Goal: Task Accomplishment & Management: Complete application form

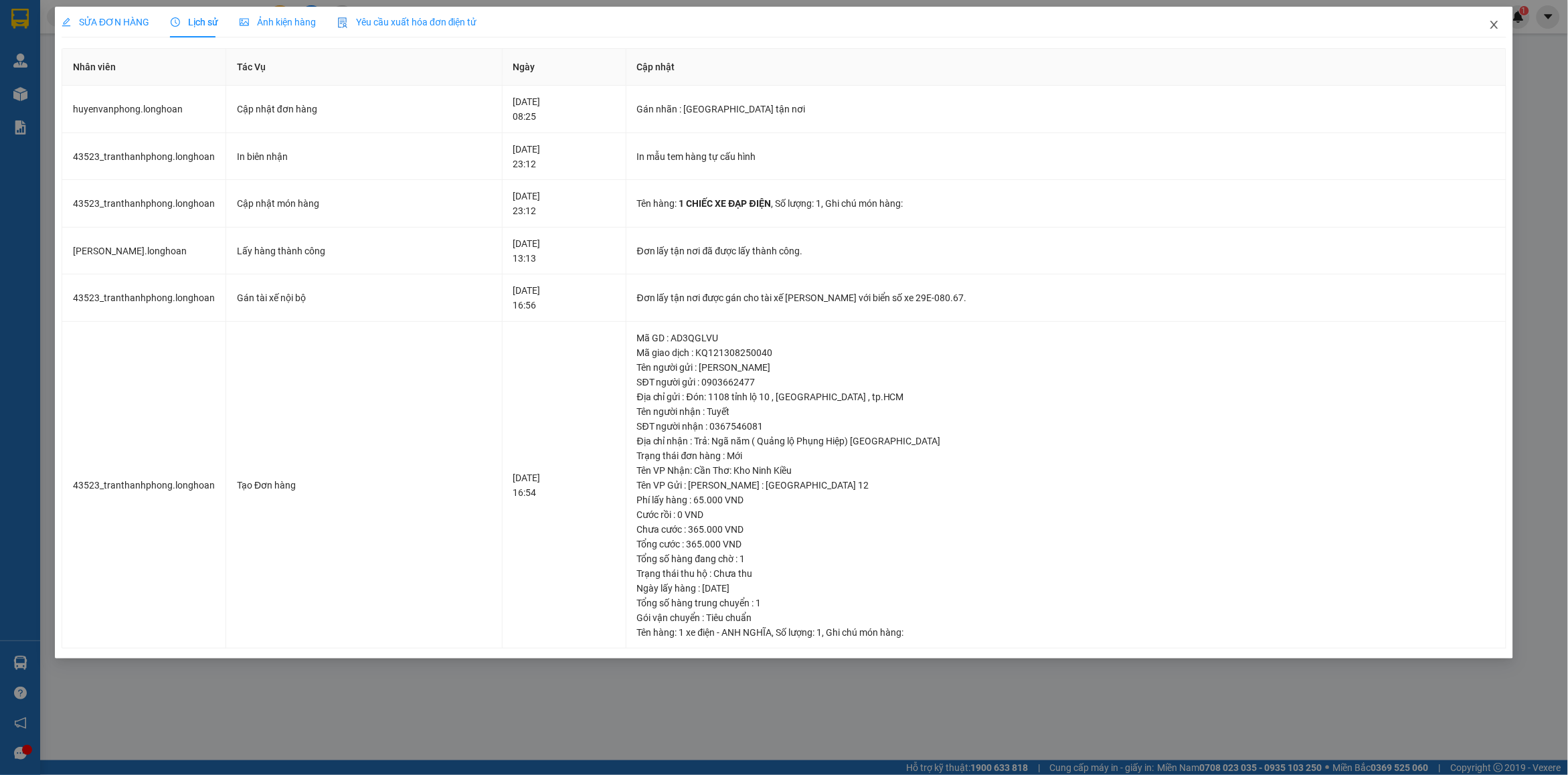
click at [1486, 32] on span "Close" at bounding box center [1494, 26] width 38 height 38
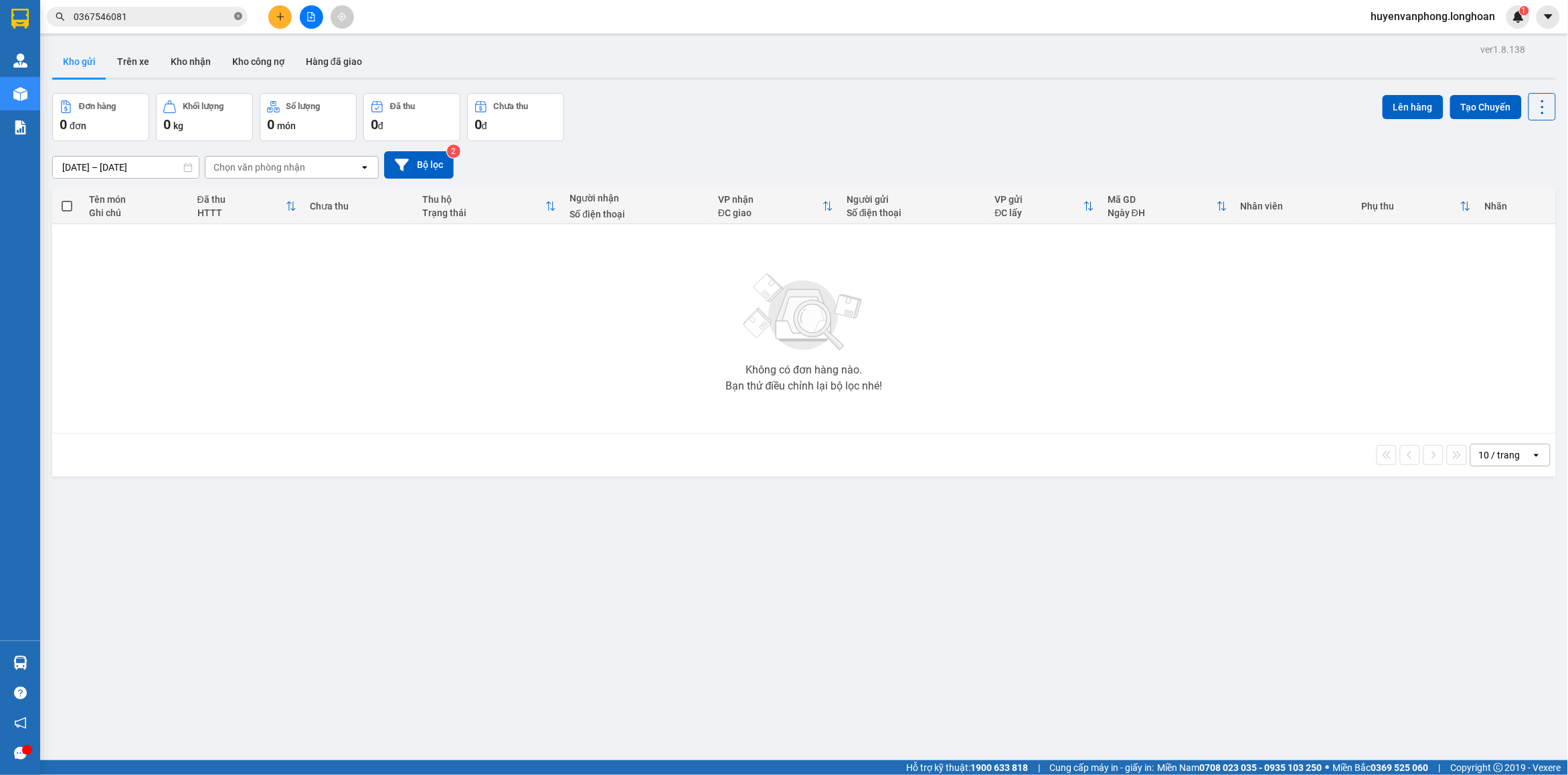
click at [235, 15] on icon "close-circle" at bounding box center [238, 16] width 8 height 8
click at [176, 15] on input "text" at bounding box center [152, 16] width 158 height 15
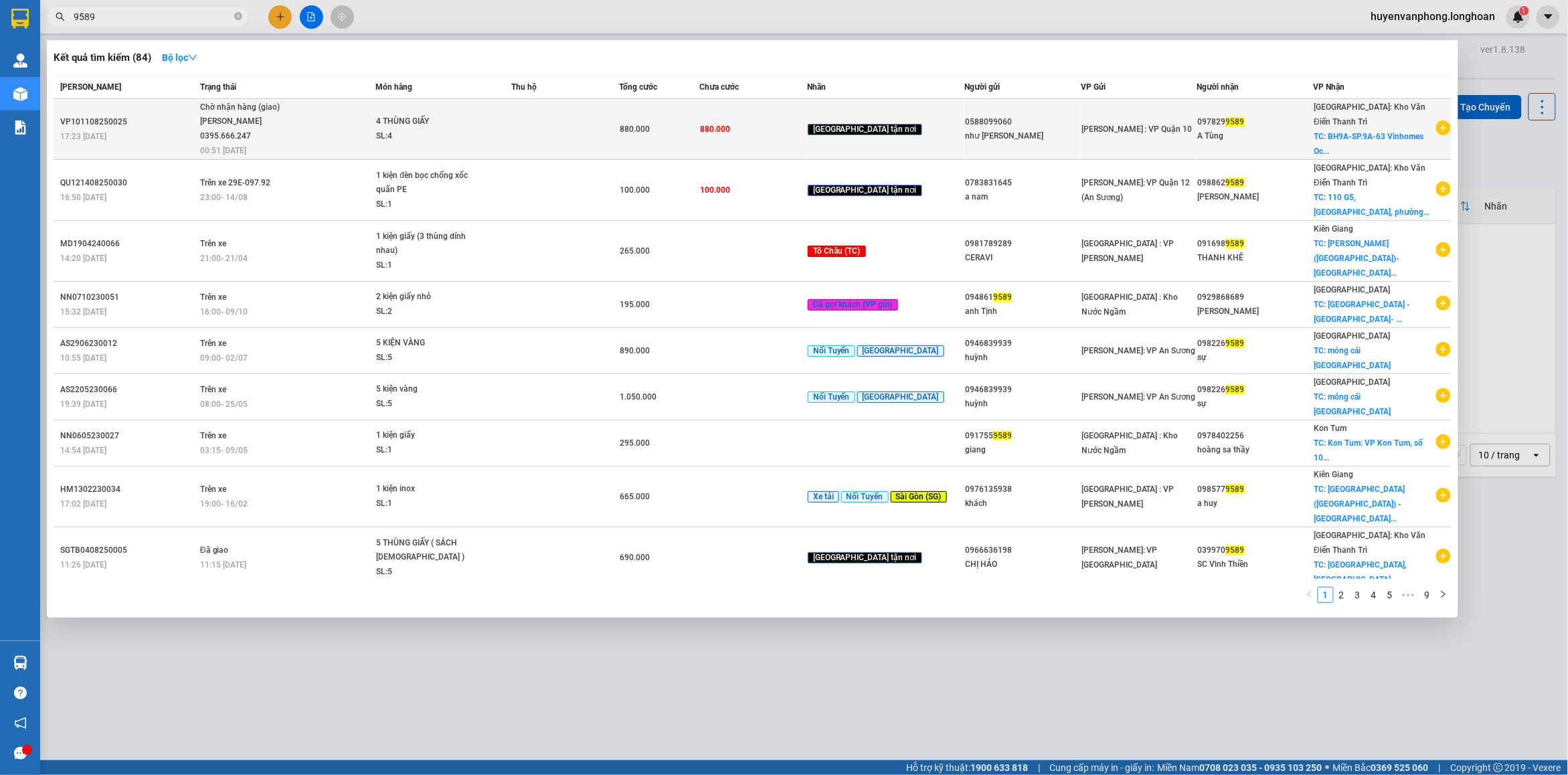
type input "9589"
click at [375, 137] on span "Chờ nhận hàng (giao) Phạm Thế Luân 0395.666.247 00:51 - 14/08" at bounding box center [287, 129] width 174 height 56
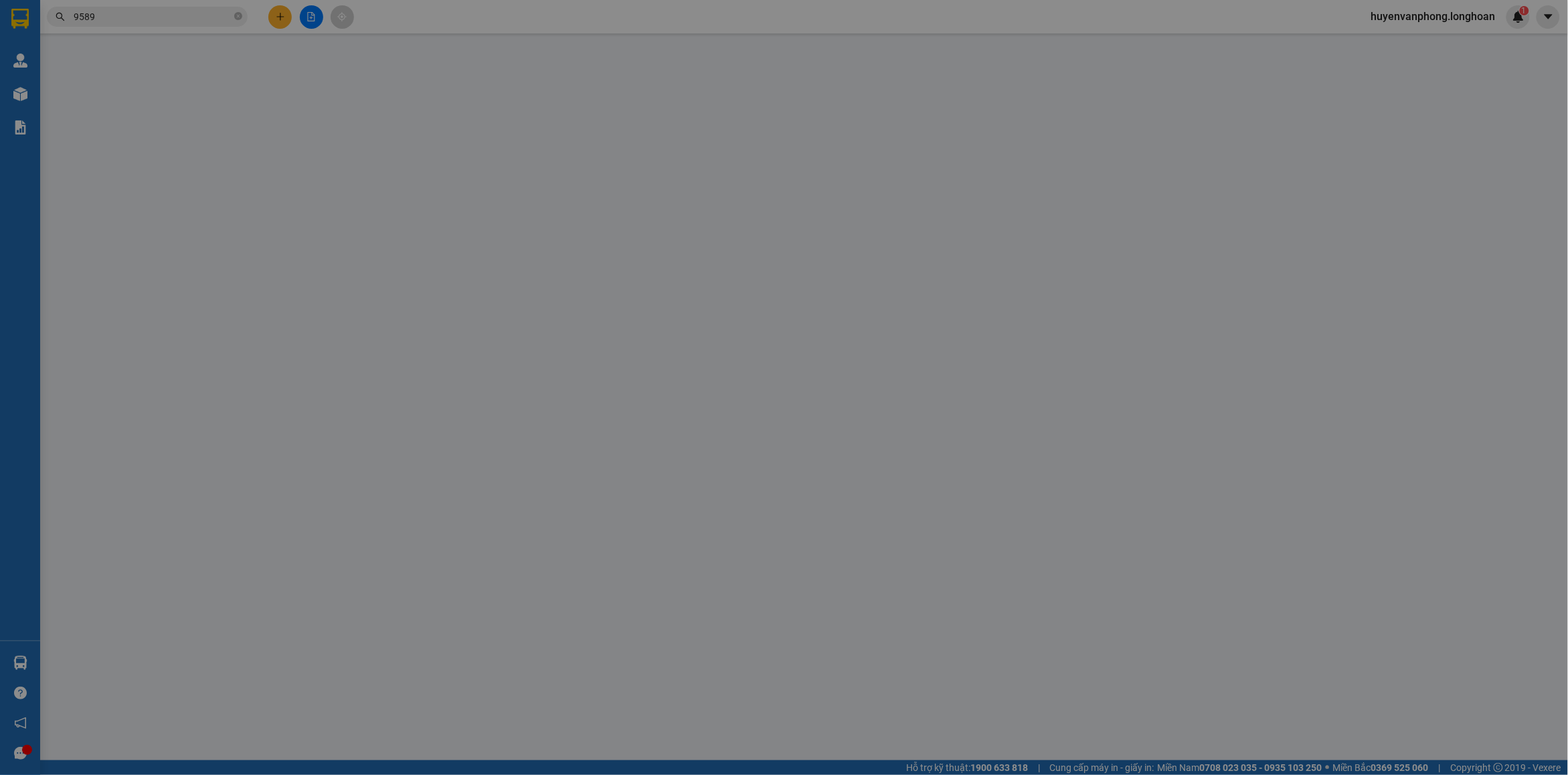
type input "0588099060"
type input "như quỳnh"
type input "0978299589"
type input "A Tùng"
checkbox input "true"
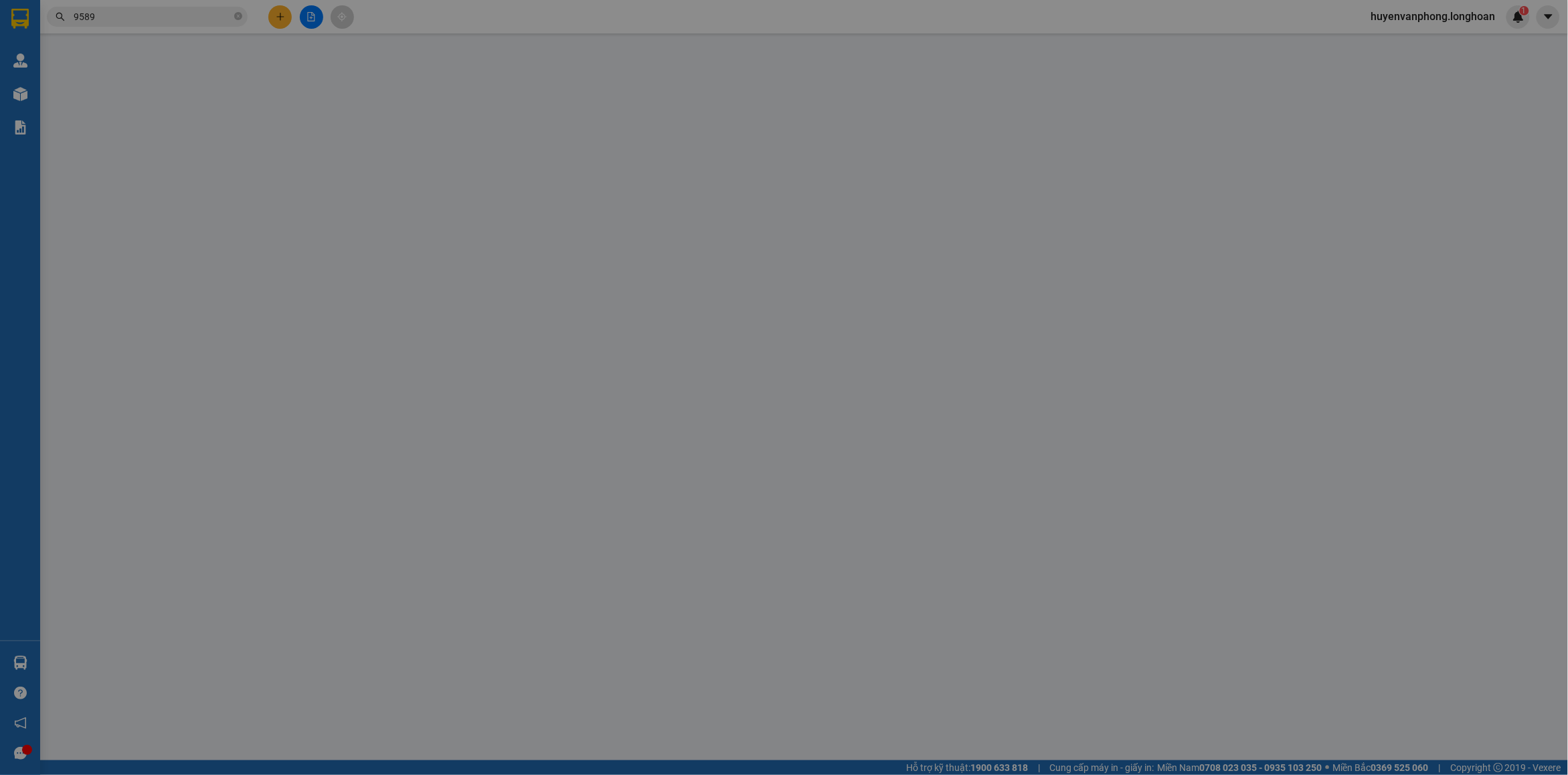
type input "BH9A-SP.9A-63 Vinhomes Ocean Park 1 - Dương Xá - Huyện Gia Lâm , Hà NộI"
type input "hàng k bao bể vỡ hư hỏng"
type input "880.000"
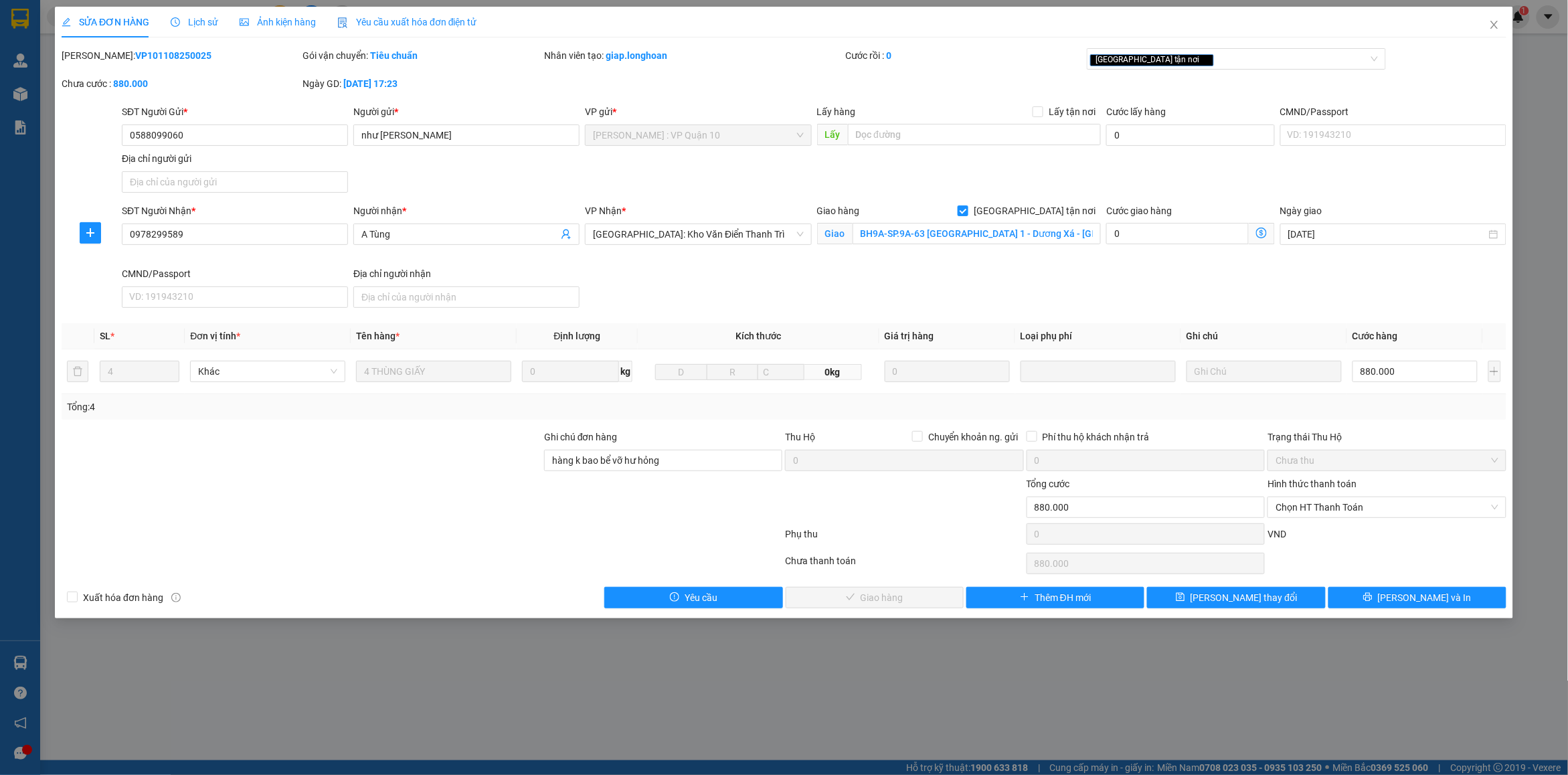
click at [204, 21] on span "Lịch sử" at bounding box center [194, 22] width 48 height 11
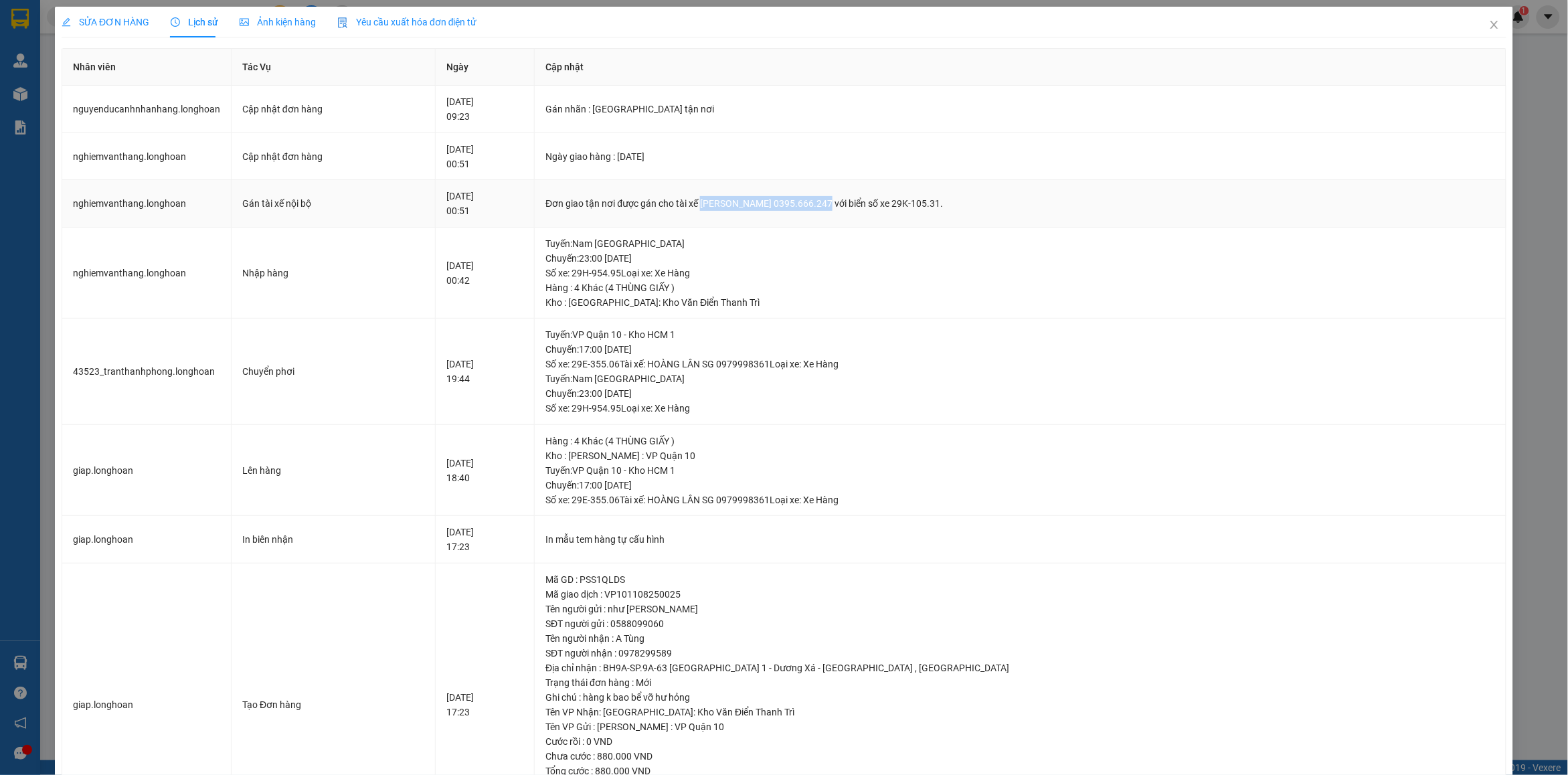
drag, startPoint x: 770, startPoint y: 204, endPoint x: 890, endPoint y: 203, distance: 120.0
click at [890, 203] on div "Đơn giao tận nơi được gán cho tài xế Phạm Thế Luân 0395.666.247 với biển số xe …" at bounding box center [1019, 203] width 949 height 15
copy div "Phạm Thế Luân 0395.666.247"
click at [1490, 25] on icon "close" at bounding box center [1493, 25] width 7 height 8
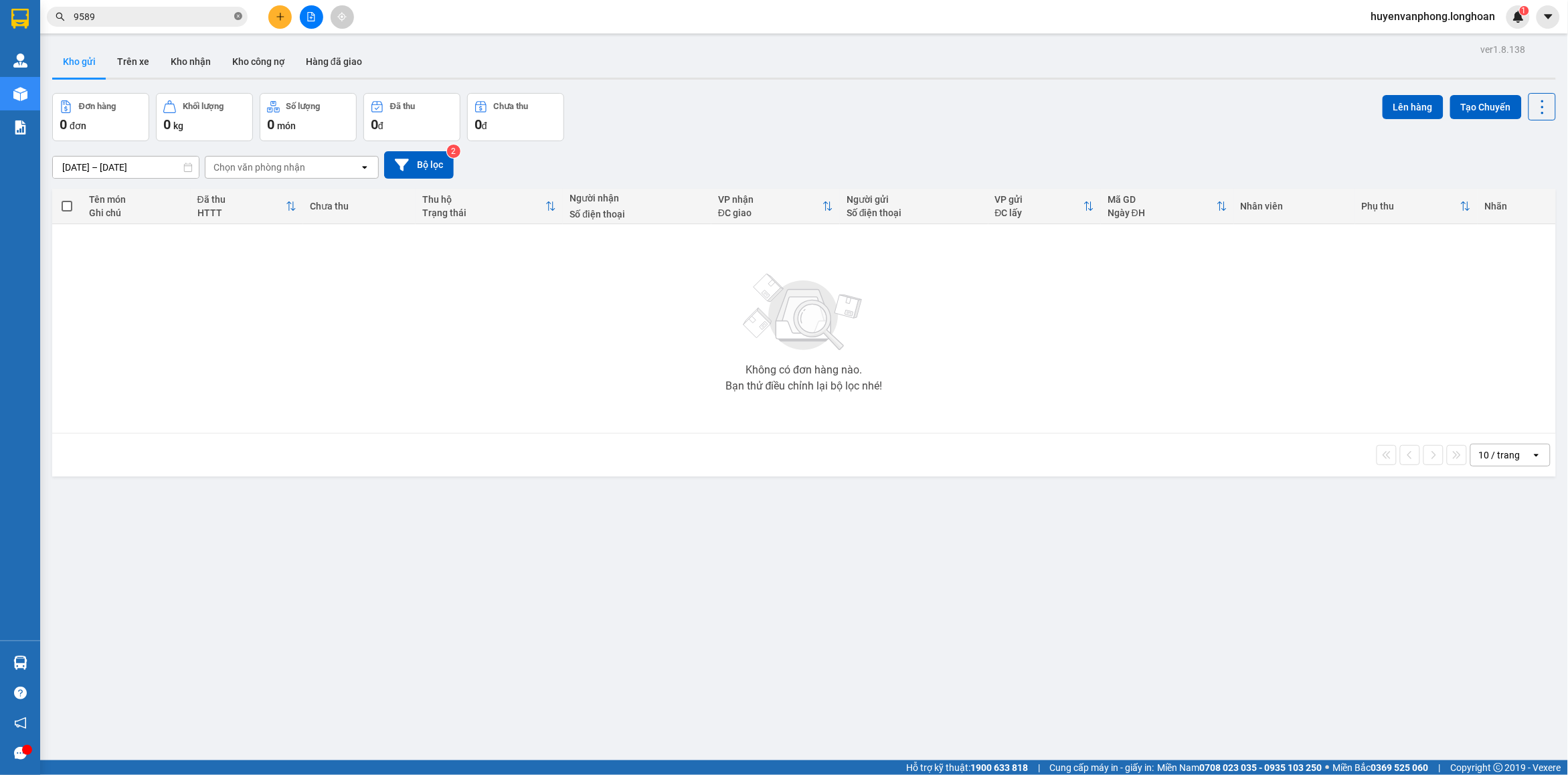
drag, startPoint x: 236, startPoint y: 15, endPoint x: 145, endPoint y: 24, distance: 91.4
click at [236, 14] on icon "close-circle" at bounding box center [238, 16] width 8 height 8
click at [151, 10] on input "text" at bounding box center [152, 16] width 158 height 15
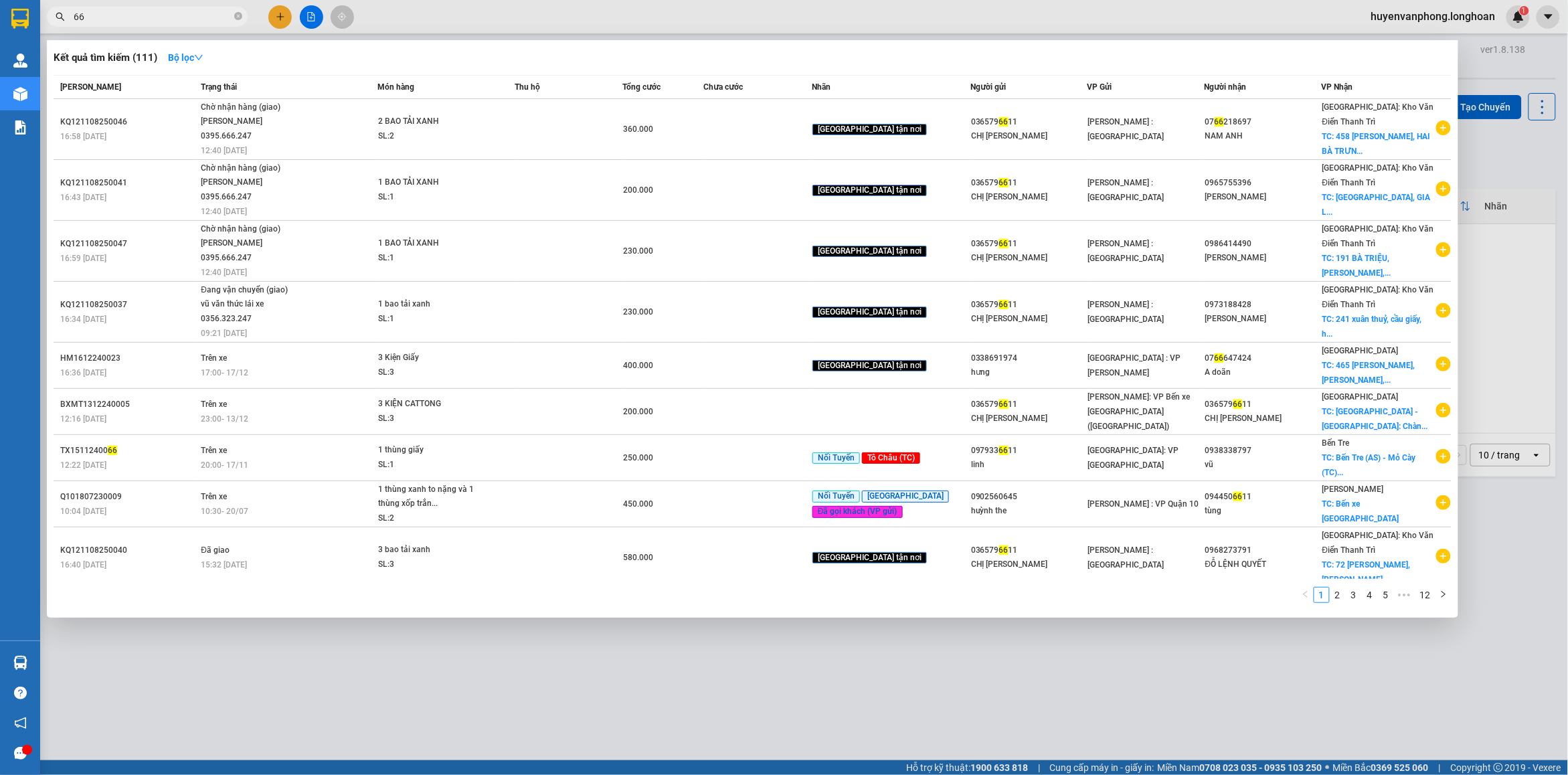
type input "6"
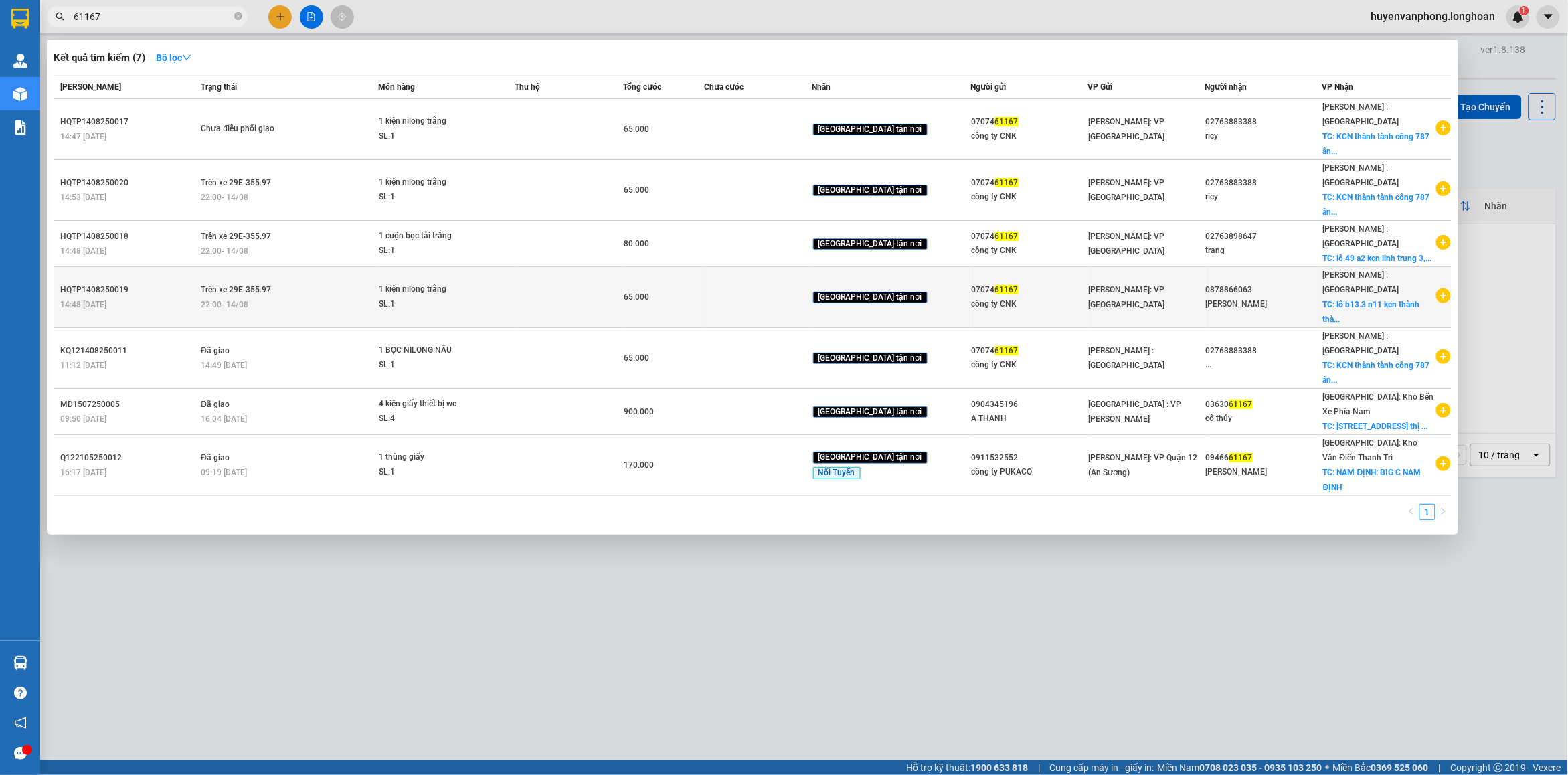
type input "61167"
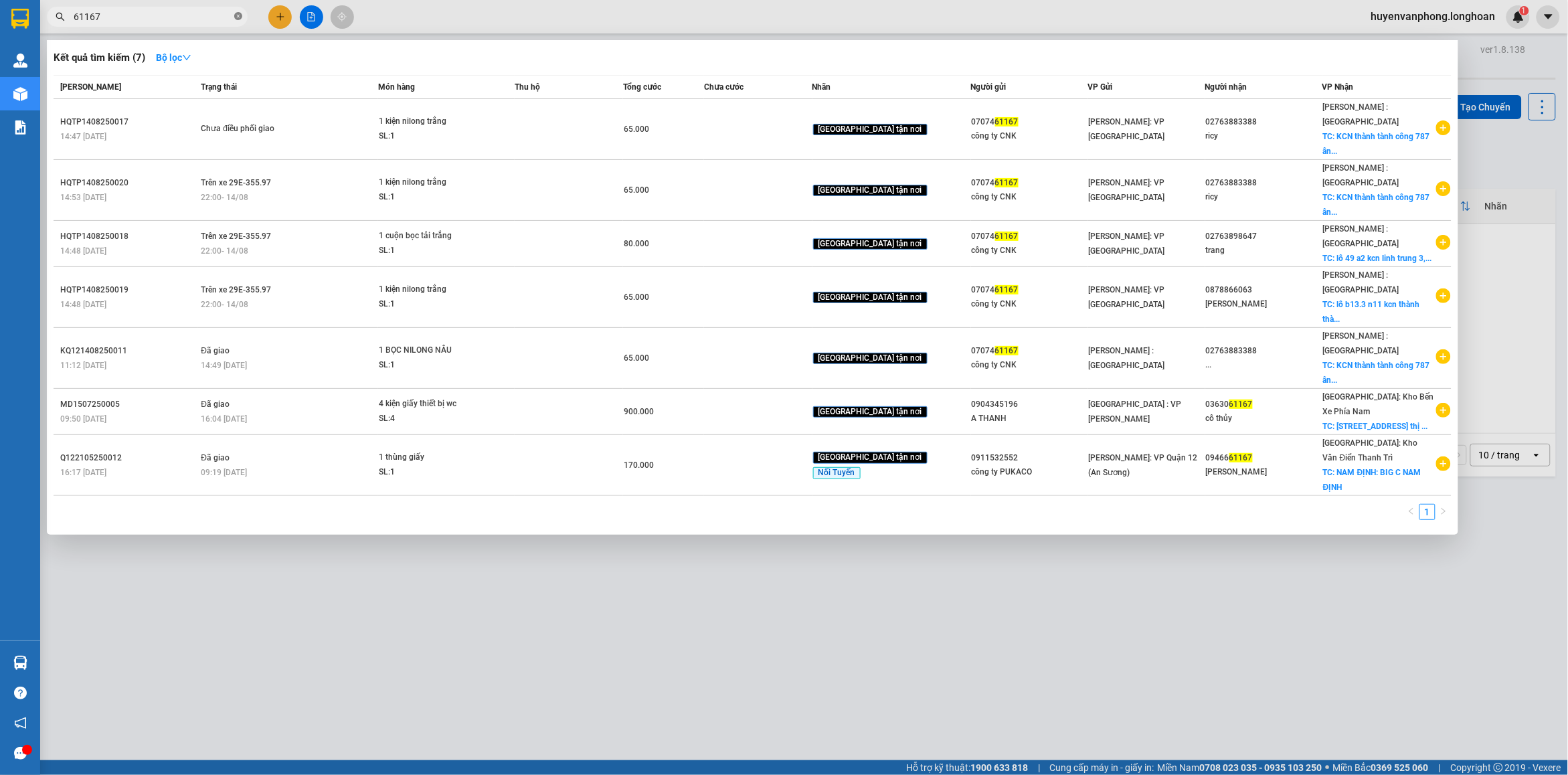
click at [234, 17] on icon "close-circle" at bounding box center [238, 16] width 8 height 8
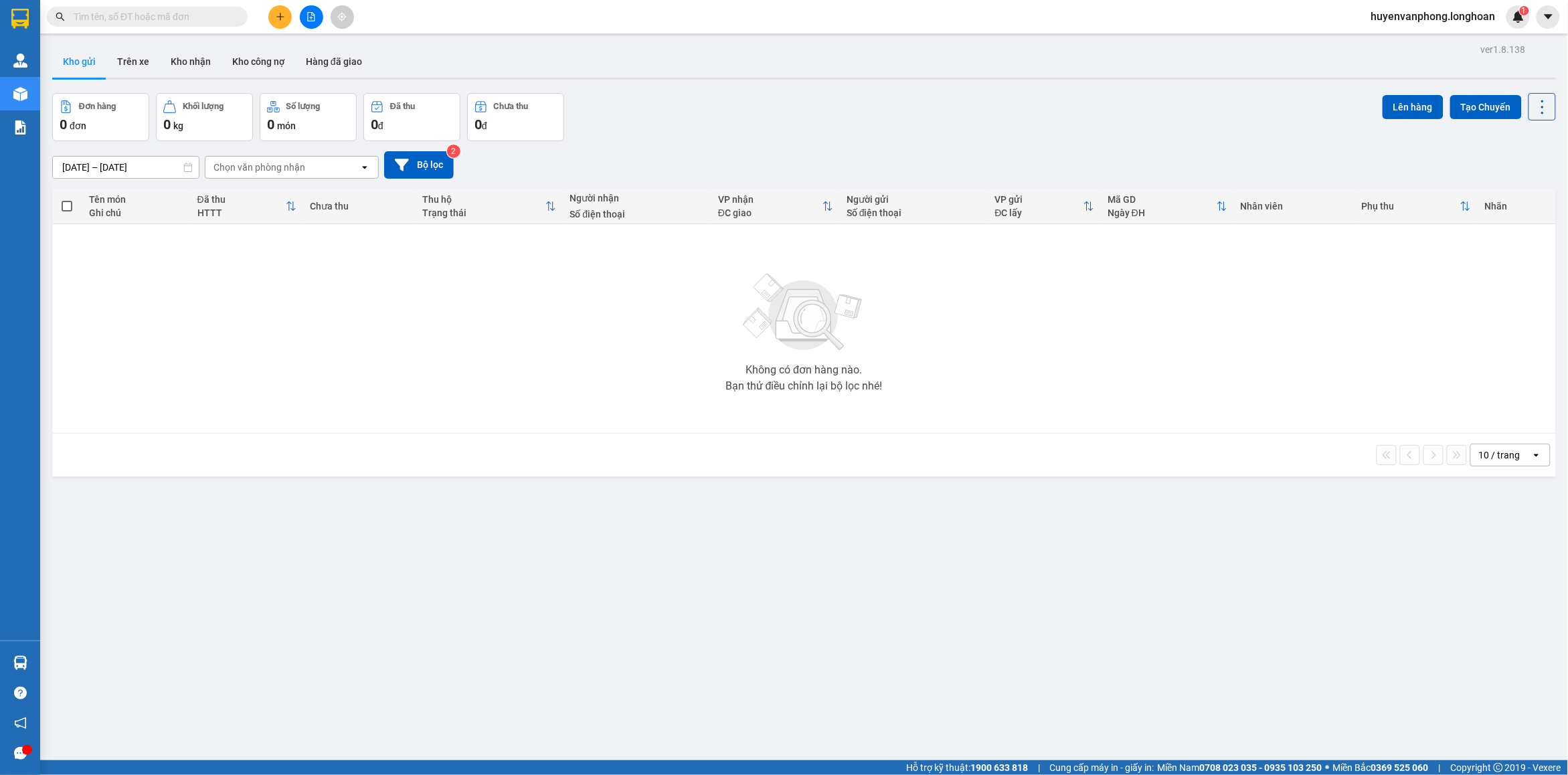
click at [164, 15] on input "text" at bounding box center [152, 16] width 158 height 15
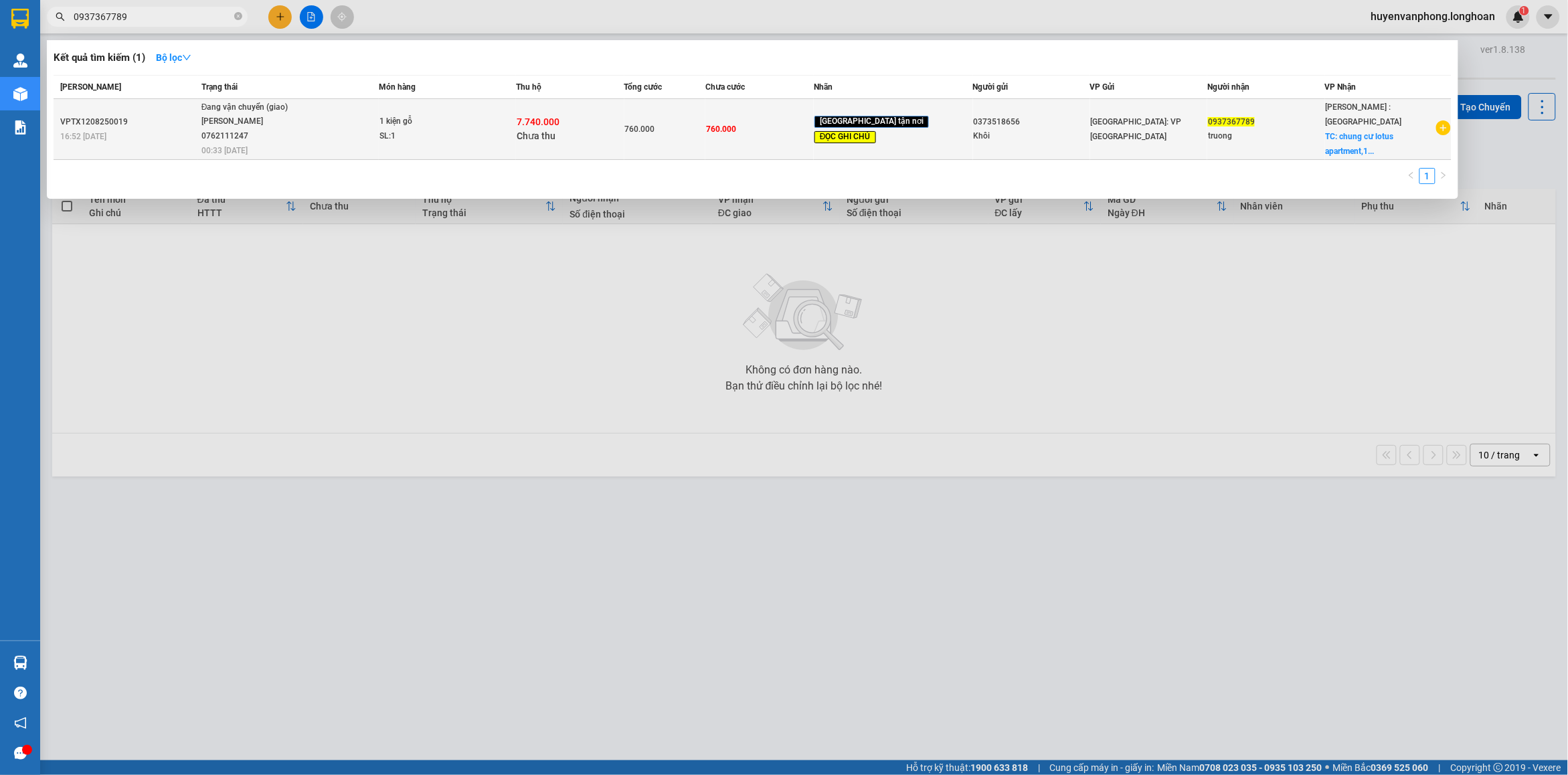
type input "0937367789"
click at [248, 111] on div "Đang vận chuyển (giao)" at bounding box center [251, 108] width 101 height 15
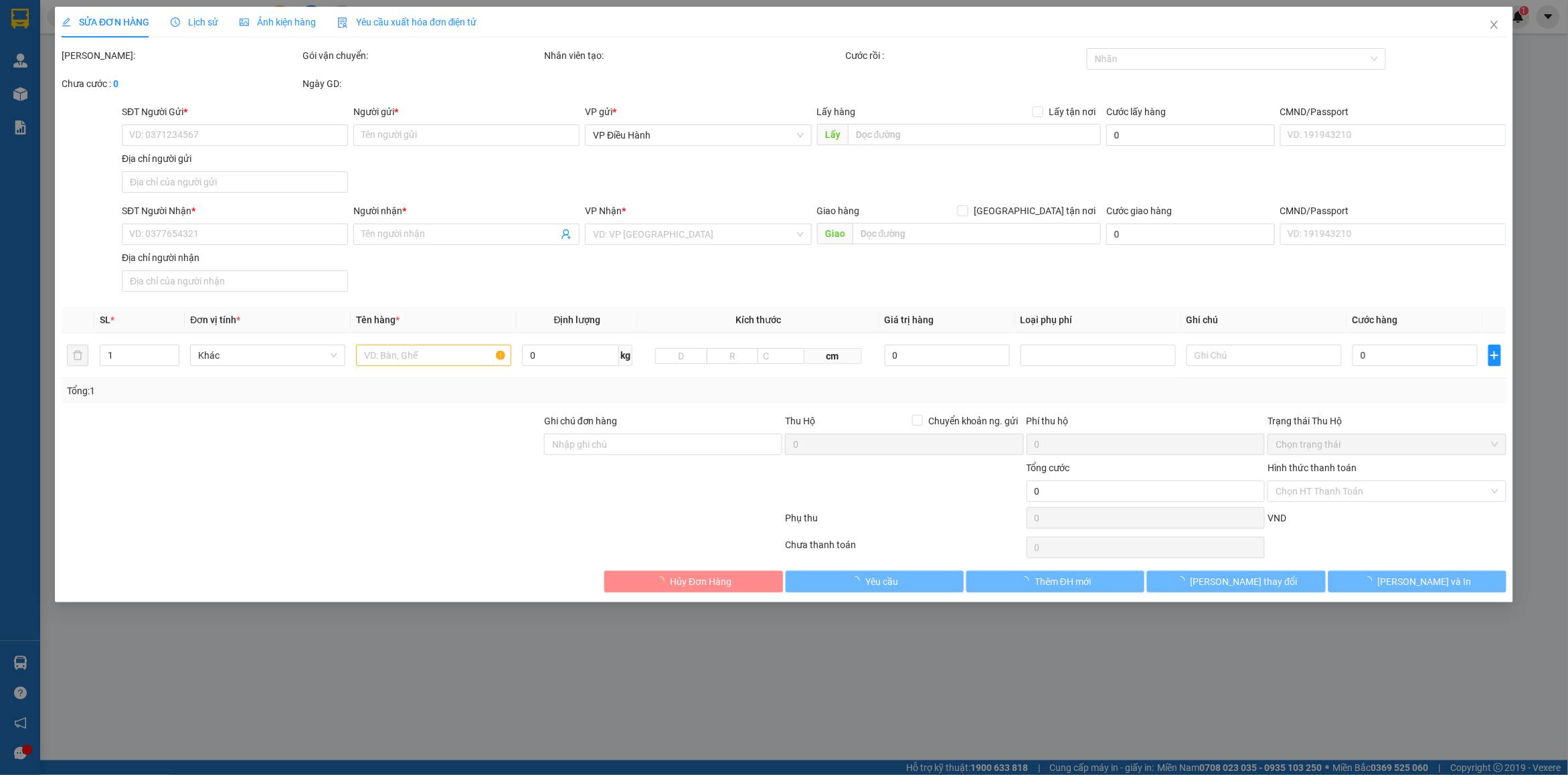
type input "0373518656"
type input "Khôi"
type input "277 nguyen trãi hn"
type input "0937367789"
type input "truong"
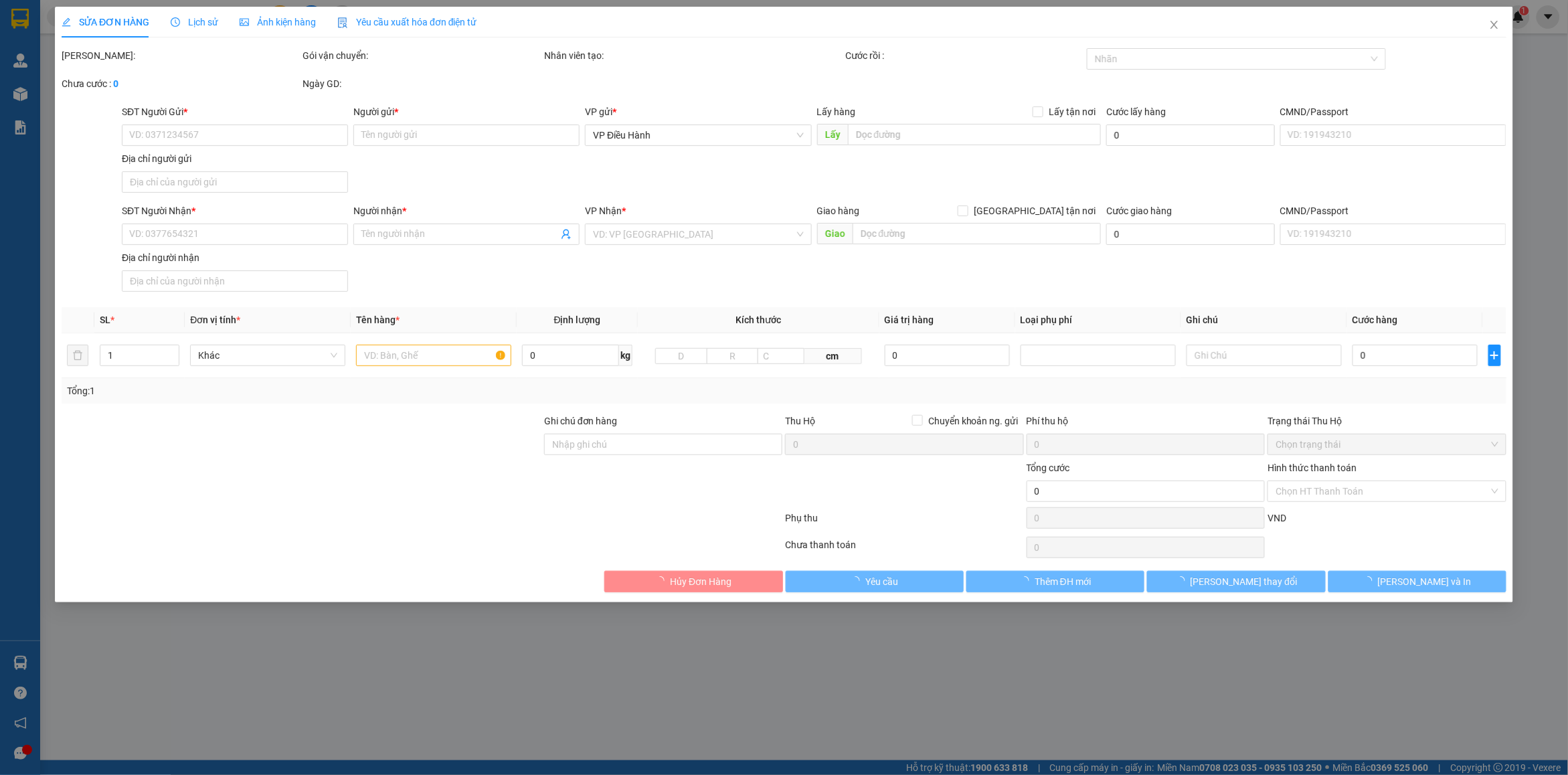
checkbox input "true"
type input "chung cư lotus apartment,1b ql 1a,an bình,dĩ an,bình dương"
type input "nhẹ tay bàn kính dễ vỡ"
type input "760.000"
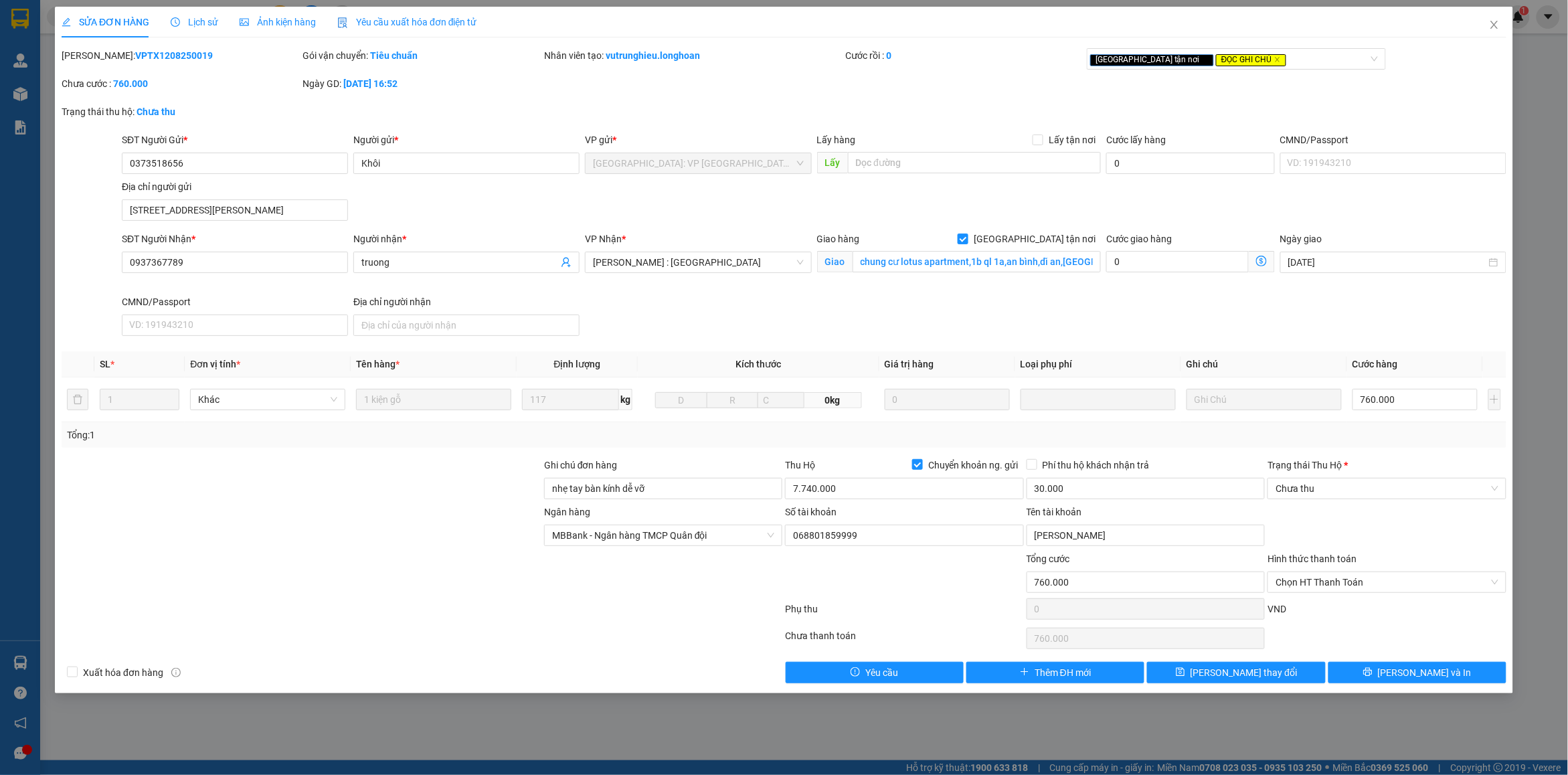
click at [202, 21] on span "Lịch sử" at bounding box center [194, 22] width 48 height 11
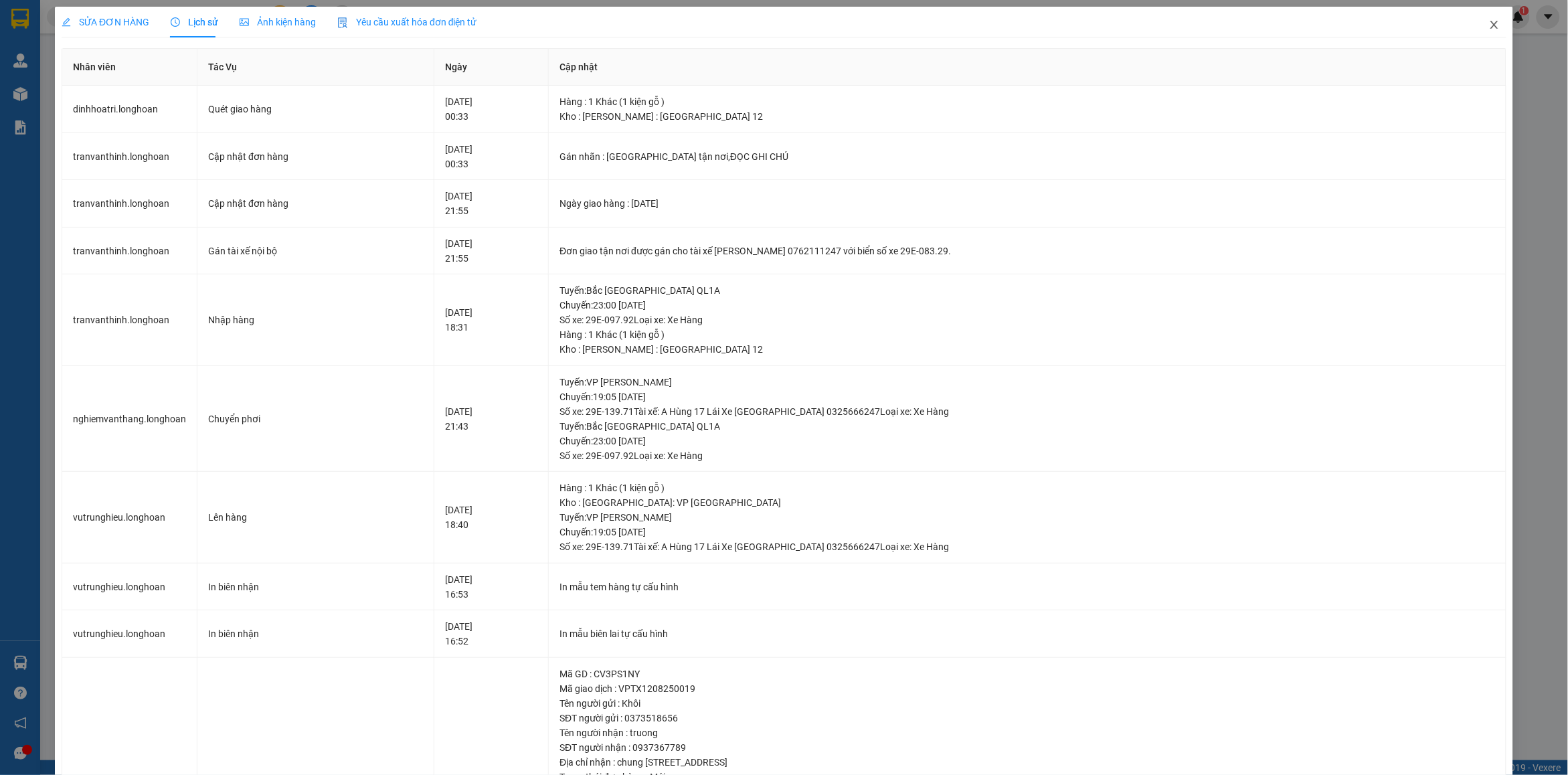
click at [1499, 27] on span "Close" at bounding box center [1494, 26] width 38 height 38
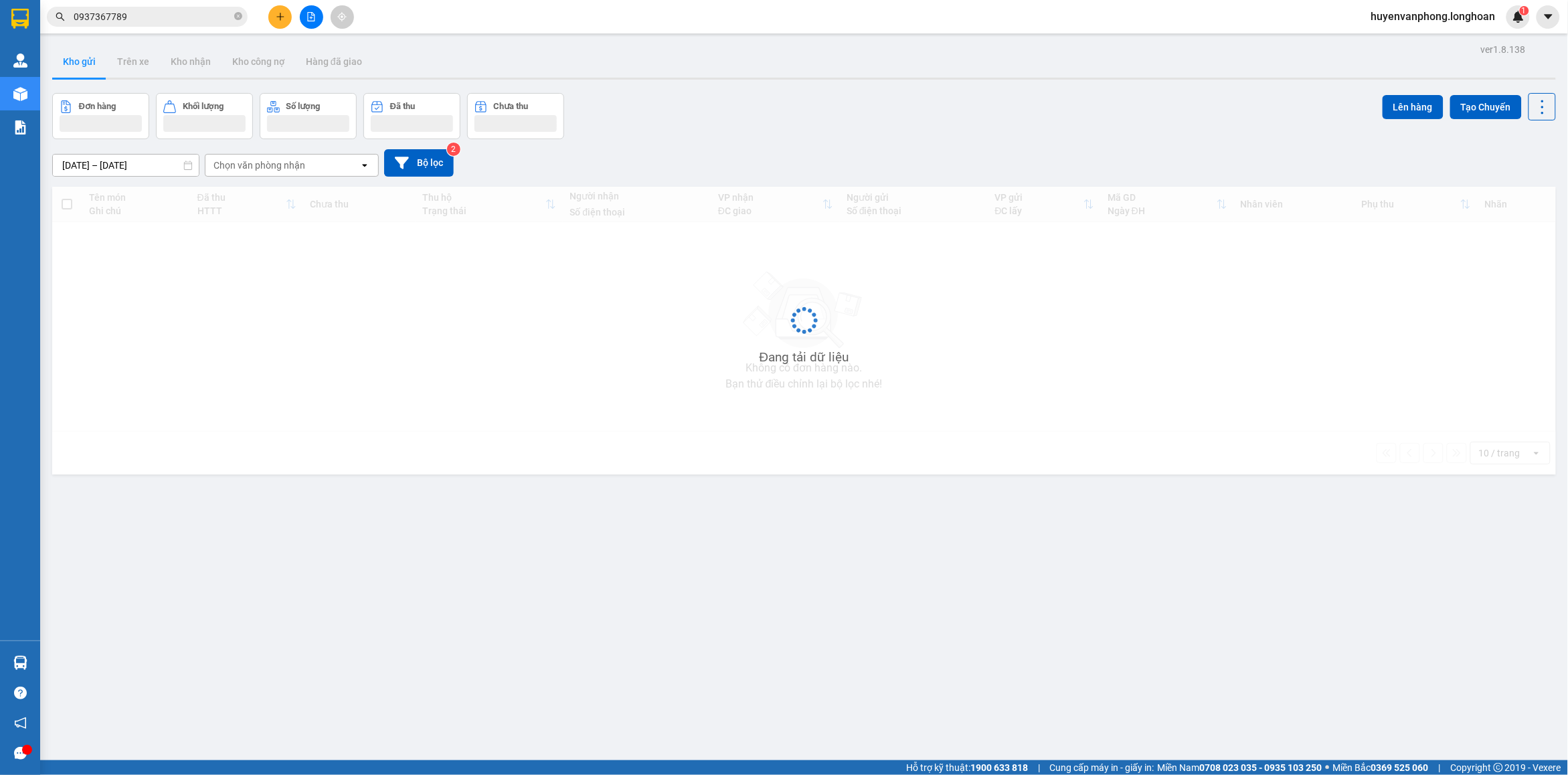
click at [1477, 25] on span "huyenvanphong.longhoan" at bounding box center [1434, 16] width 145 height 17
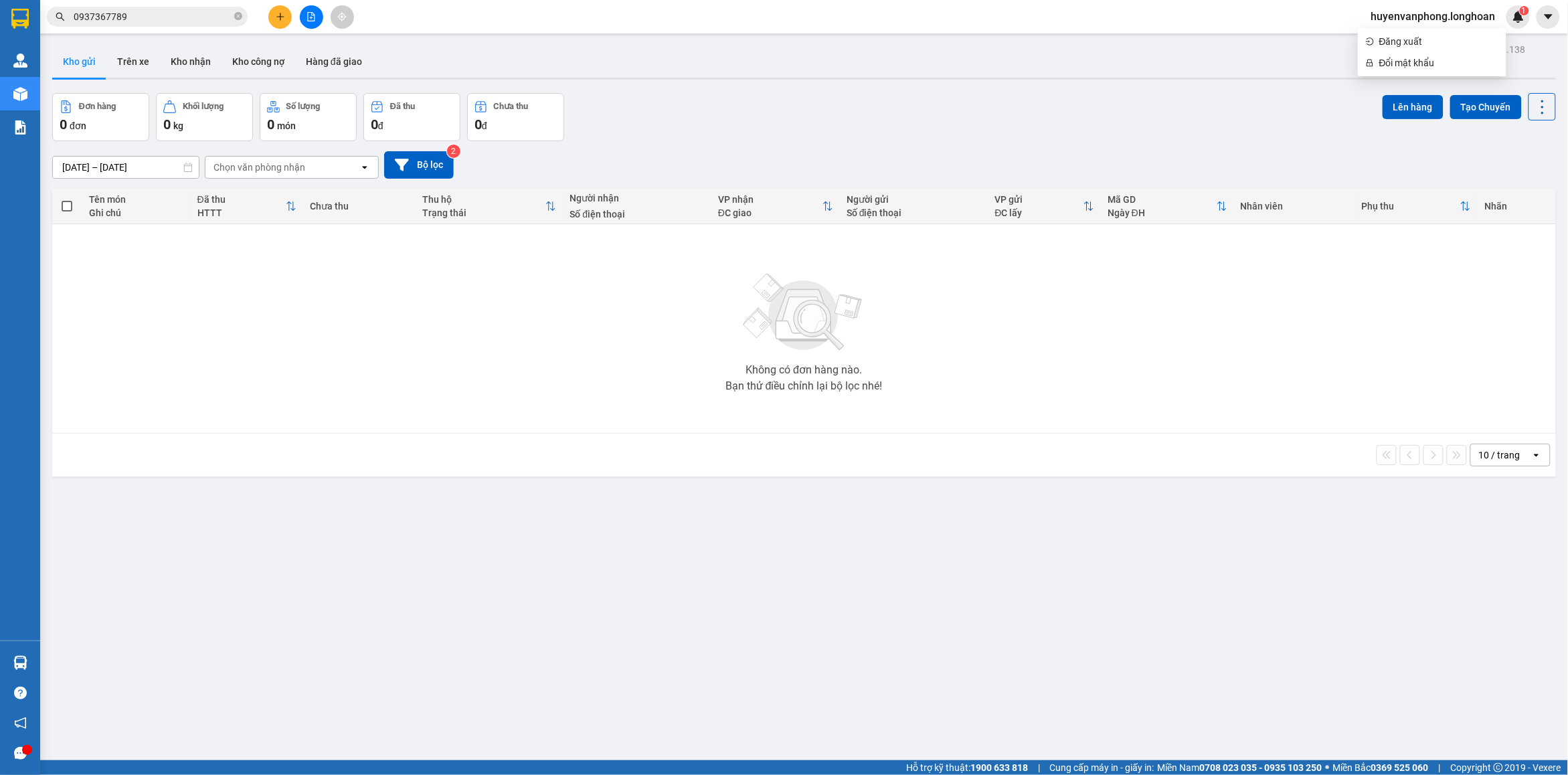
drag, startPoint x: 236, startPoint y: 19, endPoint x: 151, endPoint y: 22, distance: 85.1
click at [227, 19] on span "0937367789" at bounding box center [147, 17] width 201 height 20
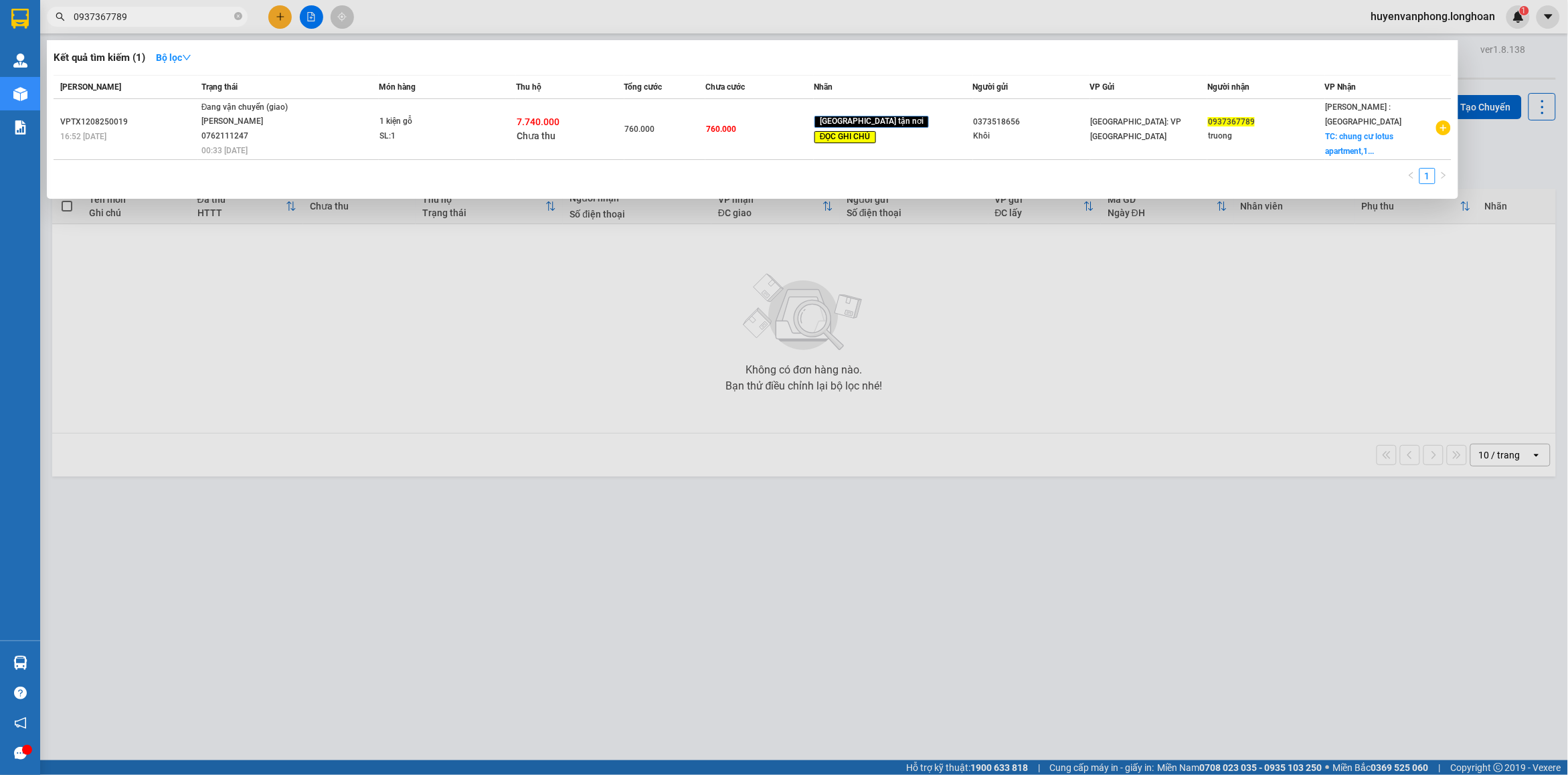
click at [151, 22] on input "0937367789" at bounding box center [152, 16] width 158 height 15
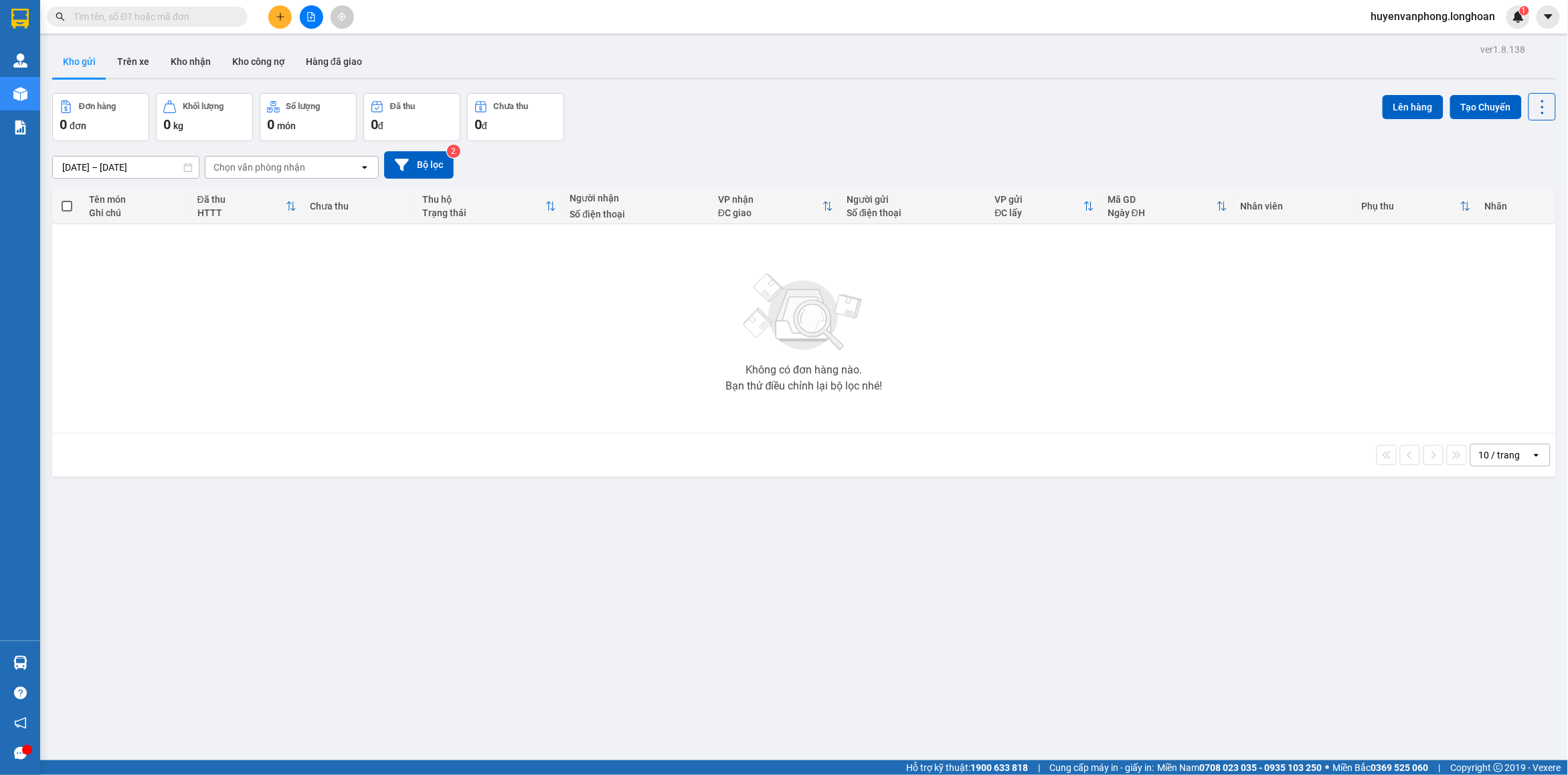
paste input "0933068896"
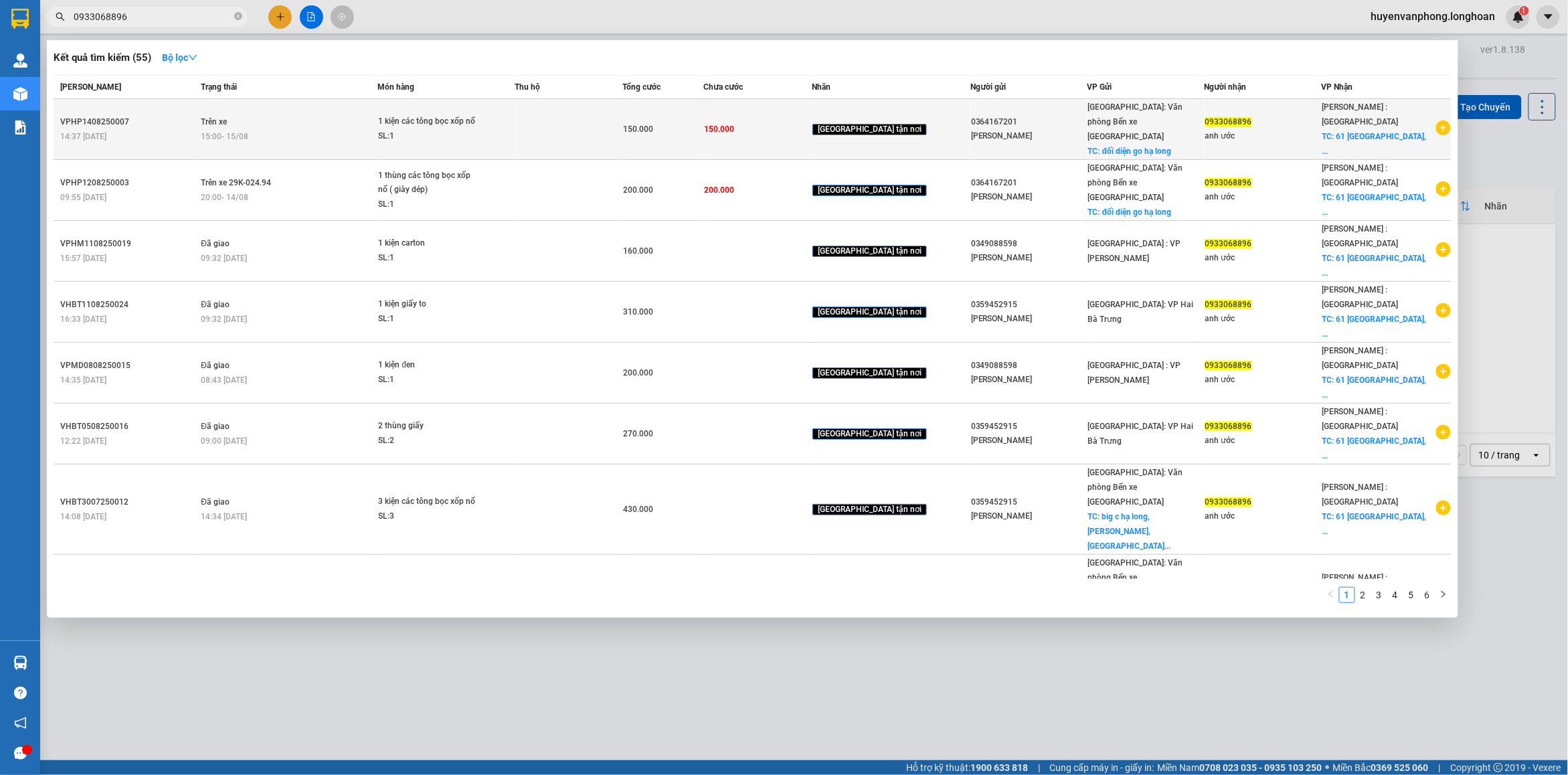
type input "0933068896"
click at [623, 121] on td at bounding box center [569, 129] width 108 height 61
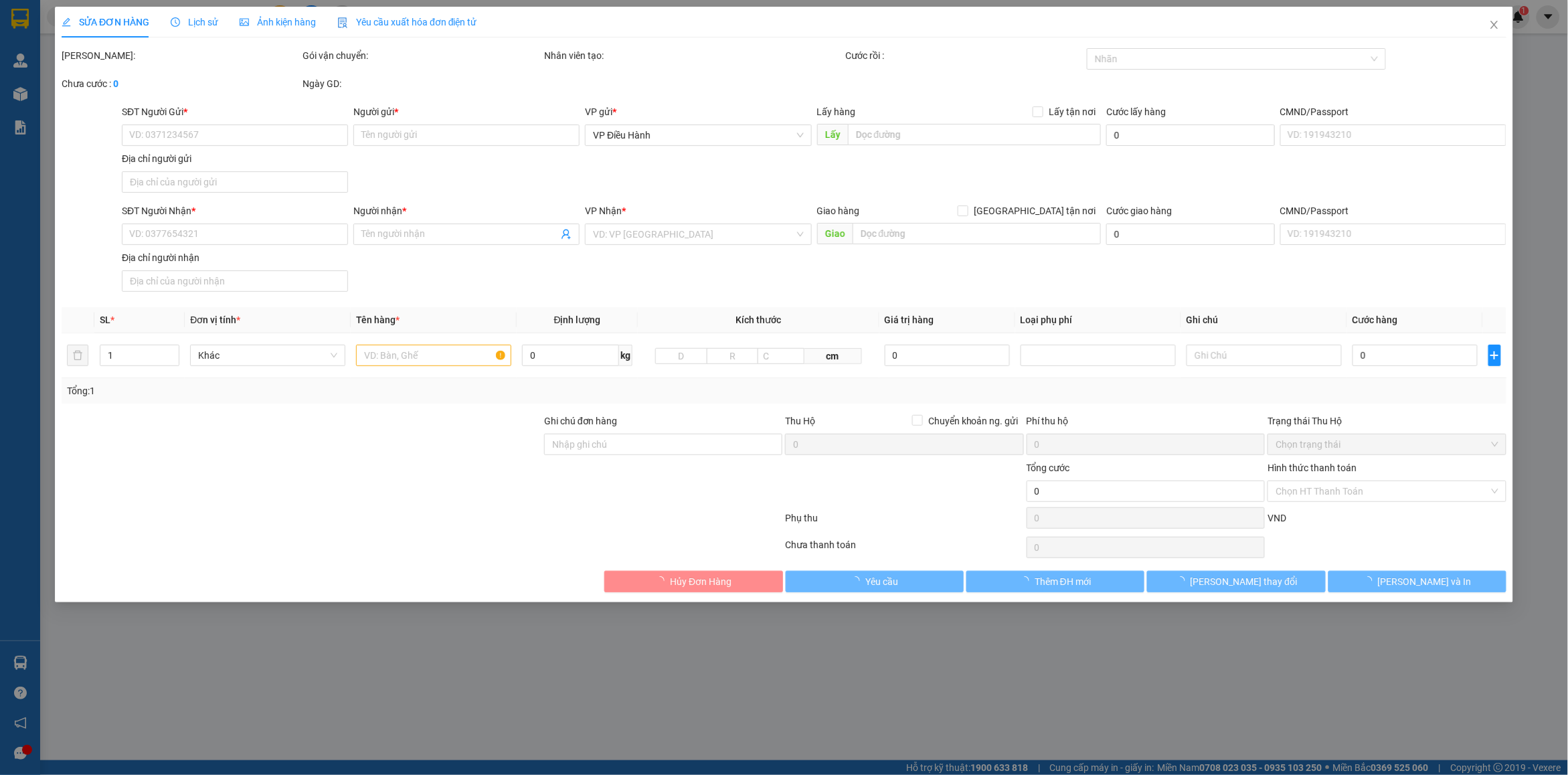
type input "0364167201"
type input "Bùi thi"
checkbox input "true"
type input "đối diện go hạ long"
type input "0933068896"
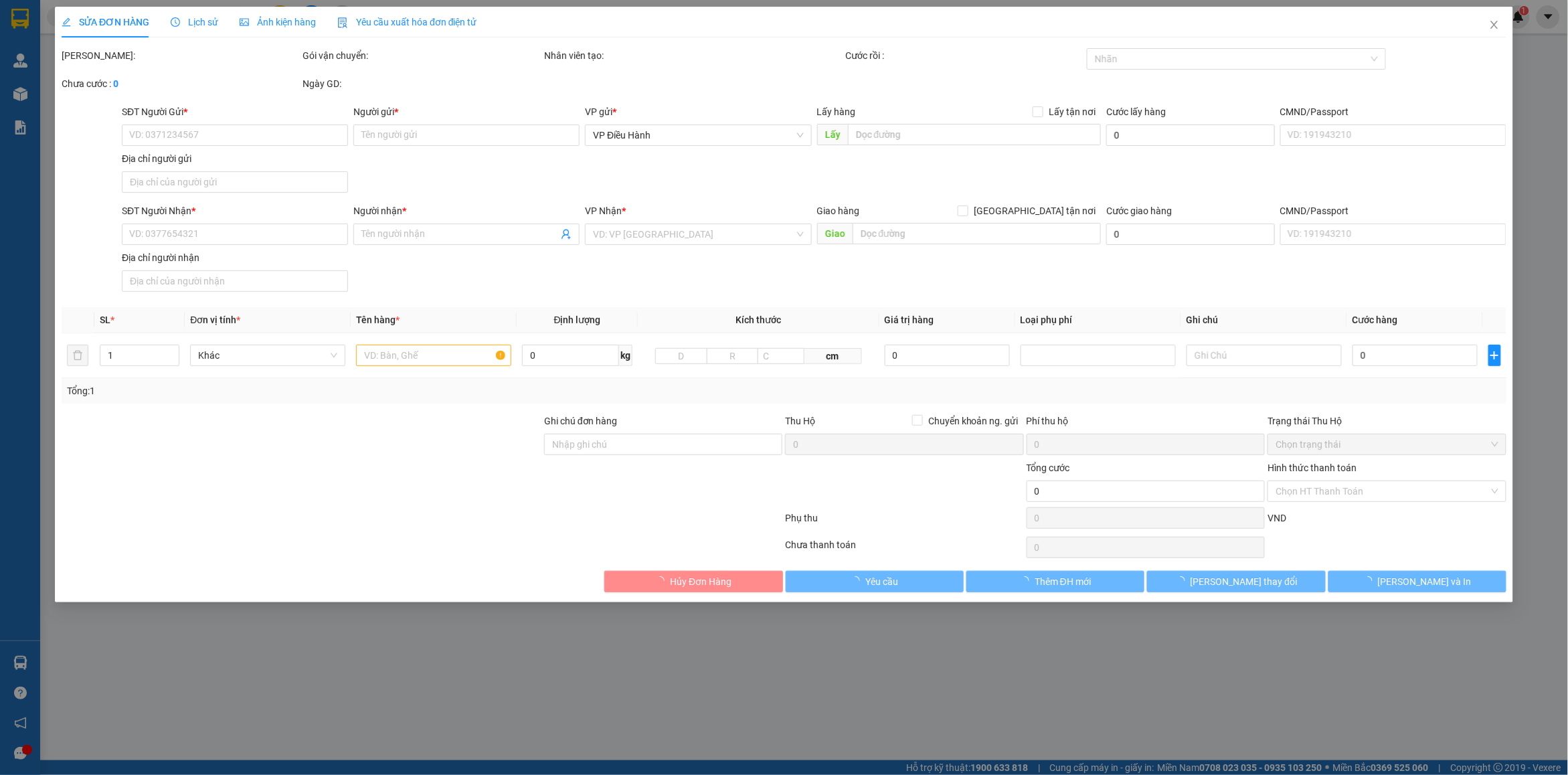
type input "anh ước"
checkbox input "true"
type input "61 trường định khu phố 2, phường tân mai TP biên hoà, đồng nai"
type input "150.000"
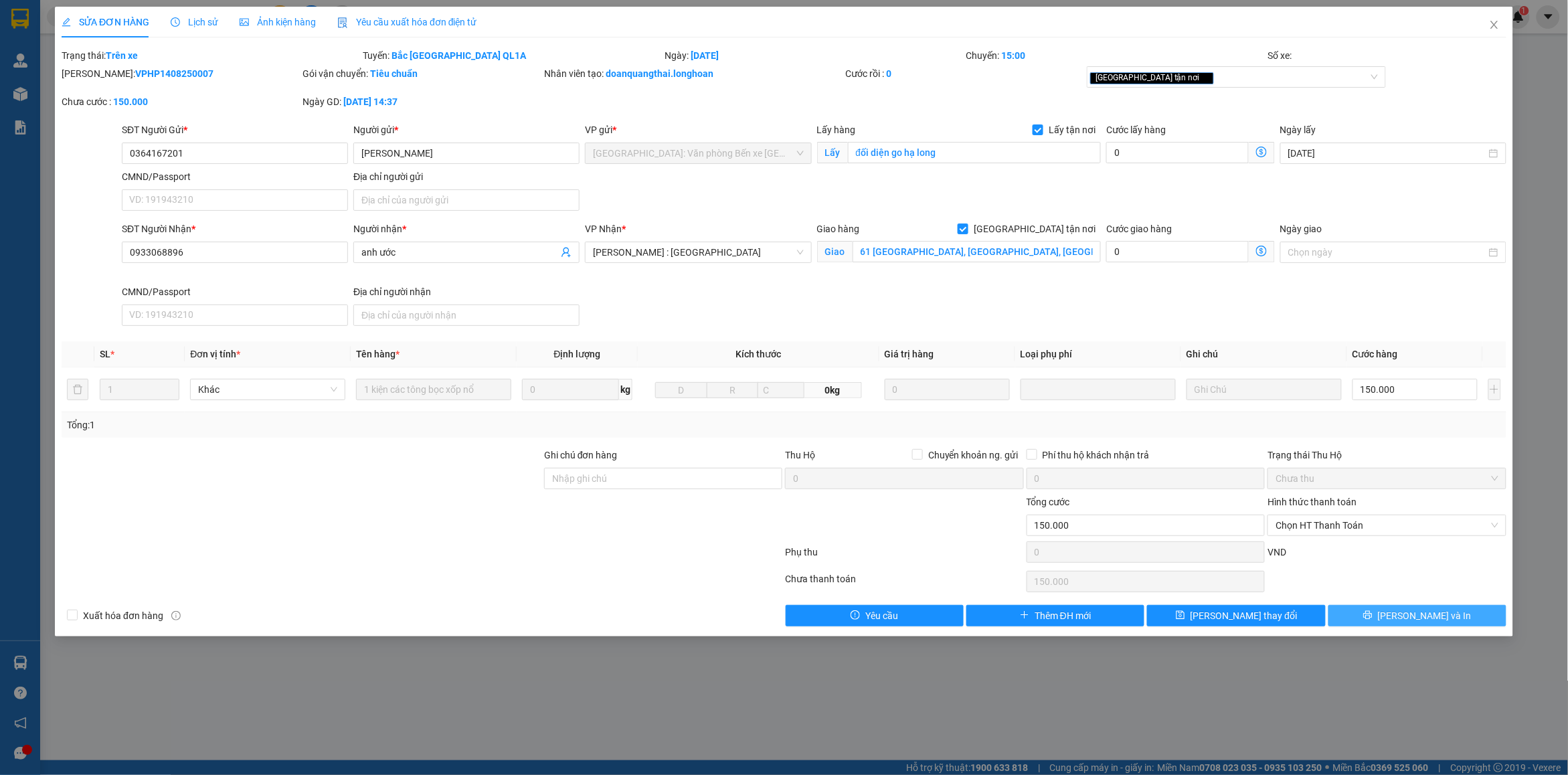
click at [1411, 613] on span "Lưu và In" at bounding box center [1425, 616] width 94 height 15
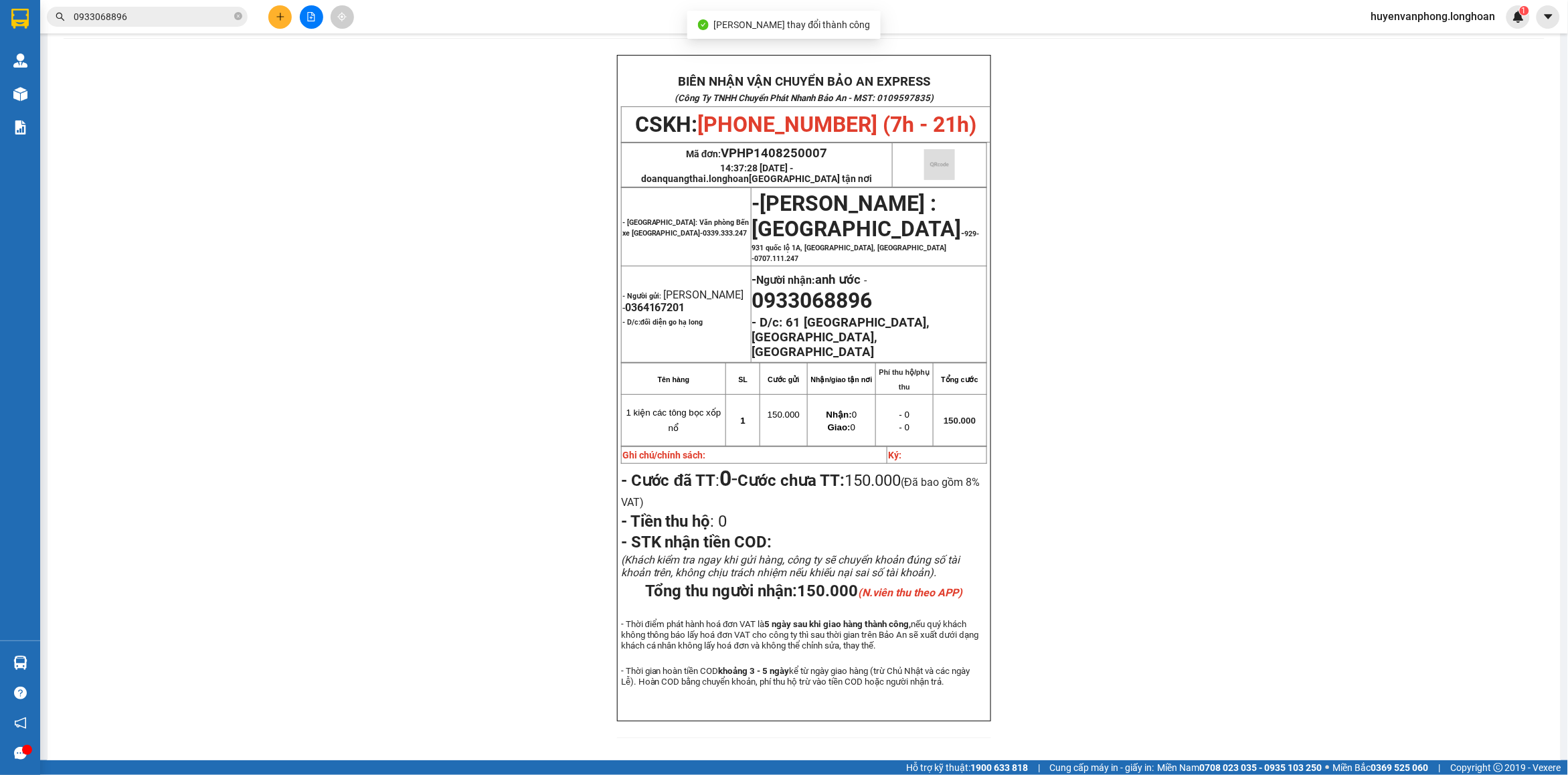
scroll to position [81, 0]
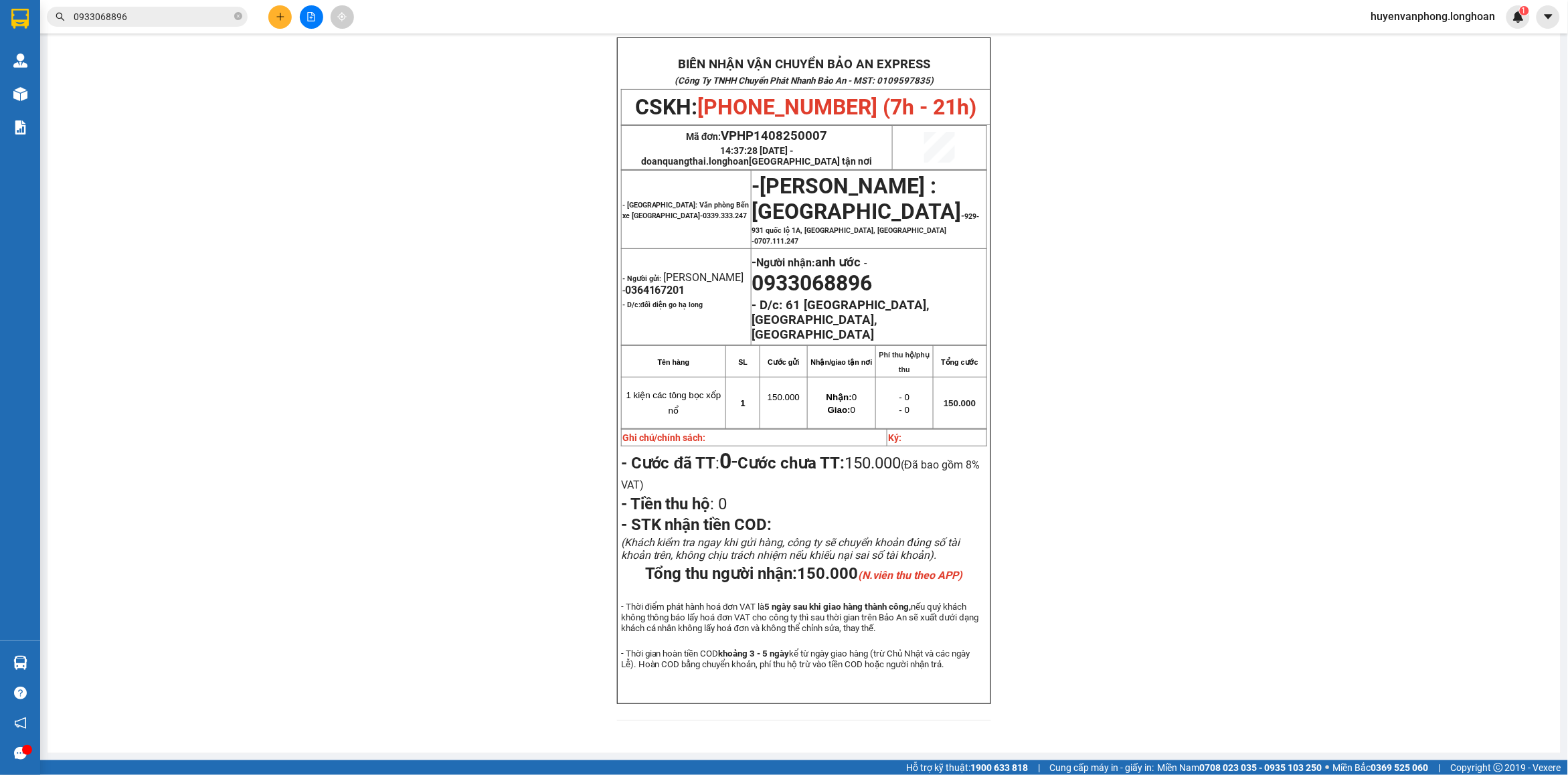
drag, startPoint x: 239, startPoint y: 17, endPoint x: 188, endPoint y: 5, distance: 52.4
click at [231, 15] on span "0933068896" at bounding box center [147, 17] width 201 height 20
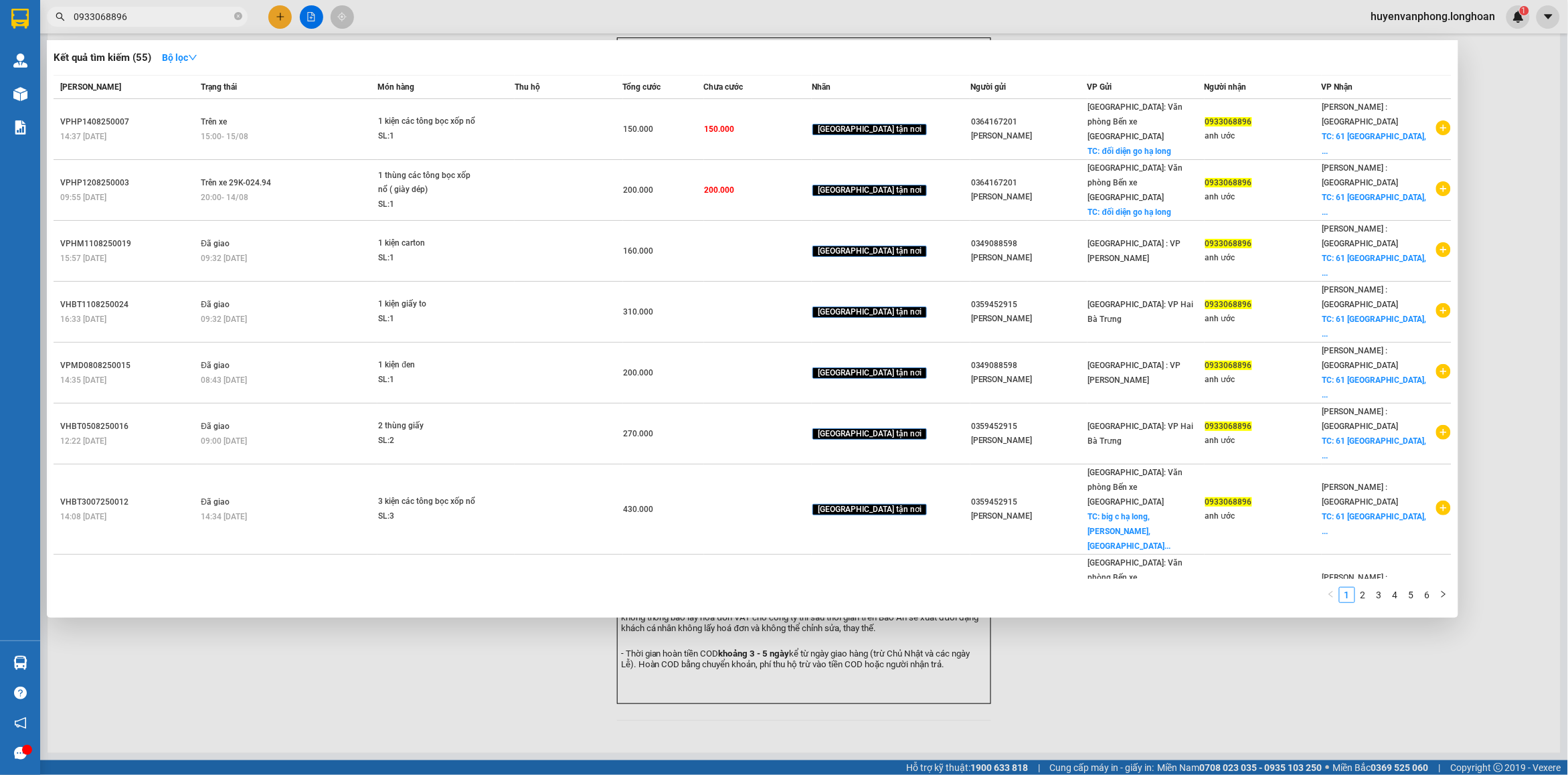
click at [185, 5] on div at bounding box center [784, 388] width 1568 height 775
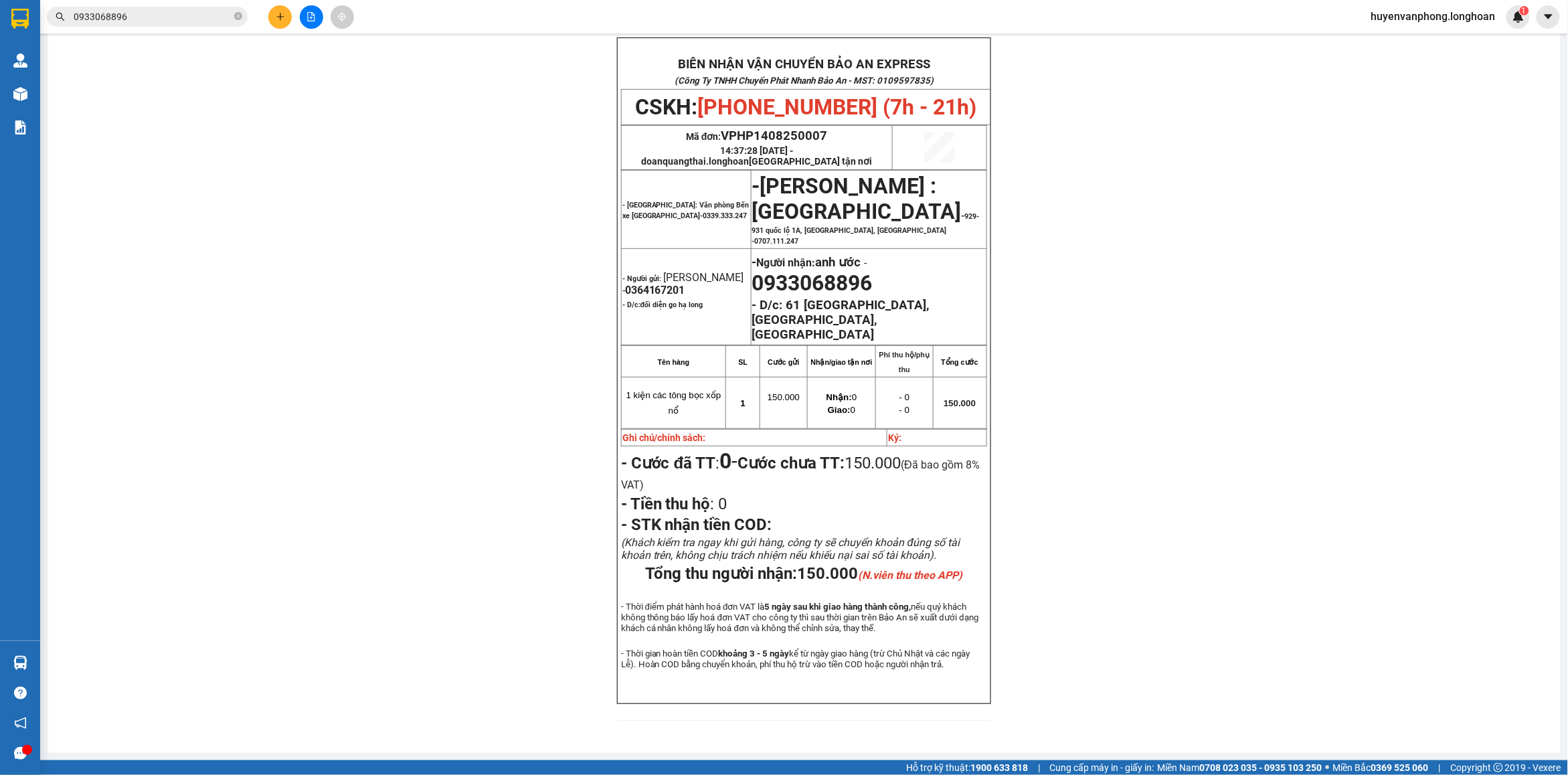
click at [182, 28] on div "Kết quả tìm kiếm ( 55 ) Bộ lọc Mã ĐH Trạng thái Món hàng Thu hộ Tổng cước Chưa …" at bounding box center [784, 17] width 1568 height 34
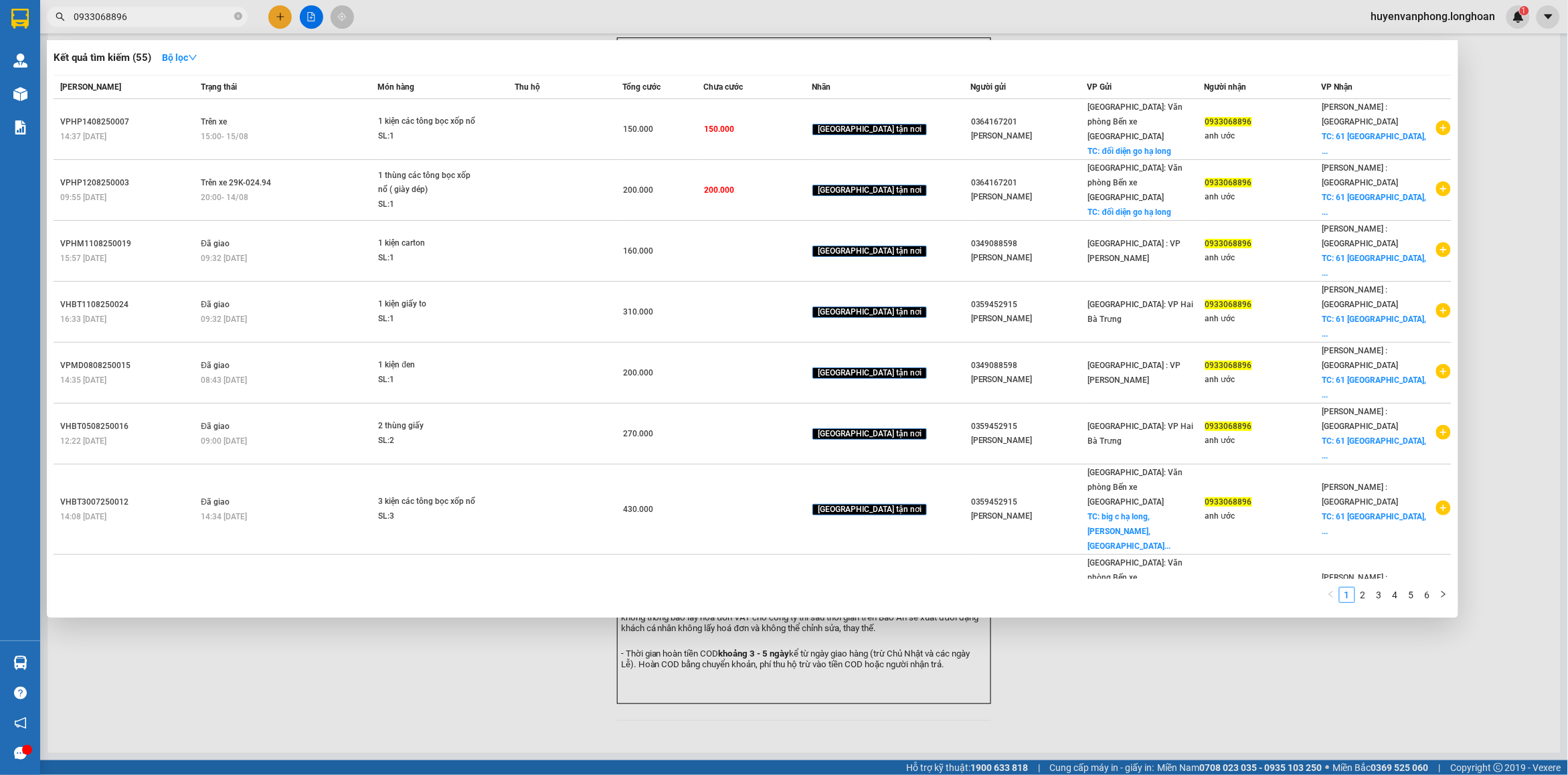
click at [180, 25] on span "0933068896" at bounding box center [147, 17] width 201 height 20
click at [239, 18] on icon "close-circle" at bounding box center [238, 16] width 8 height 8
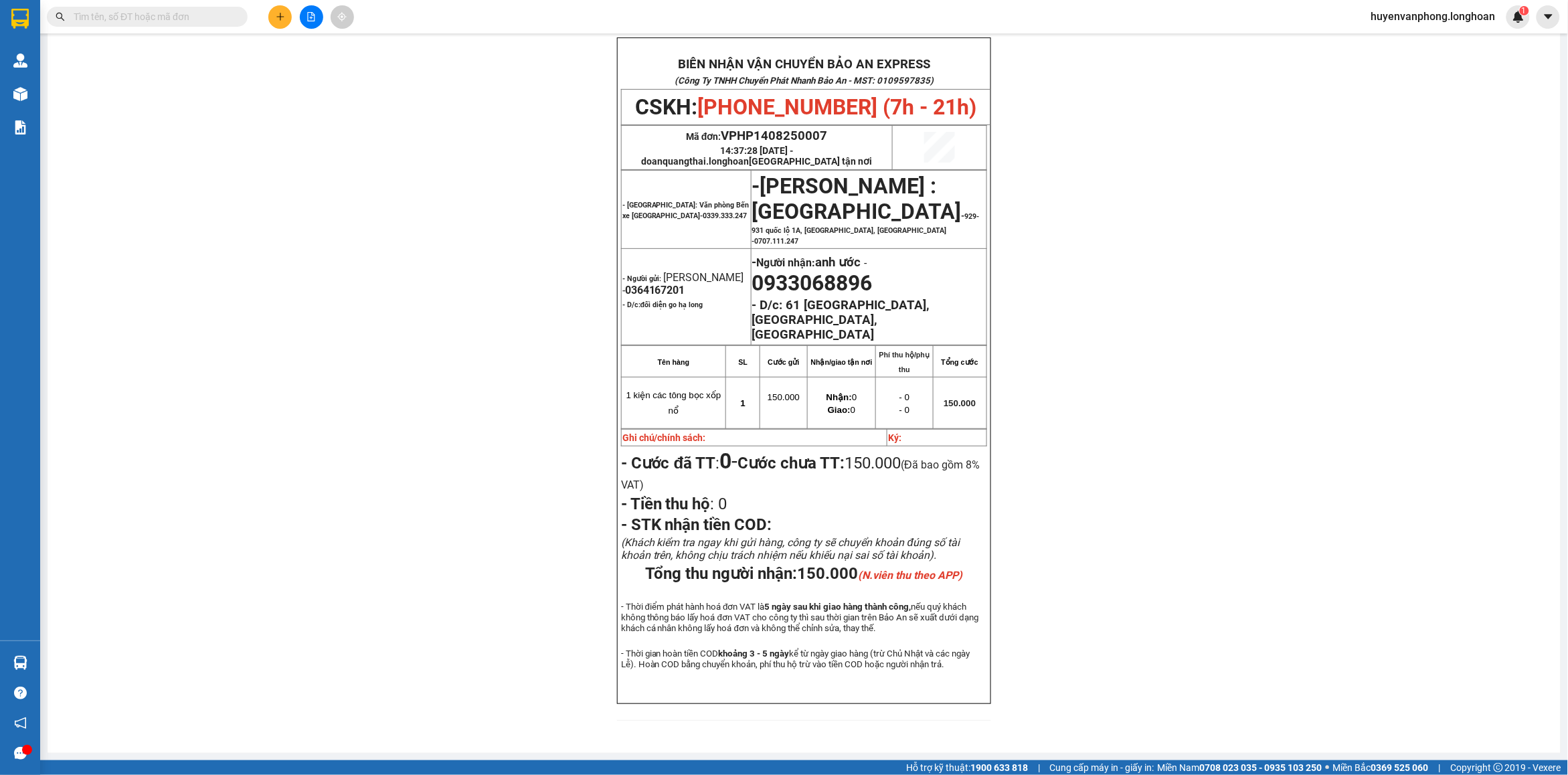
click at [143, 15] on input "text" at bounding box center [152, 16] width 158 height 15
paste input "HNVD1208250025"
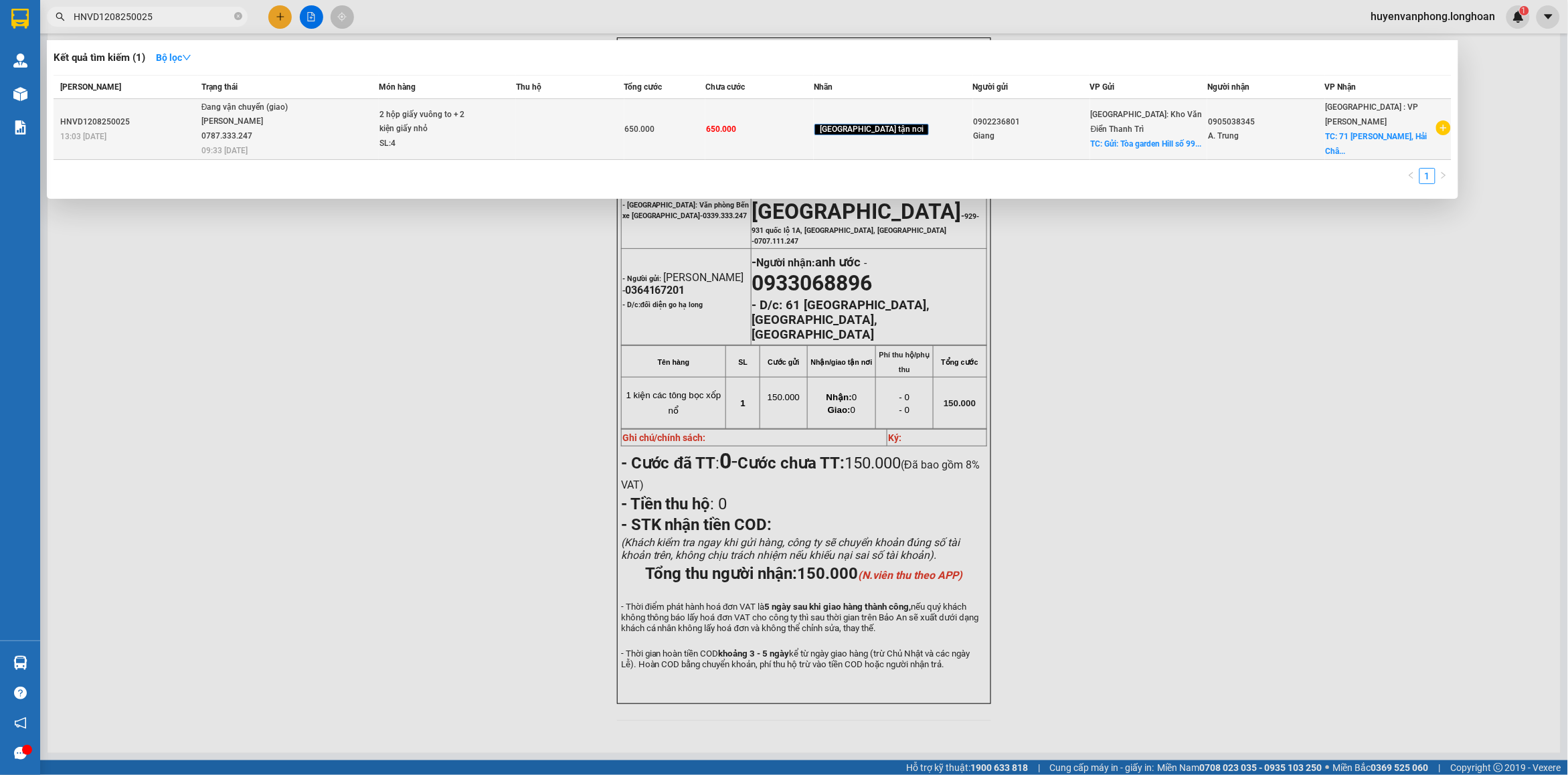
type input "HNVD1208250025"
click at [436, 128] on div "2 hộp giấy vuông to + 2 kiện giấy nhỏ" at bounding box center [429, 122] width 101 height 29
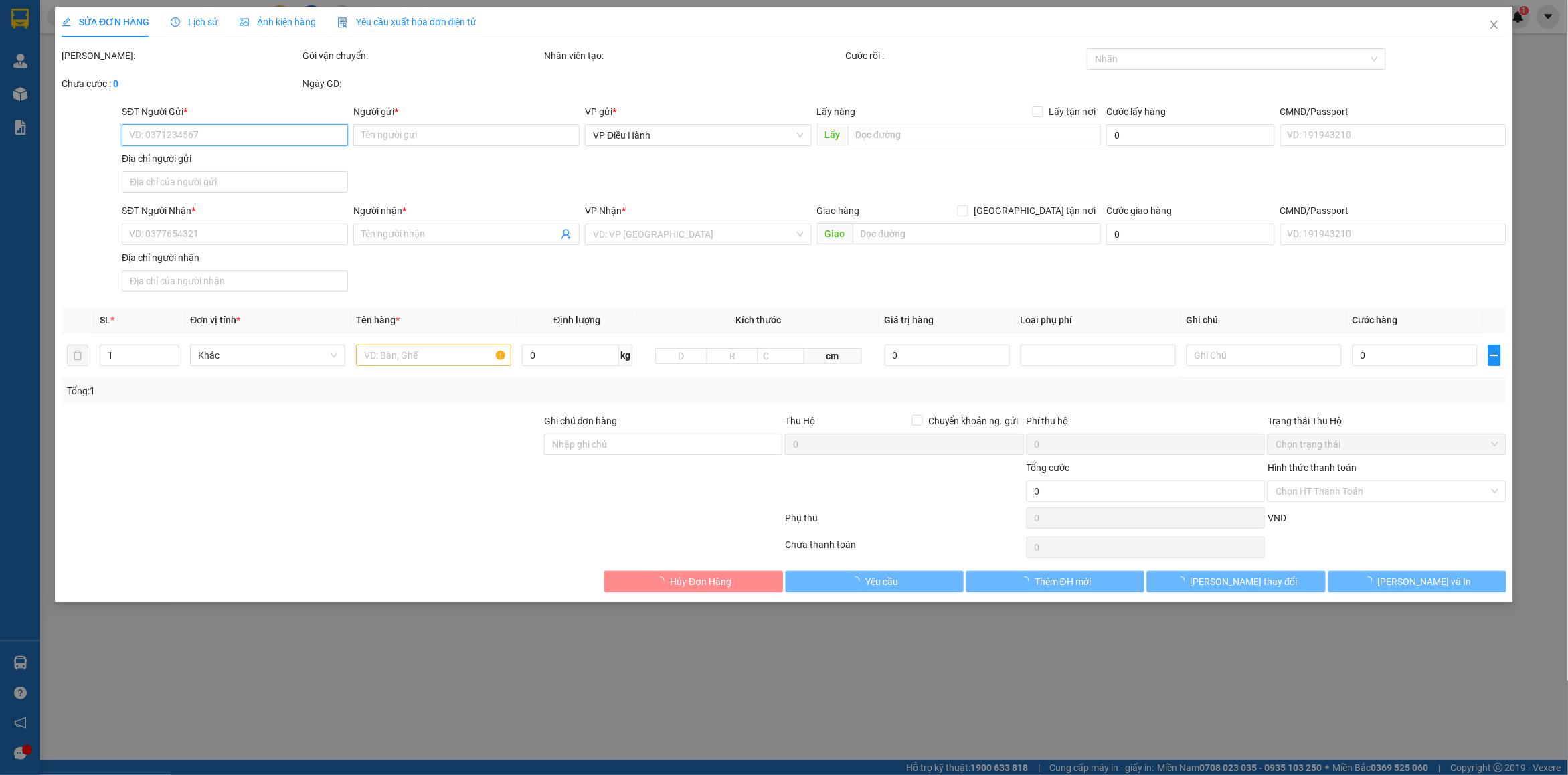
type input "0902236801"
type input "Giang"
checkbox input "true"
type input "Gửi: Tòa garden Hill số 99 Trần Bình nam từ liêm"
type input "0905038345"
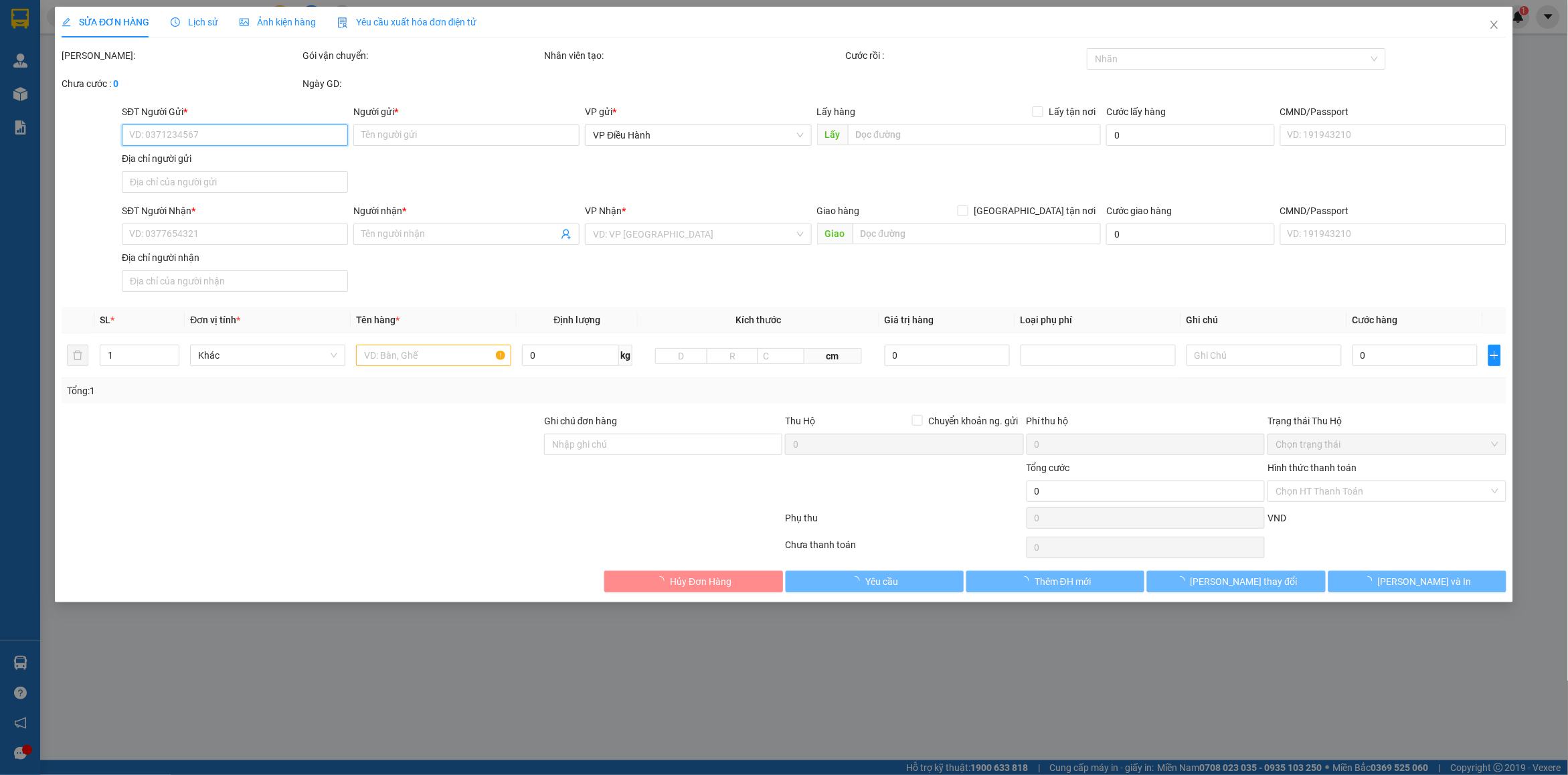
type input "A. Trung"
checkbox input "true"
type input "71 Lý Thường Kiệt, Hải Châu, Đà Nẵng"
type input "650.000"
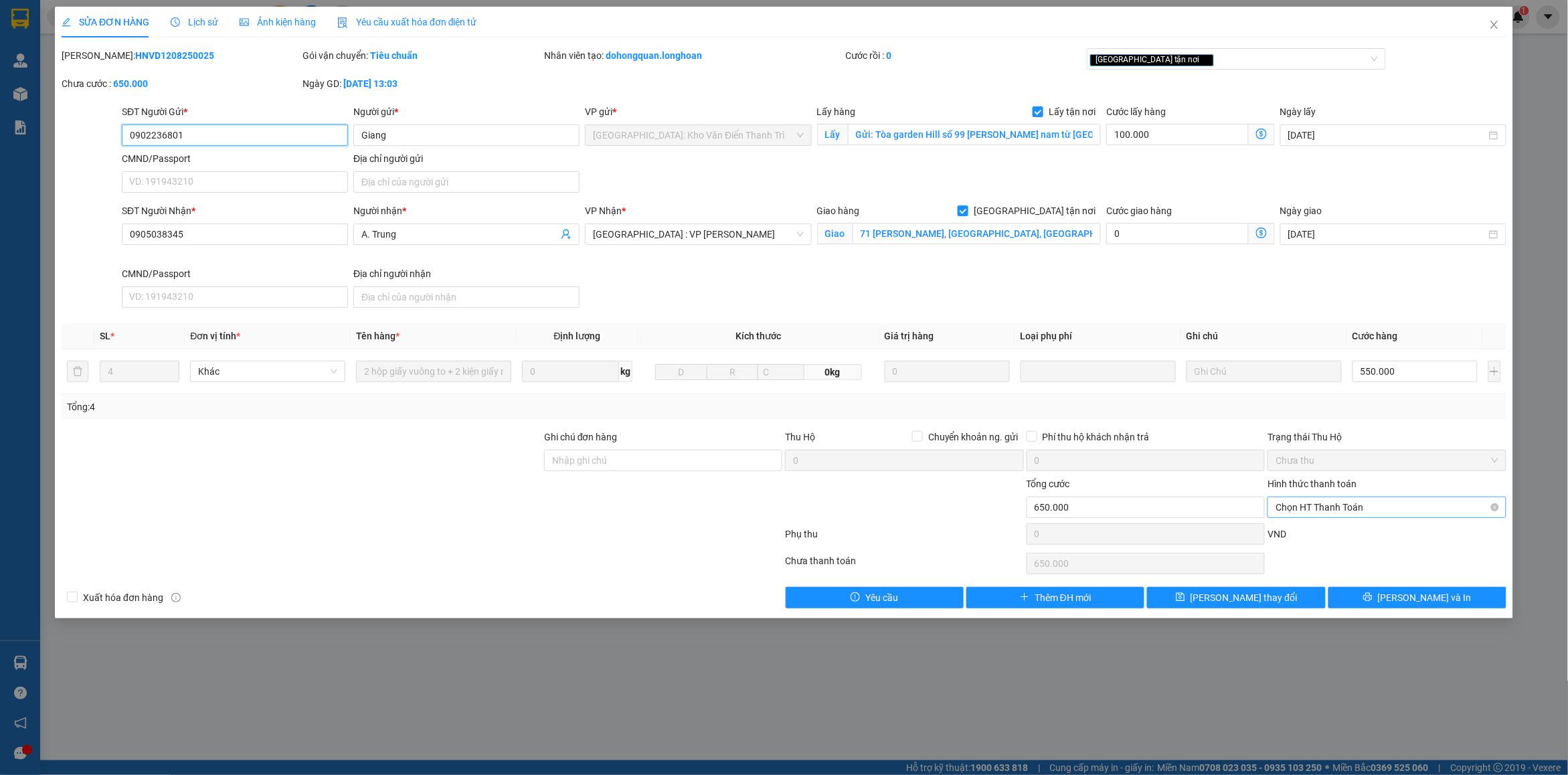
click at [1359, 517] on span "Chọn HT Thanh Toán" at bounding box center [1386, 507] width 222 height 20
click at [1337, 576] on div "Chuyển khoản" at bounding box center [1388, 578] width 223 height 15
type input "0"
click at [1413, 598] on span "Lưu và In" at bounding box center [1425, 597] width 94 height 15
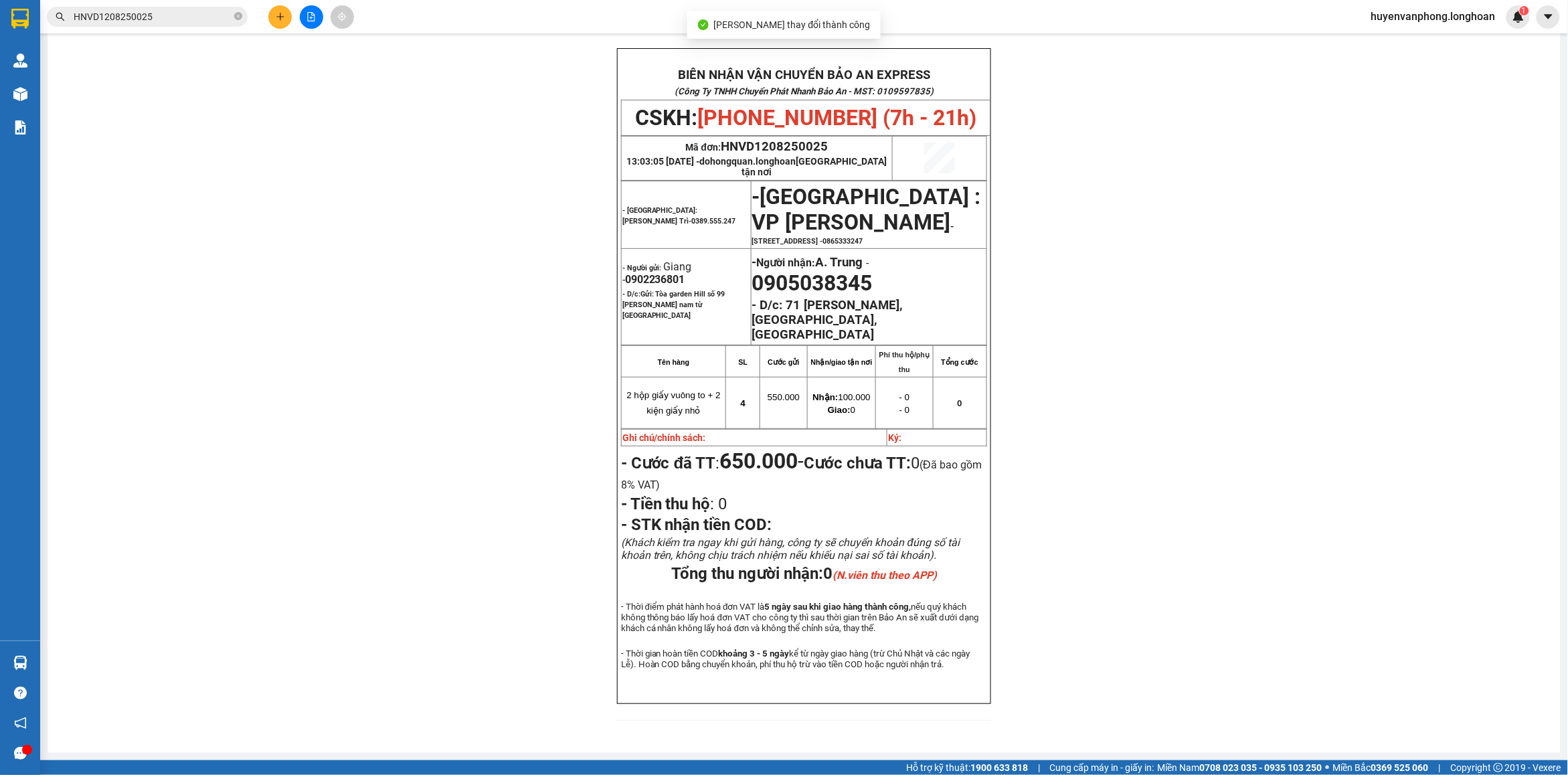
scroll to position [85, 0]
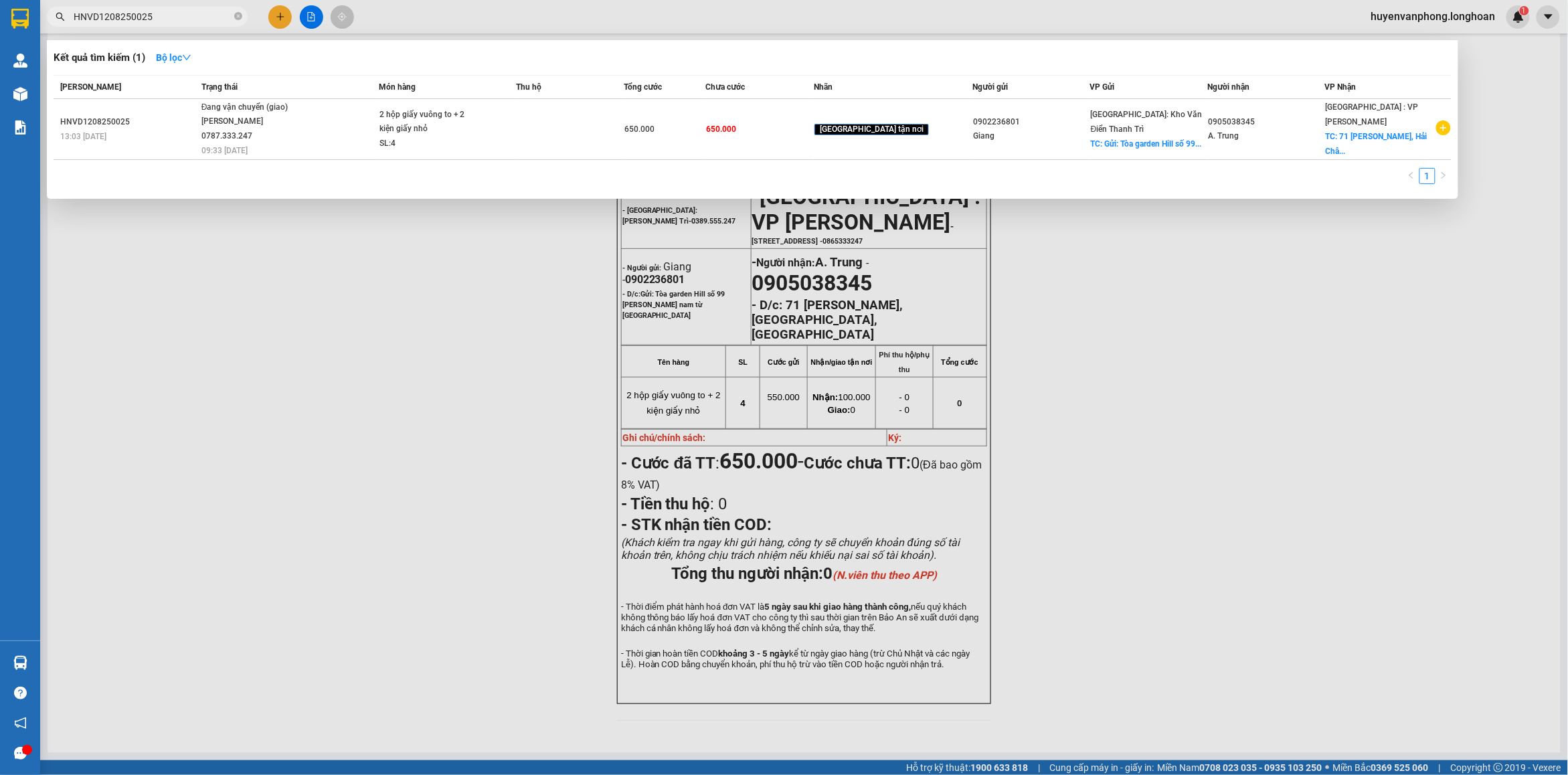
drag, startPoint x: 237, startPoint y: 17, endPoint x: 144, endPoint y: 24, distance: 93.3
click at [219, 21] on span "HNVD1208250025" at bounding box center [147, 17] width 201 height 20
click at [162, 18] on input "HNVD1208250025" at bounding box center [152, 16] width 158 height 15
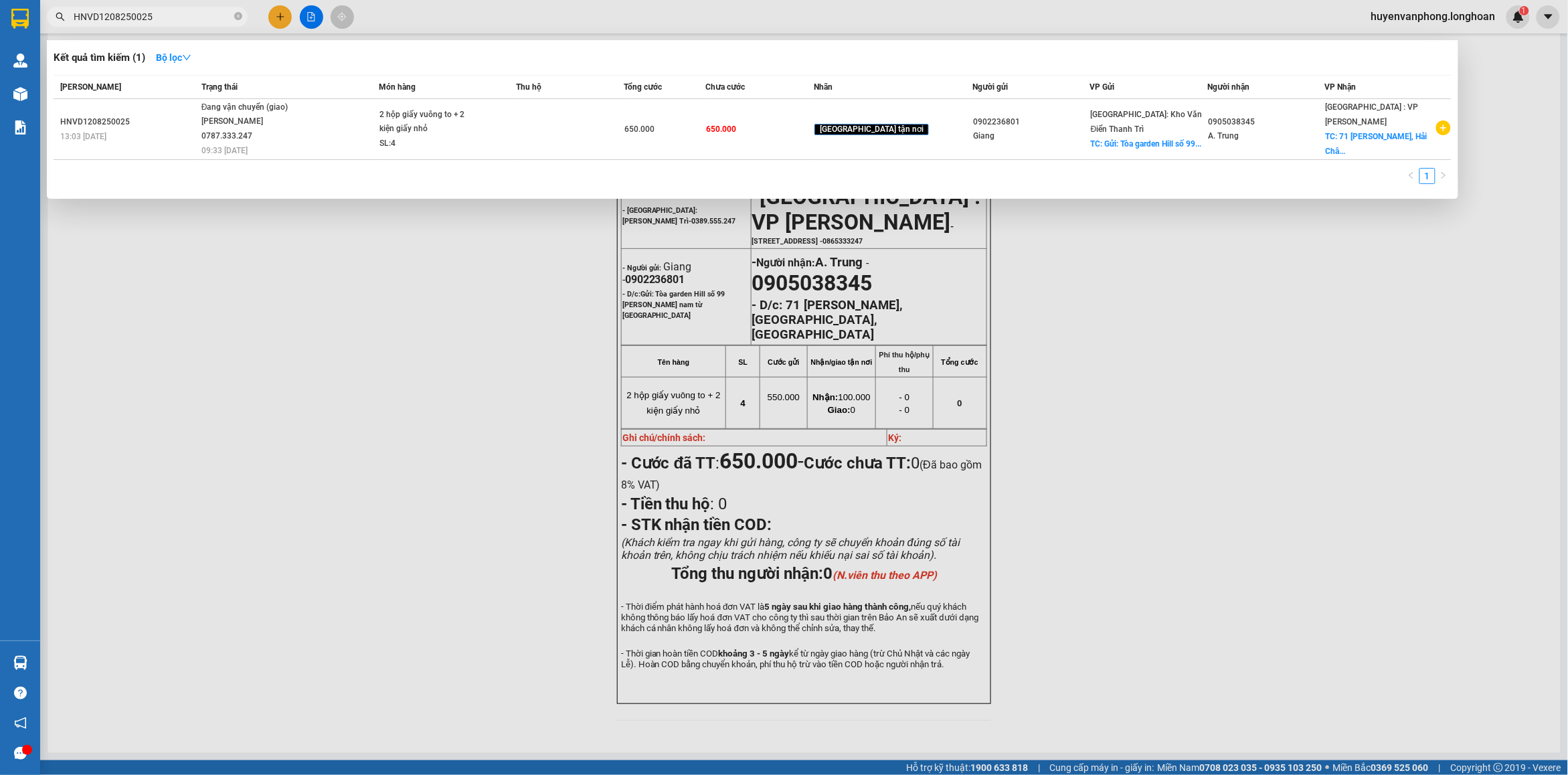
click at [162, 18] on input "HNVD1208250025" at bounding box center [152, 16] width 158 height 15
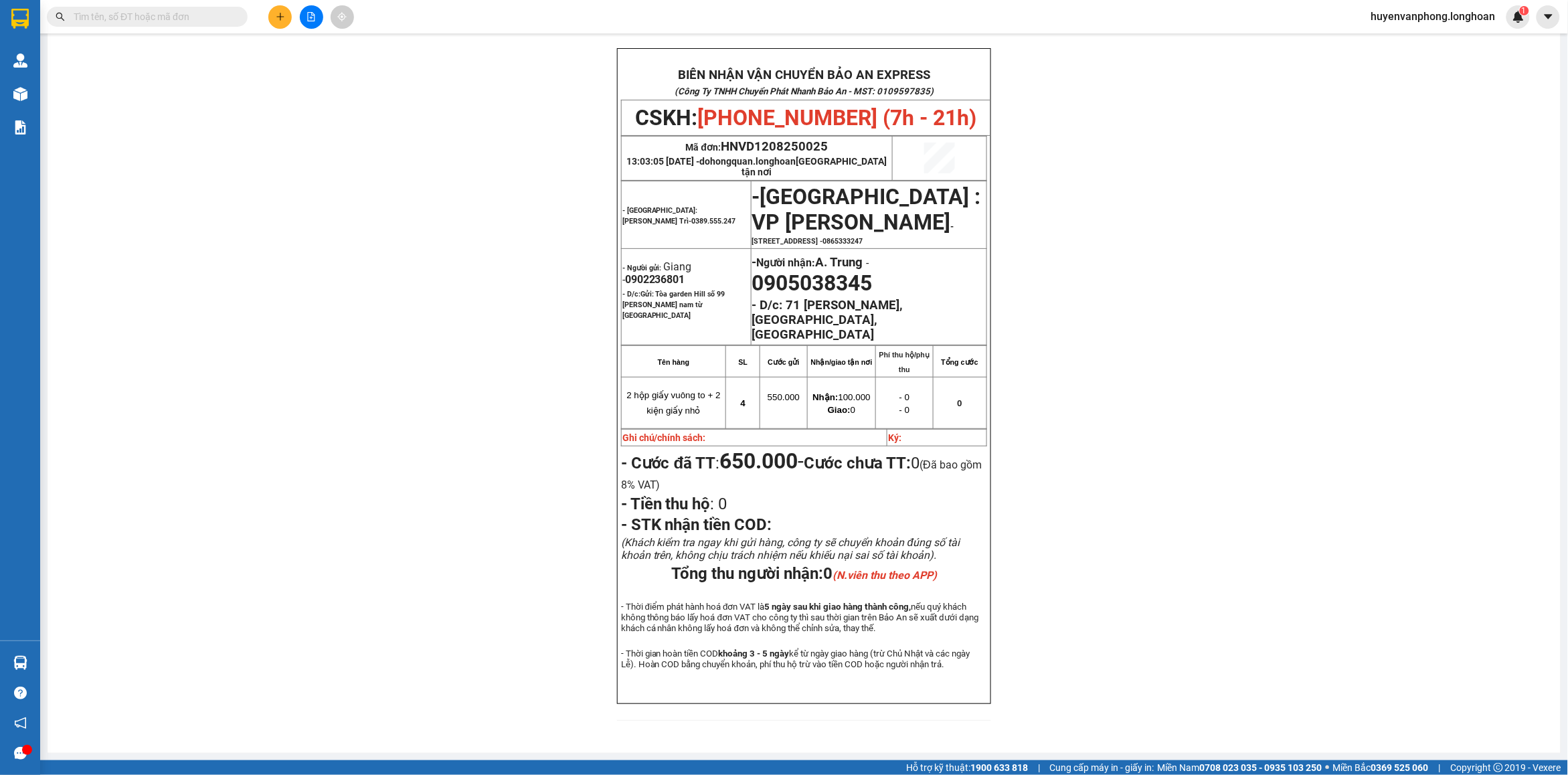
click at [162, 17] on input "text" at bounding box center [152, 16] width 158 height 15
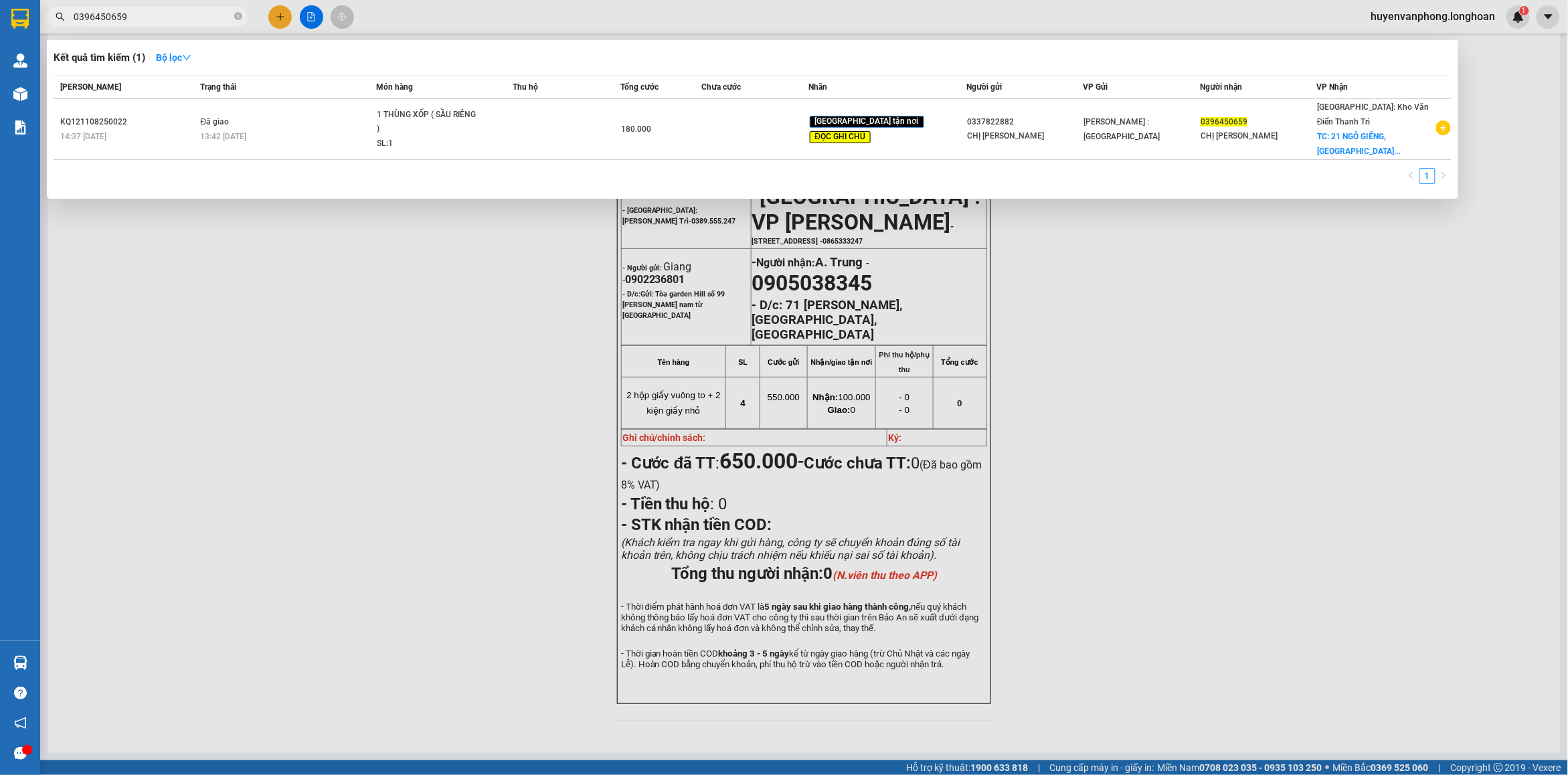
type input "0396450659"
click at [238, 17] on icon "close-circle" at bounding box center [238, 16] width 8 height 8
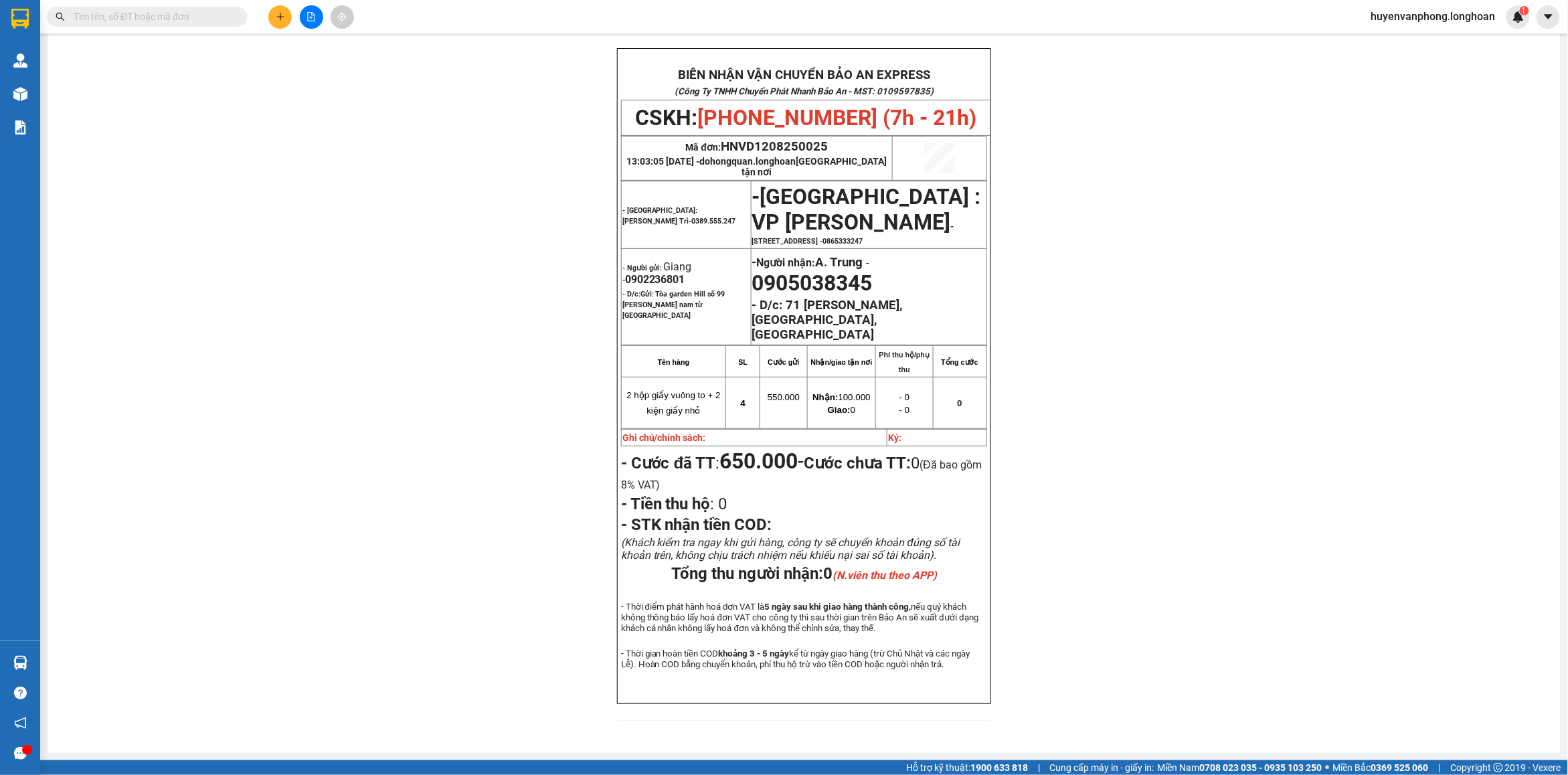
click at [164, 19] on input "text" at bounding box center [152, 16] width 158 height 15
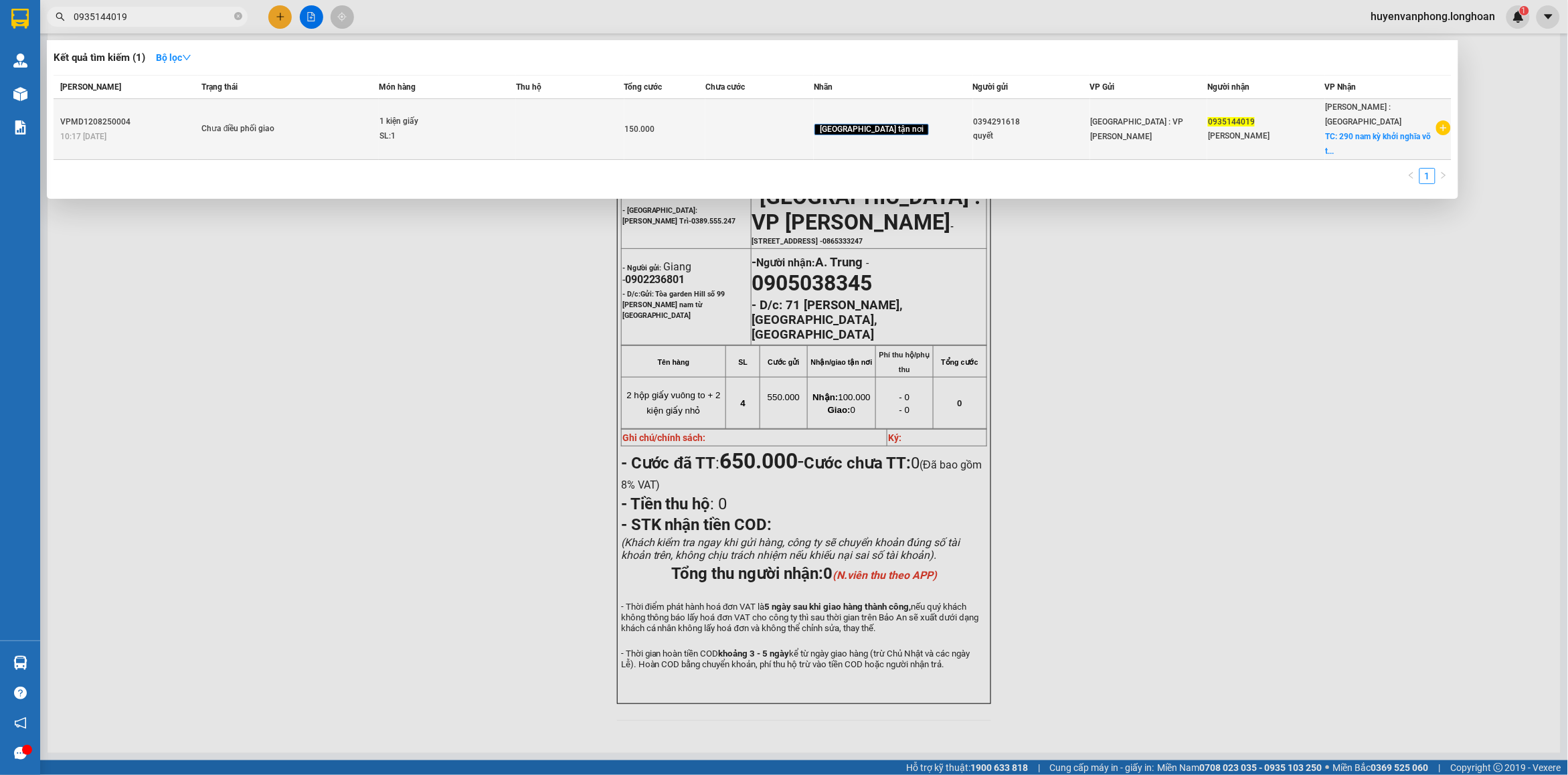
type input "0935144019"
click at [354, 126] on span "Chưa điều phối giao" at bounding box center [289, 129] width 176 height 15
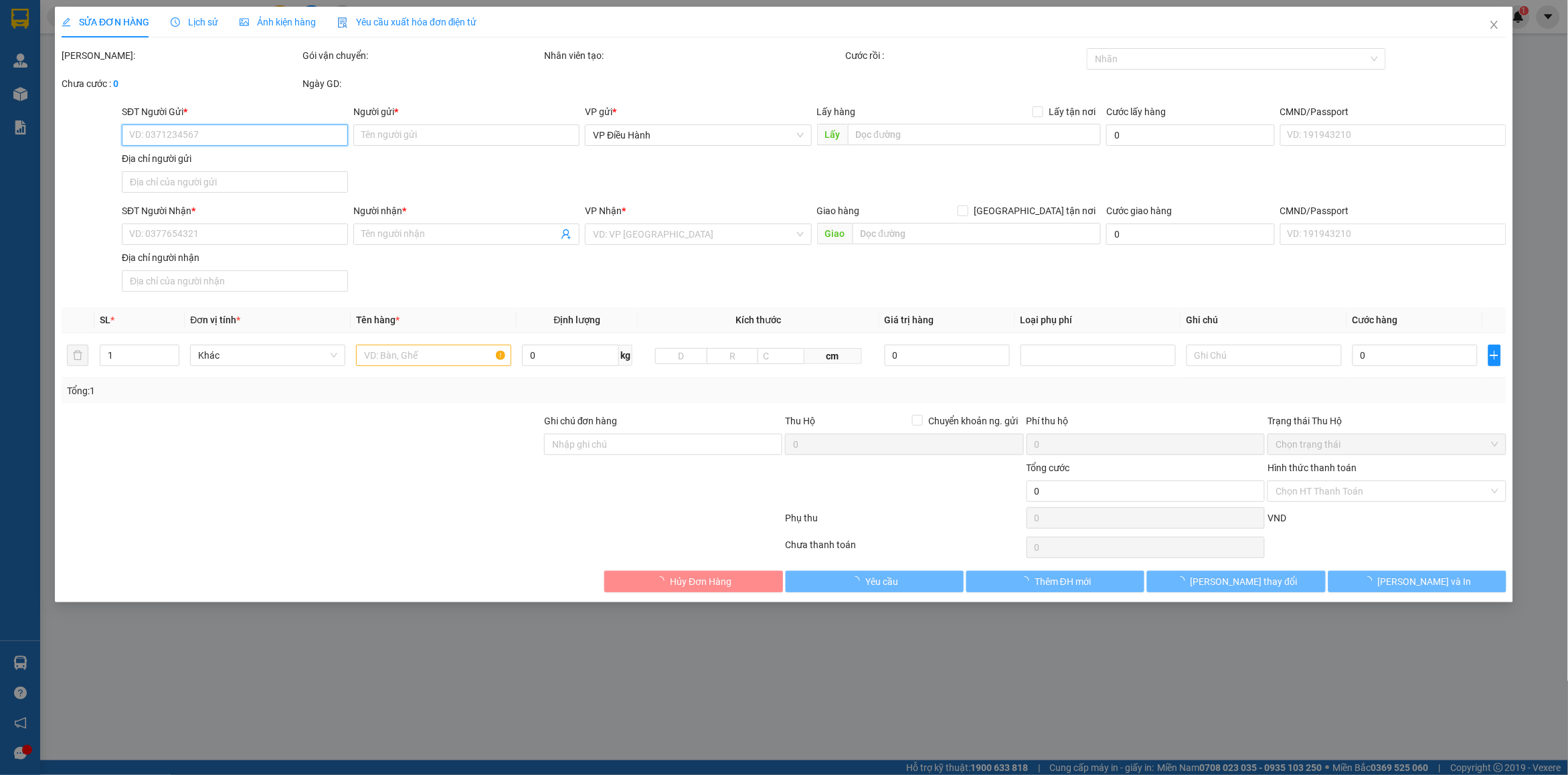
type input "0394291618"
type input "quyết"
type input "0935144019"
type input "khánh linh"
checkbox input "true"
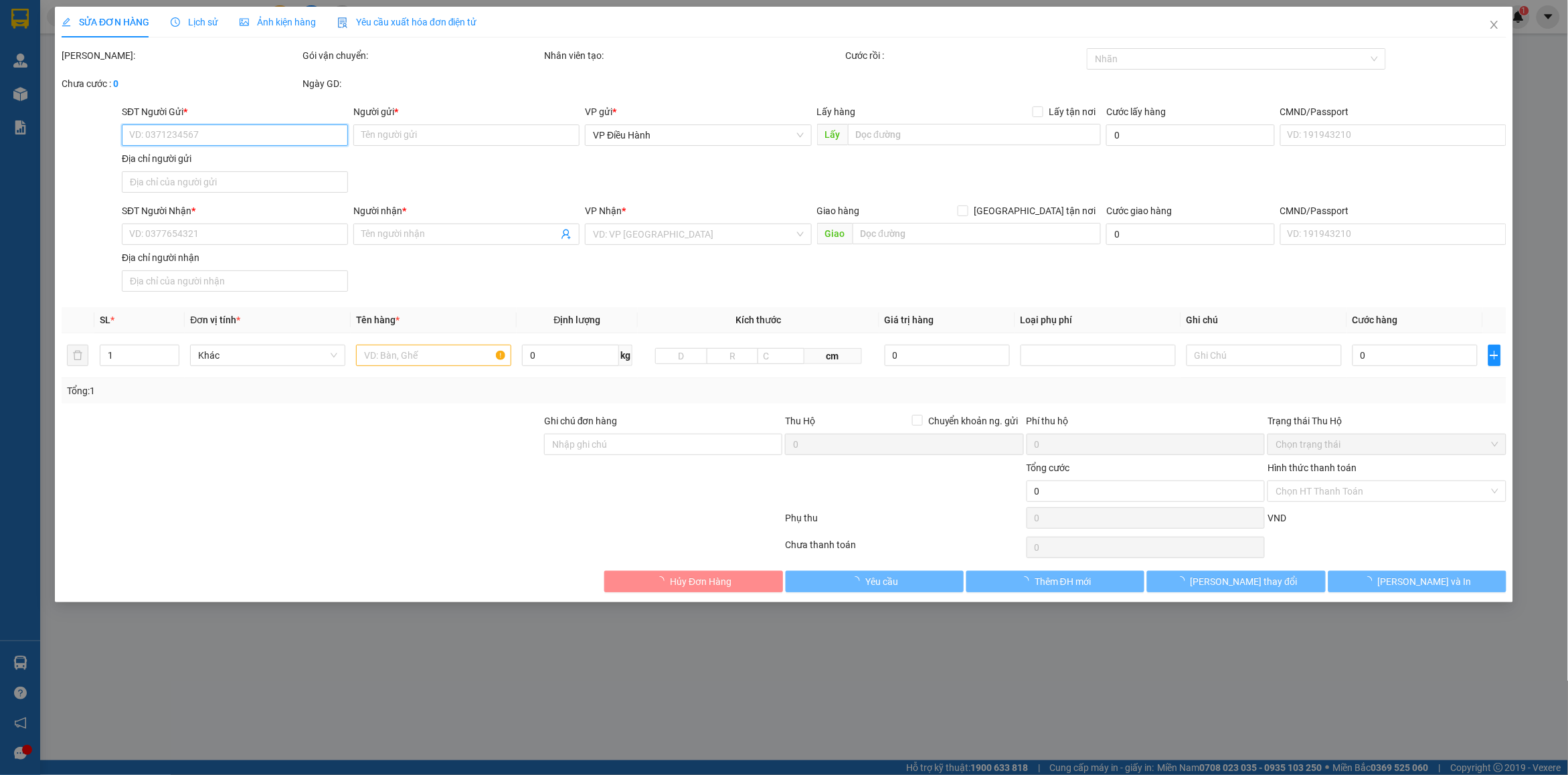
type input "290 nam kỳ khởi nghĩa võ thị sáu q3 hcm"
type input "hàng ko đồng kiểm giao nguyên kiện hư vỡ k đền"
type input "150.000"
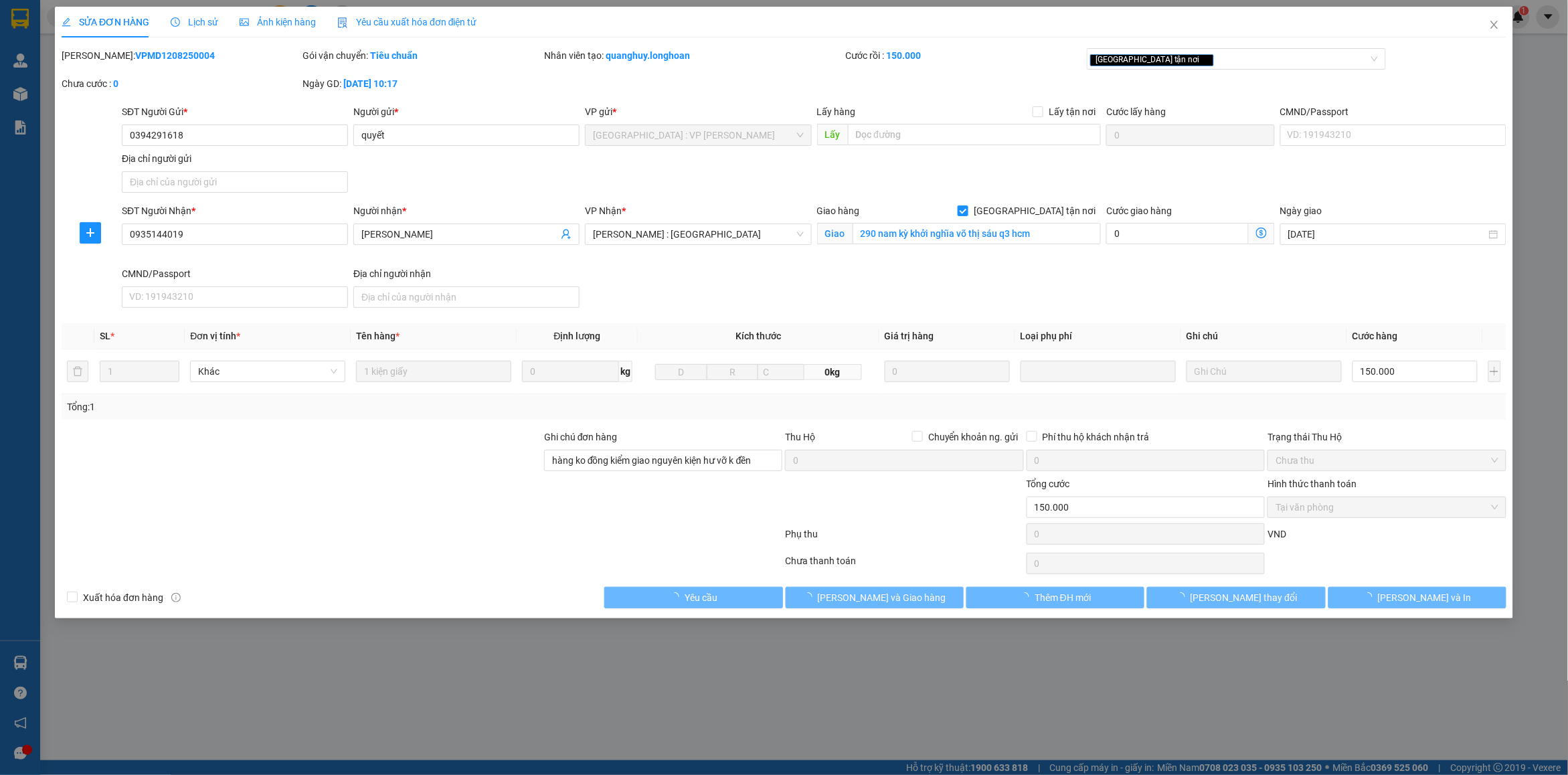
click at [198, 19] on span "Lịch sử" at bounding box center [194, 22] width 48 height 11
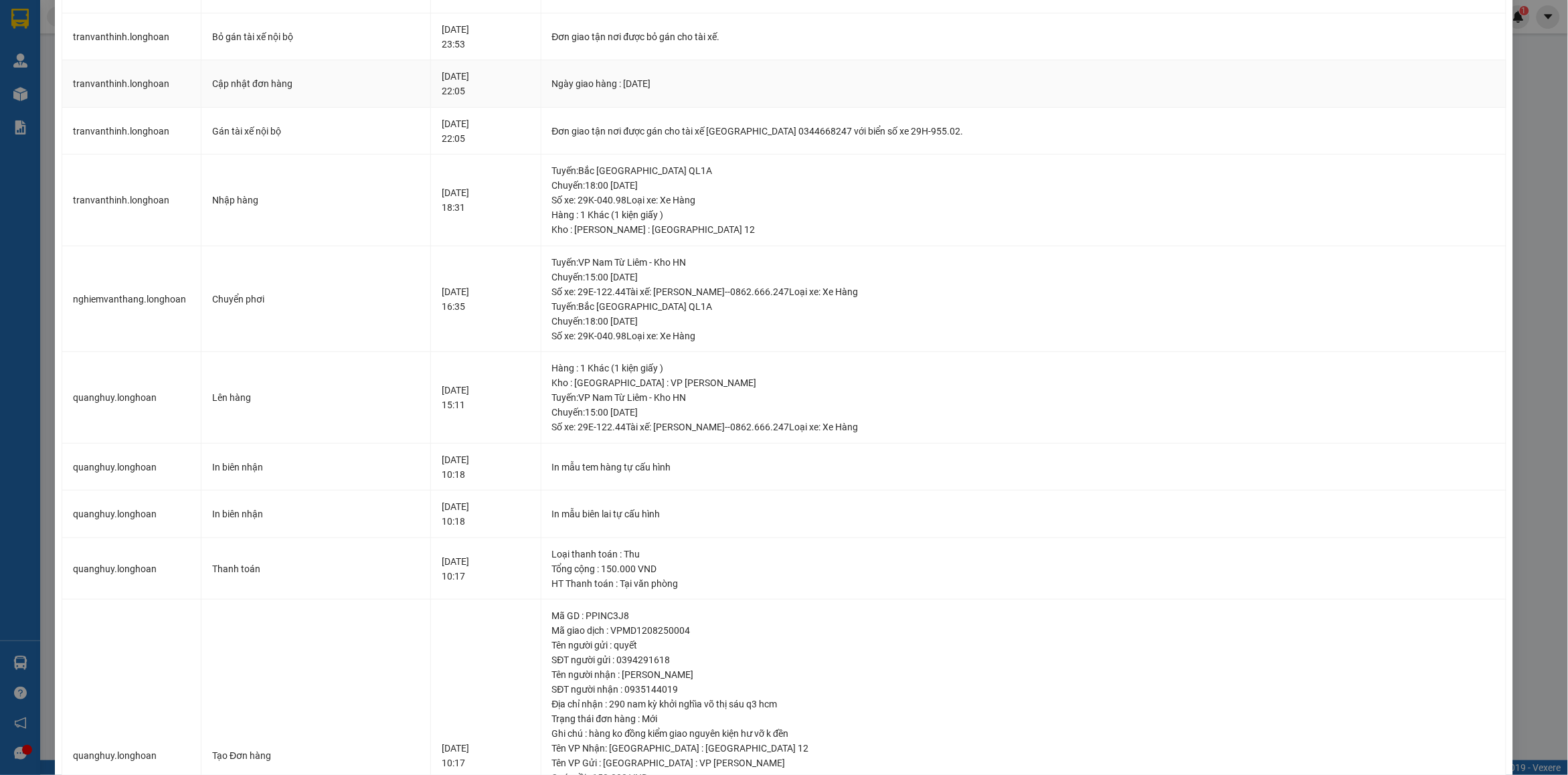
scroll to position [379, 0]
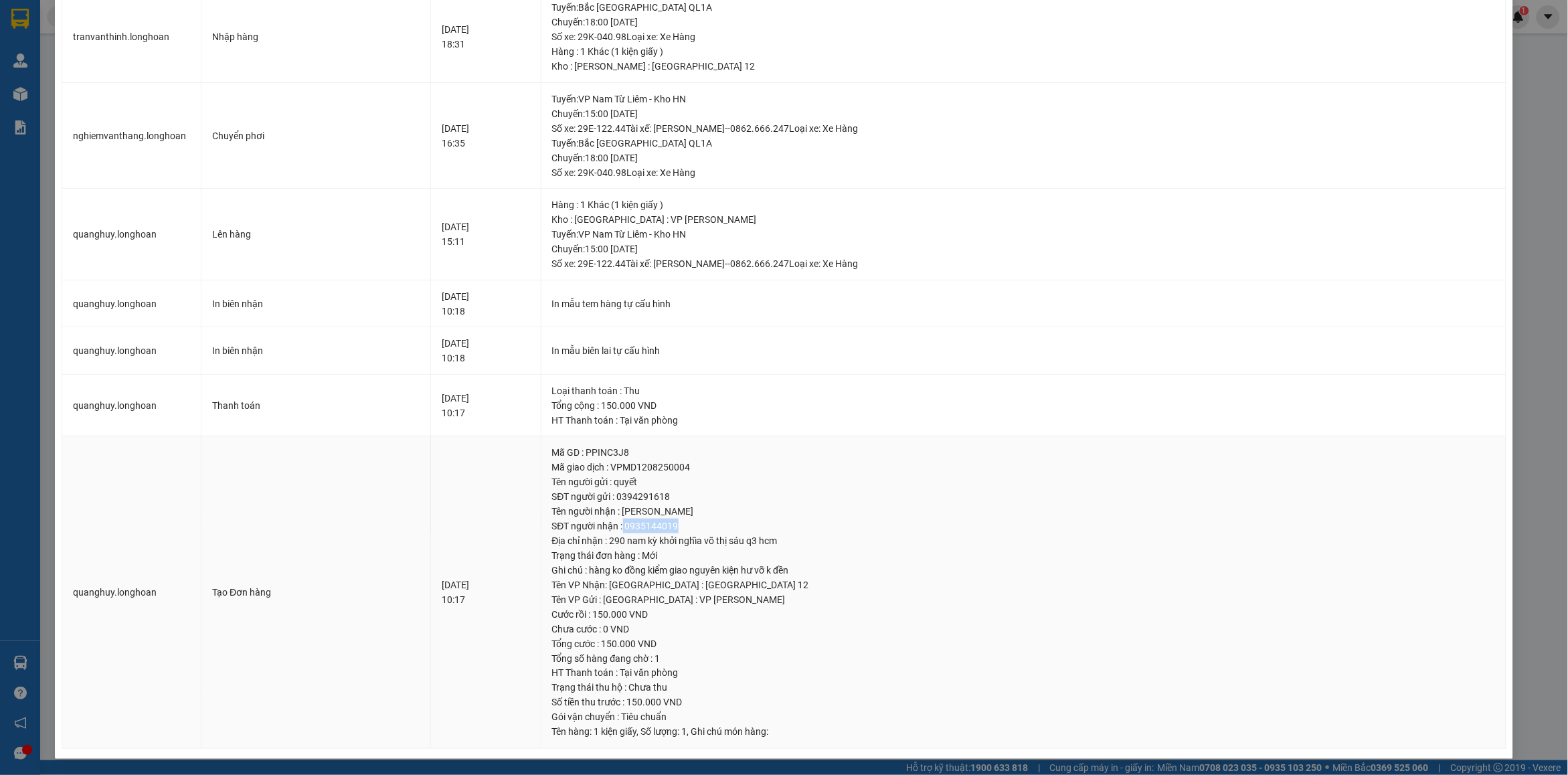
drag, startPoint x: 653, startPoint y: 527, endPoint x: 723, endPoint y: 532, distance: 70.2
click at [723, 532] on div "SĐT người nhận : 0935144019" at bounding box center [1023, 526] width 943 height 15
copy div "0935144019"
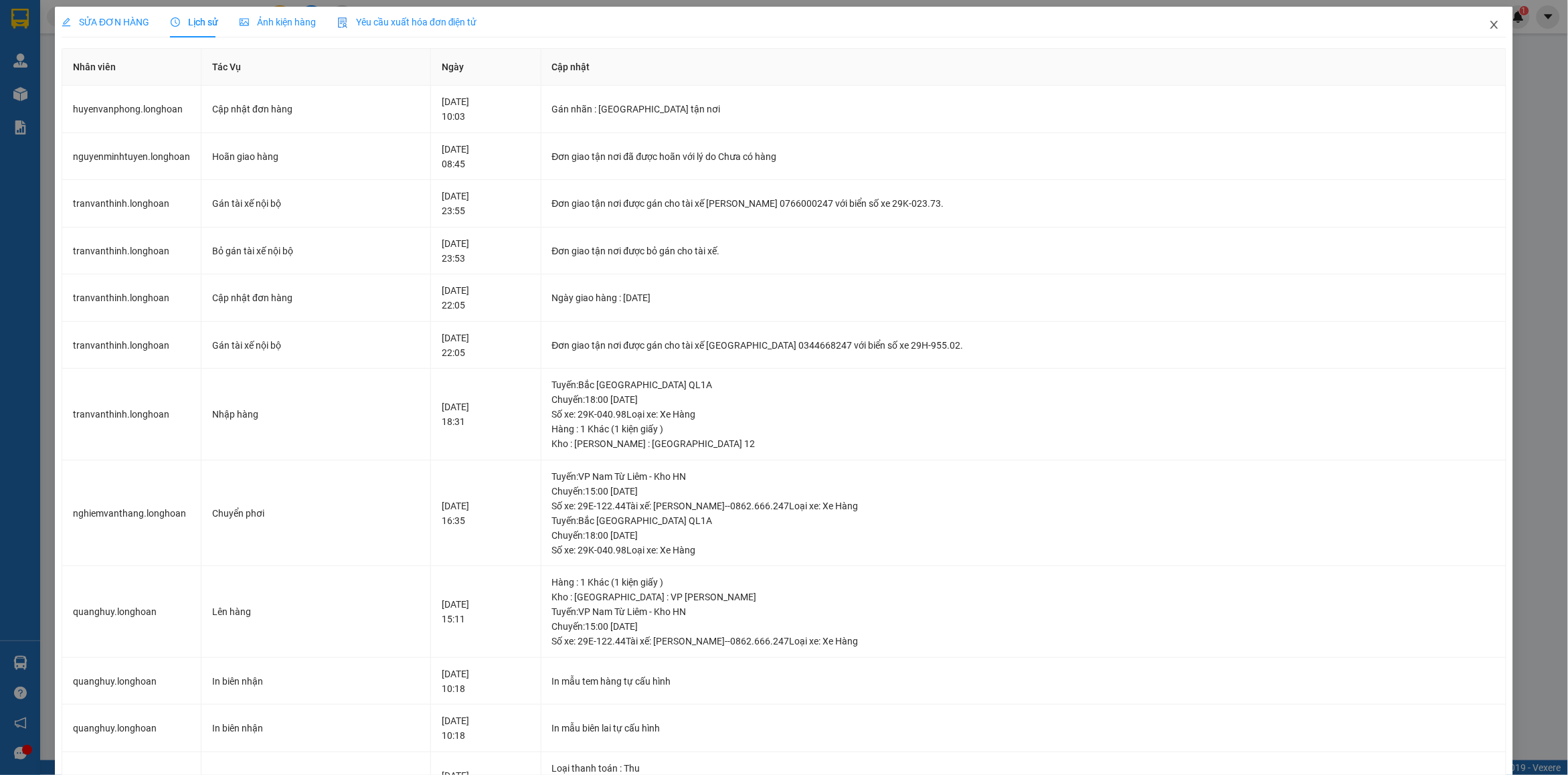
click at [1482, 35] on span "Close" at bounding box center [1494, 26] width 38 height 38
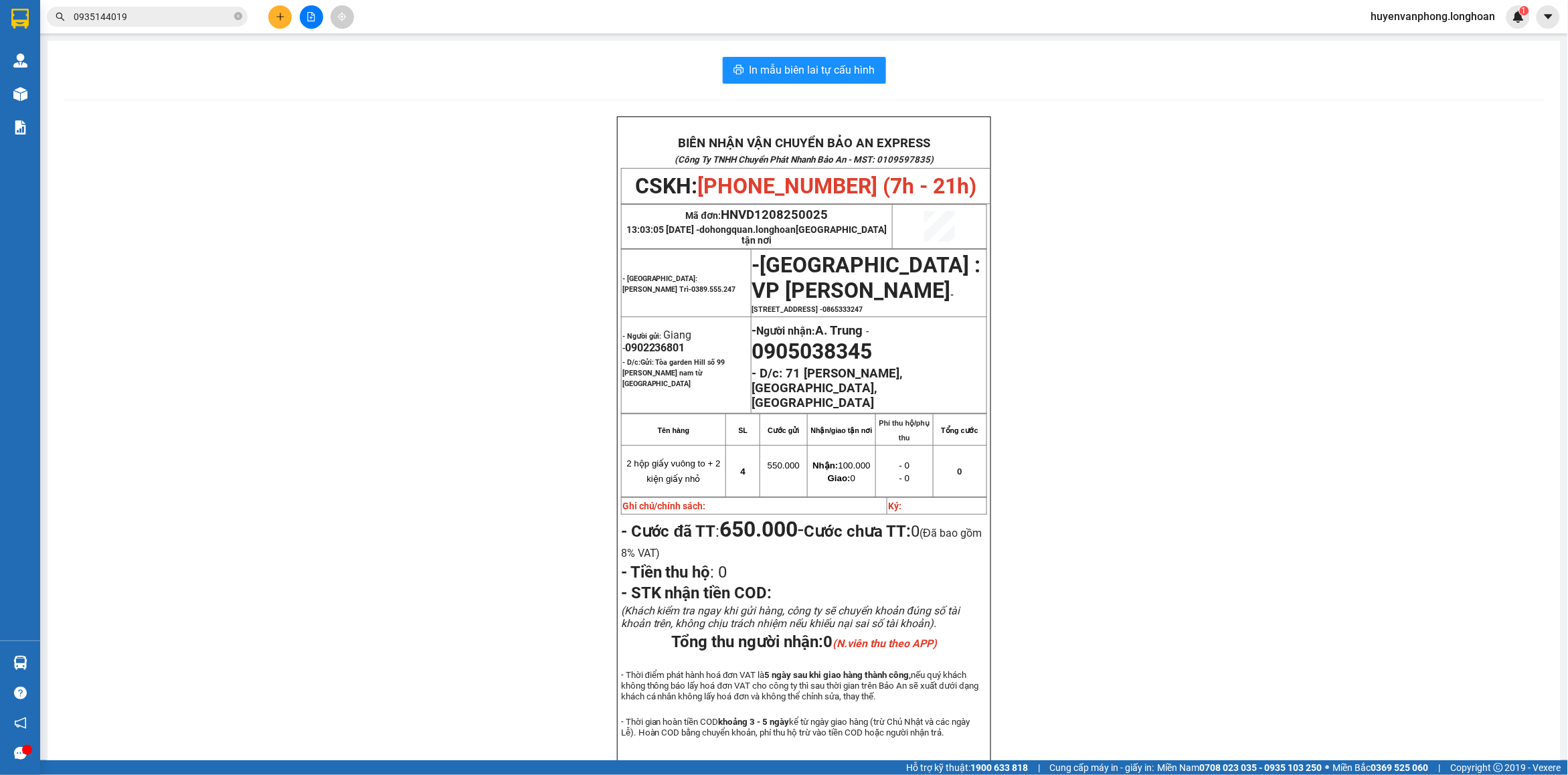
click at [242, 14] on span "0935144019" at bounding box center [147, 17] width 201 height 20
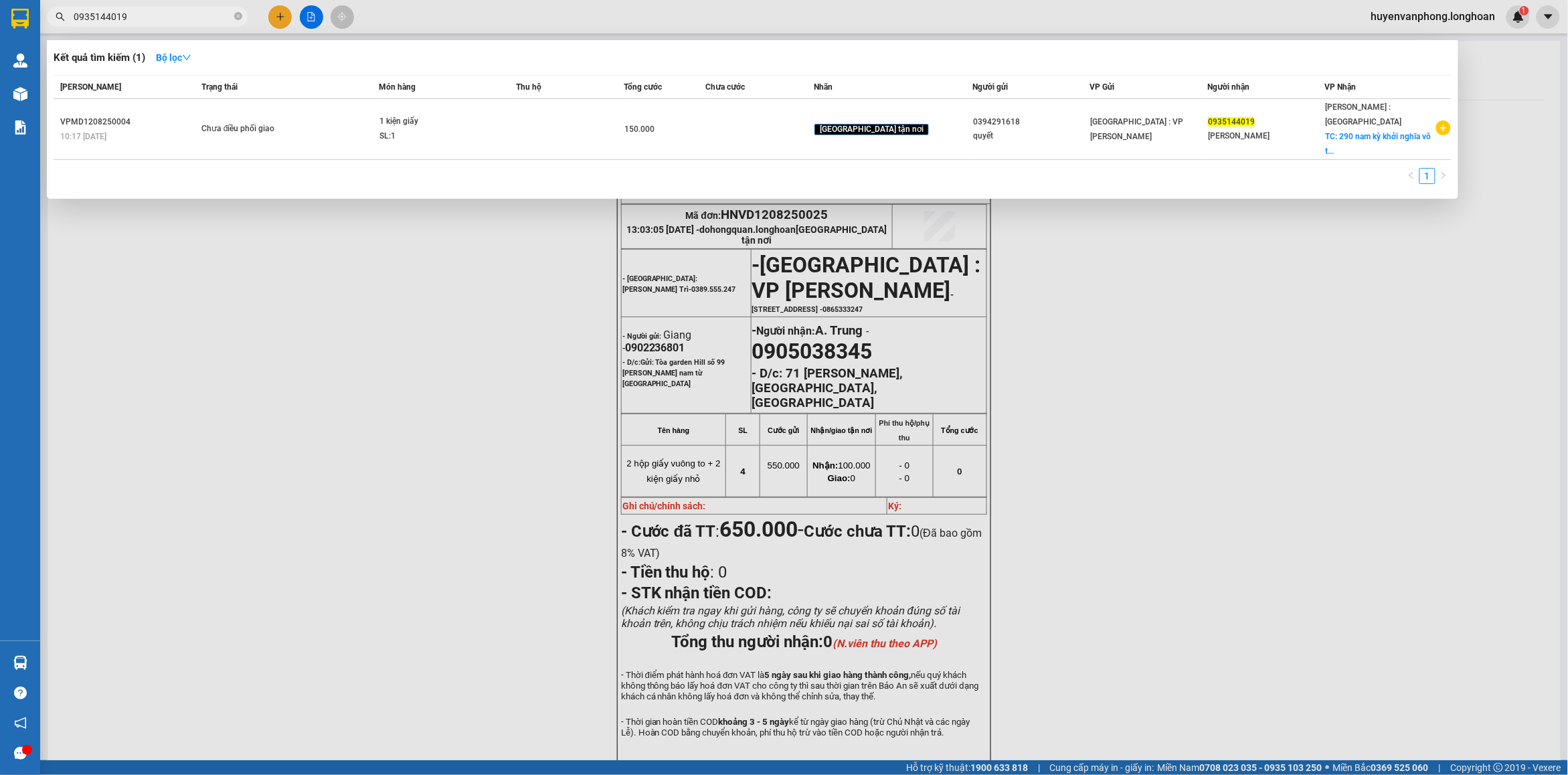
drag, startPoint x: 239, startPoint y: 14, endPoint x: 162, endPoint y: 14, distance: 77.0
click at [235, 14] on icon "close-circle" at bounding box center [238, 16] width 8 height 8
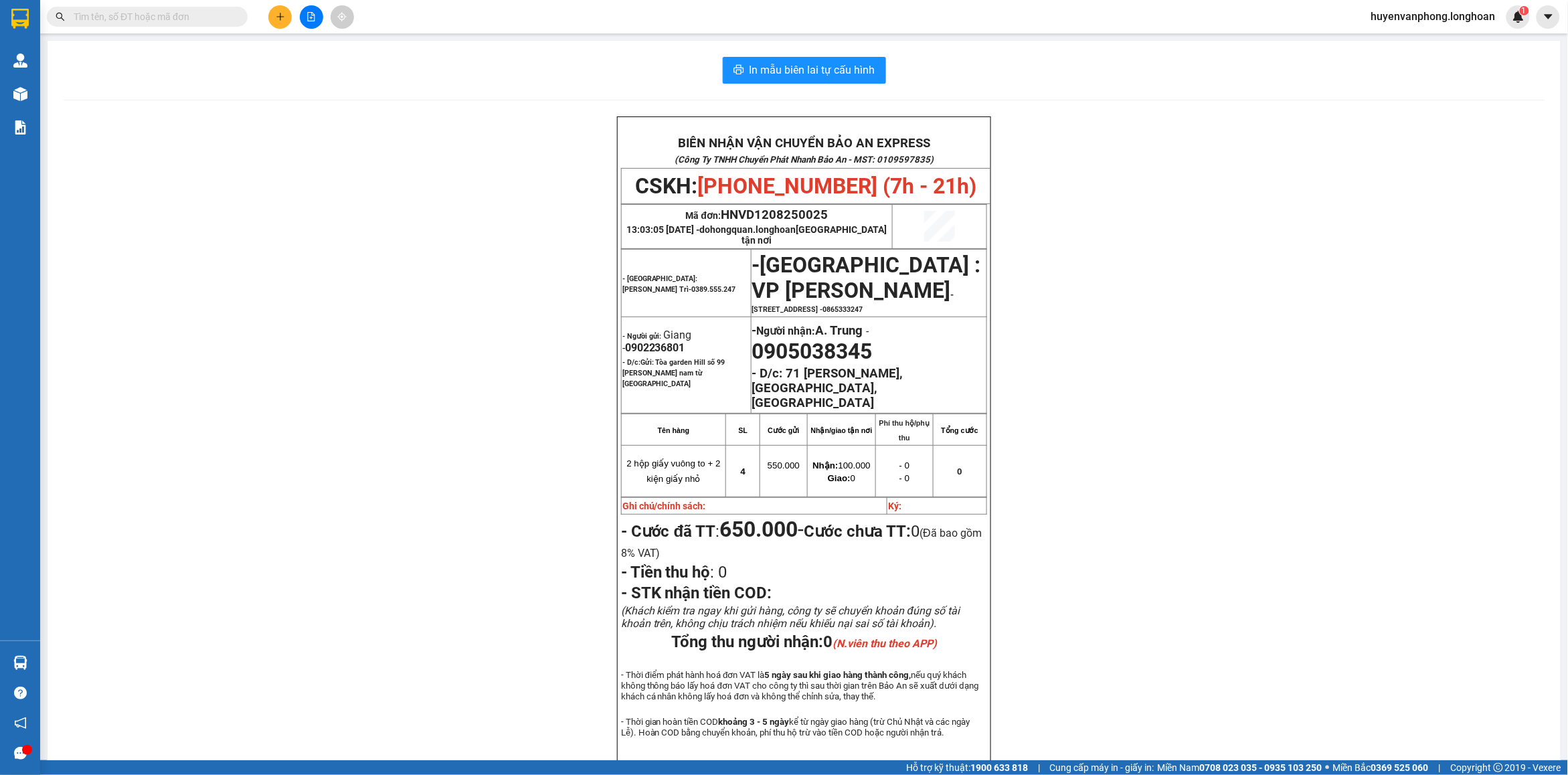
click at [162, 14] on input "text" at bounding box center [152, 16] width 158 height 15
paste input "0935144019"
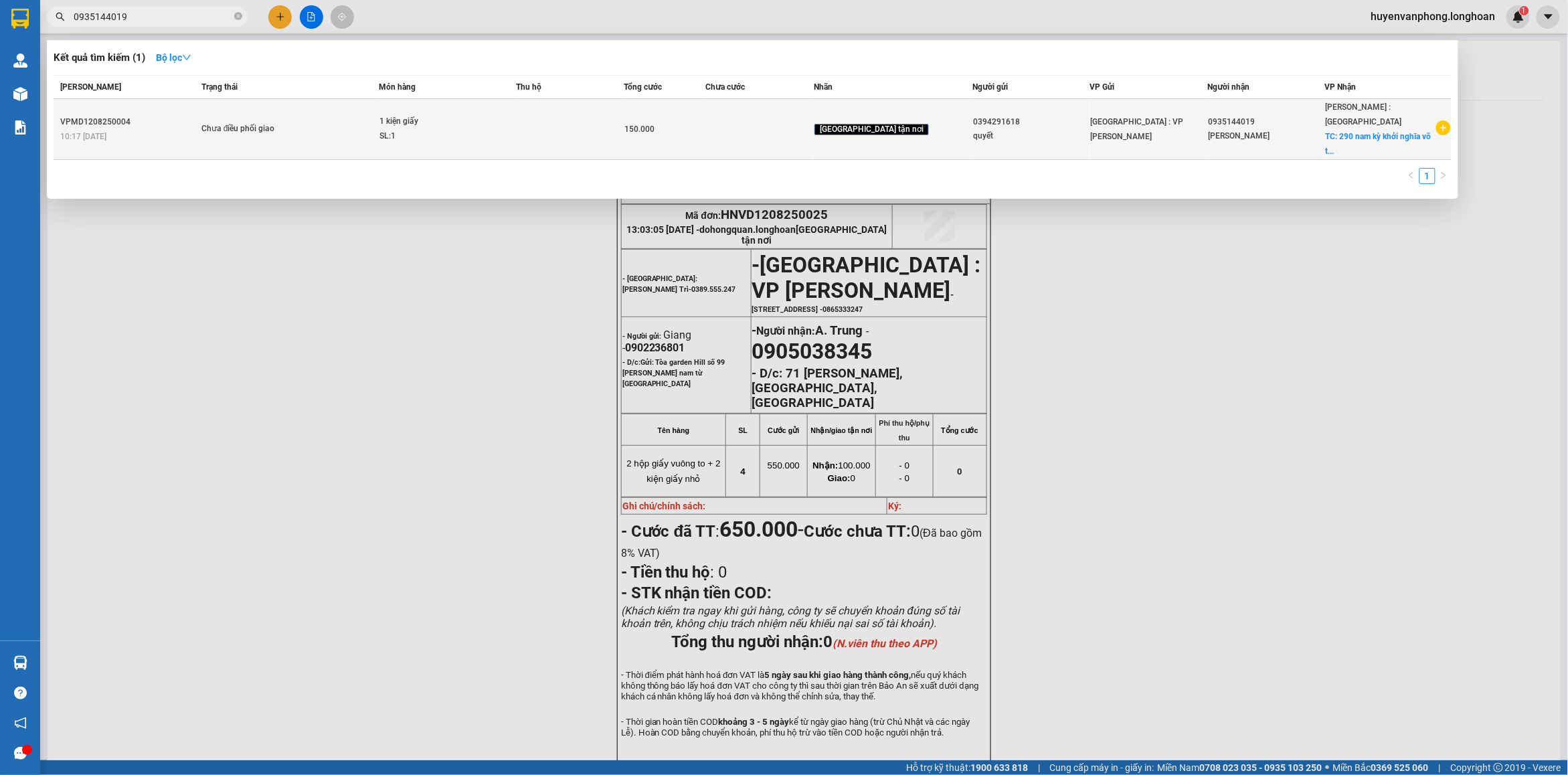
type input "0935144019"
click at [443, 142] on td "1 kiện giấy SL: 1" at bounding box center [447, 129] width 137 height 61
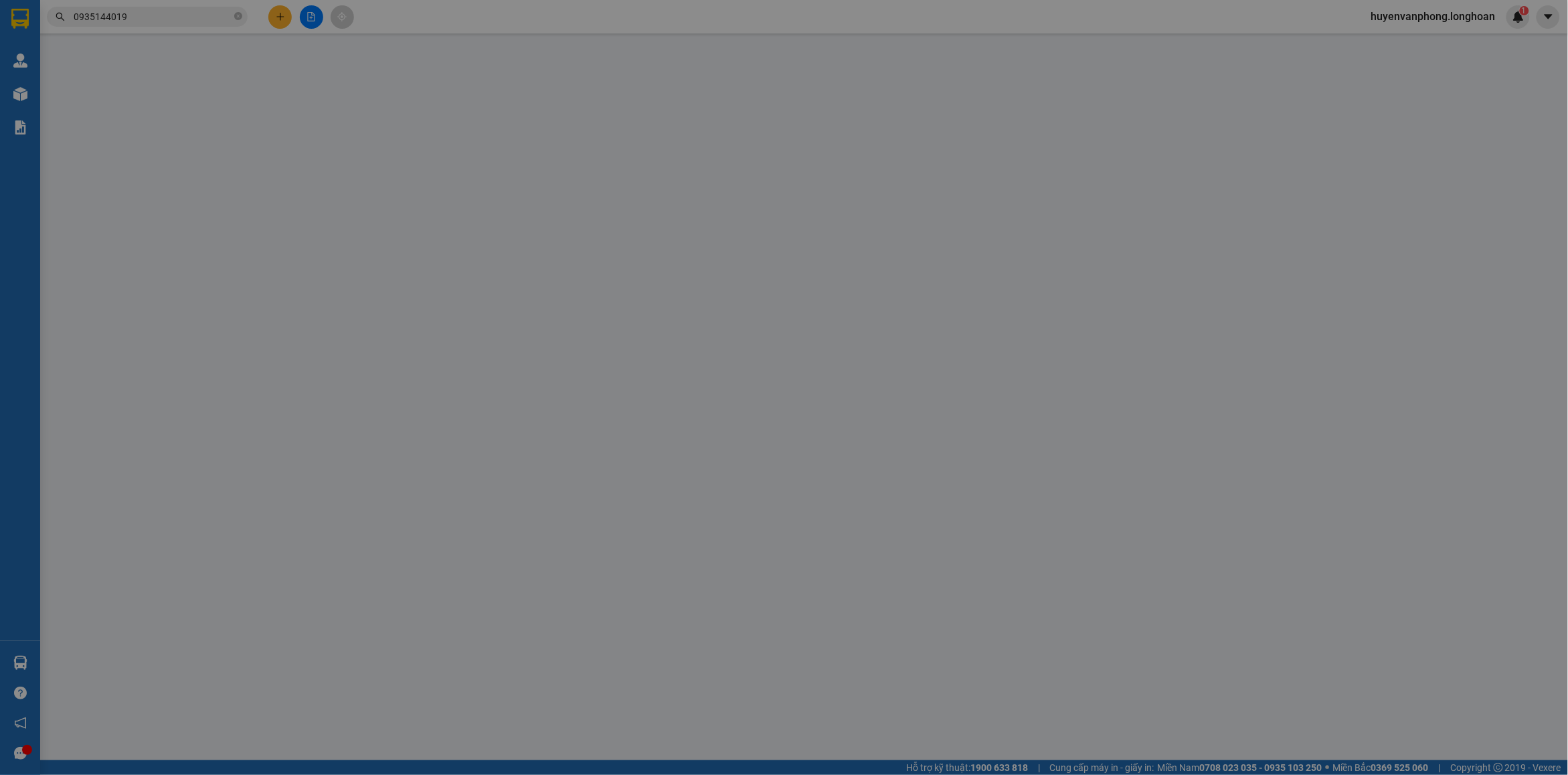
type input "0394291618"
type input "quyết"
type input "0935144019"
type input "khánh linh"
checkbox input "true"
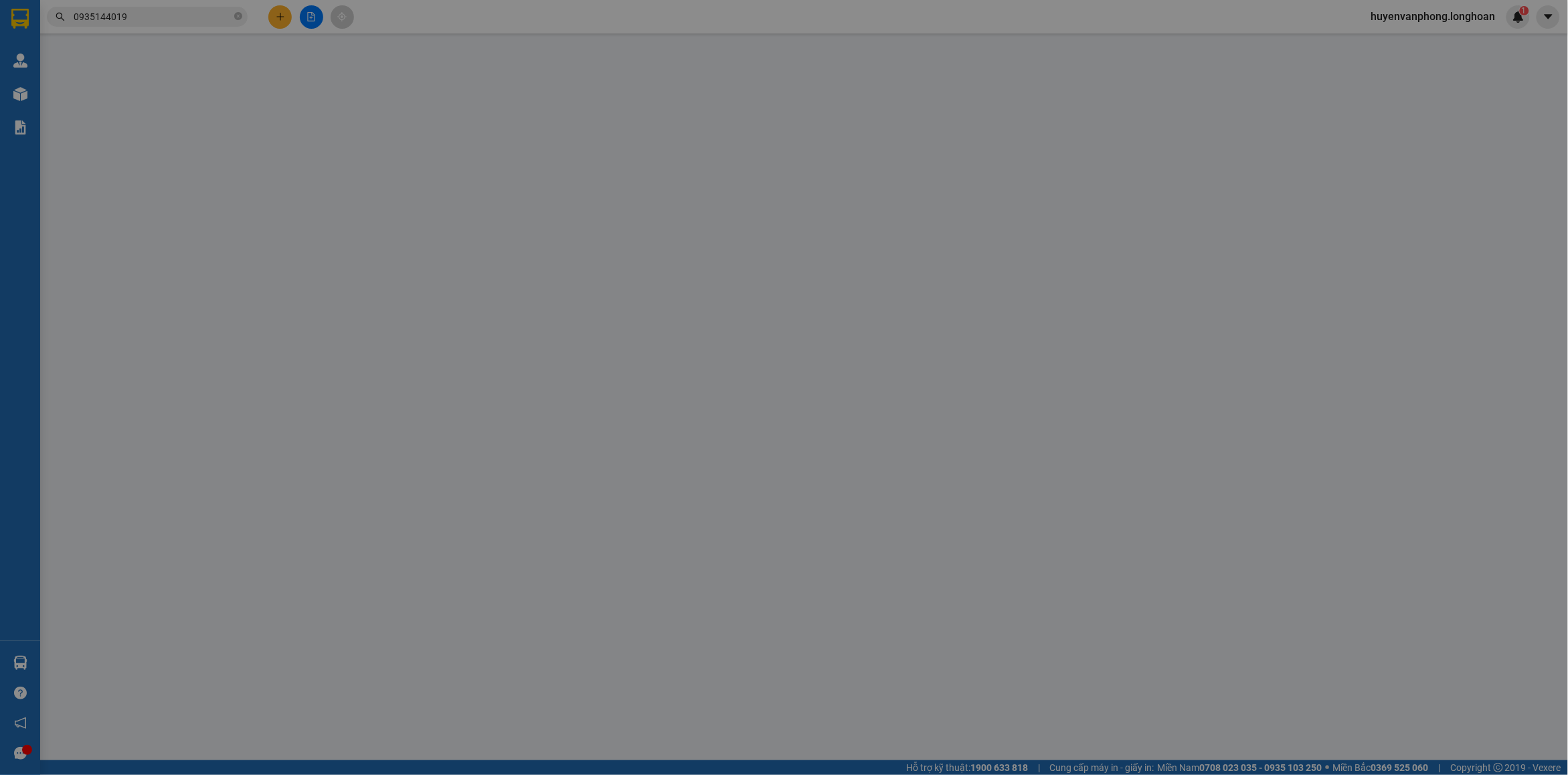
type input "290 nam kỳ khởi nghĩa võ thị sáu q3 hcm"
type input "hàng ko đồng kiểm giao nguyên kiện hư vỡ k đền"
type input "150.000"
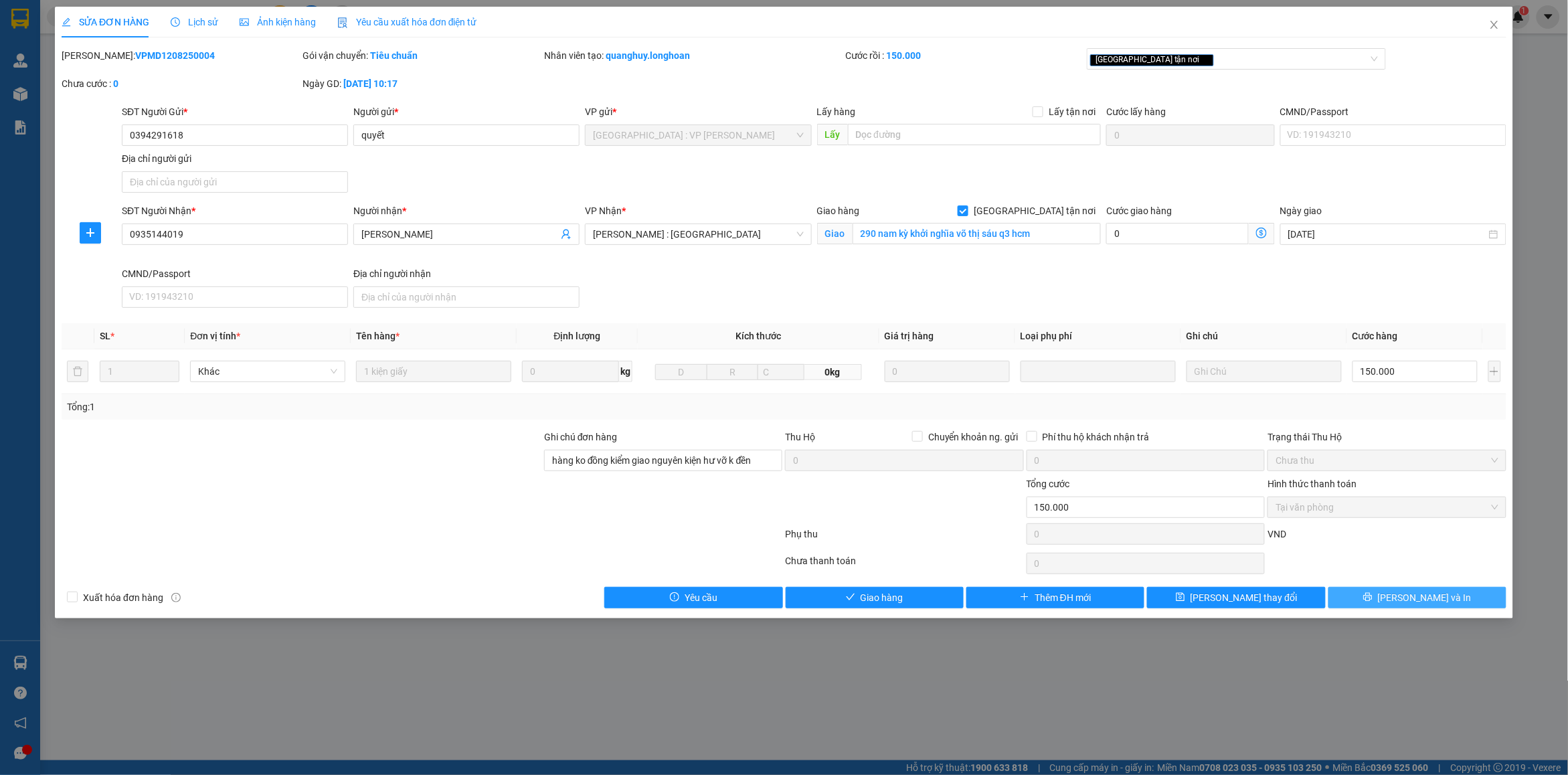
click at [1373, 600] on icon "printer" at bounding box center [1367, 597] width 9 height 9
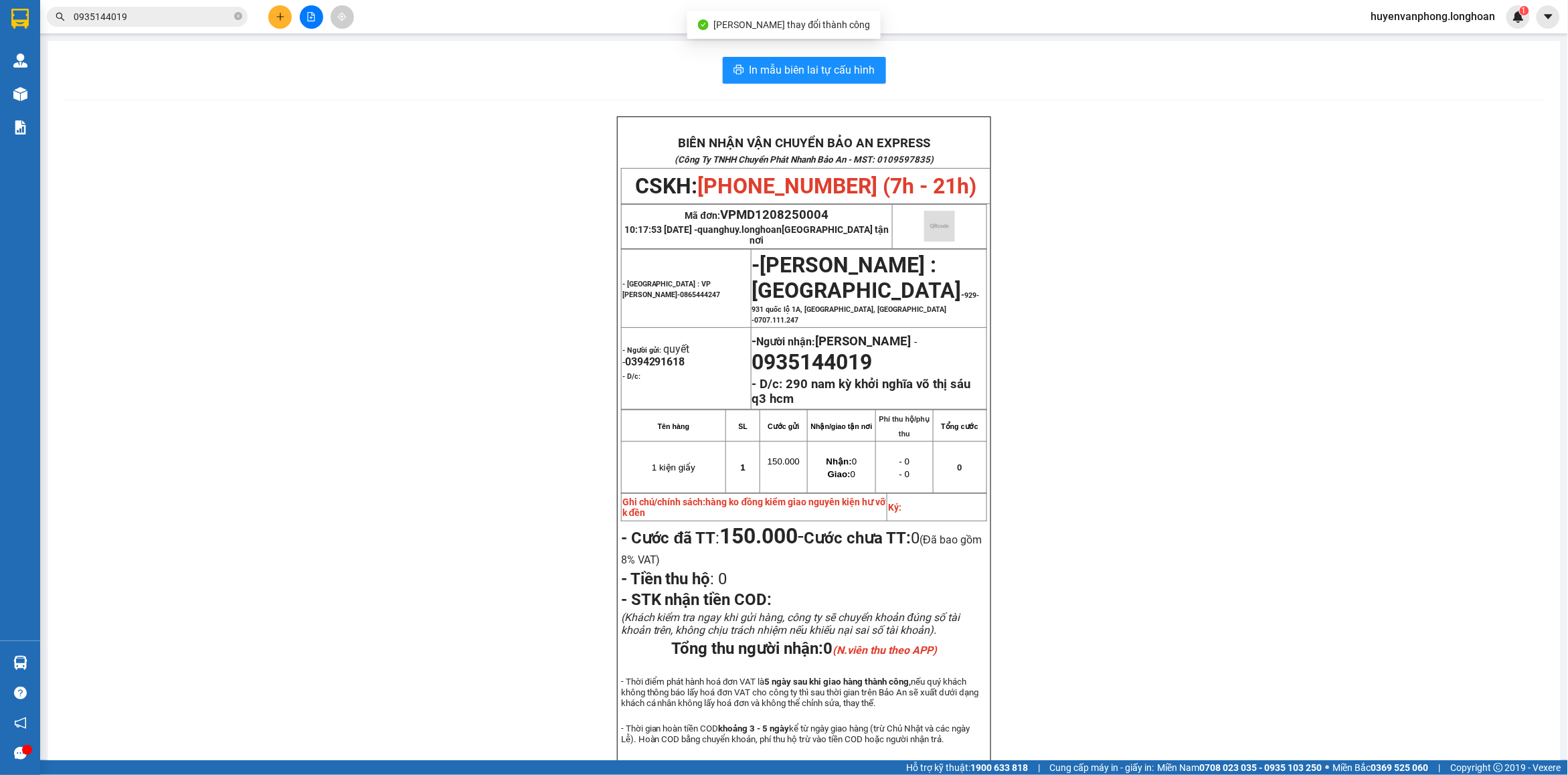
scroll to position [84, 0]
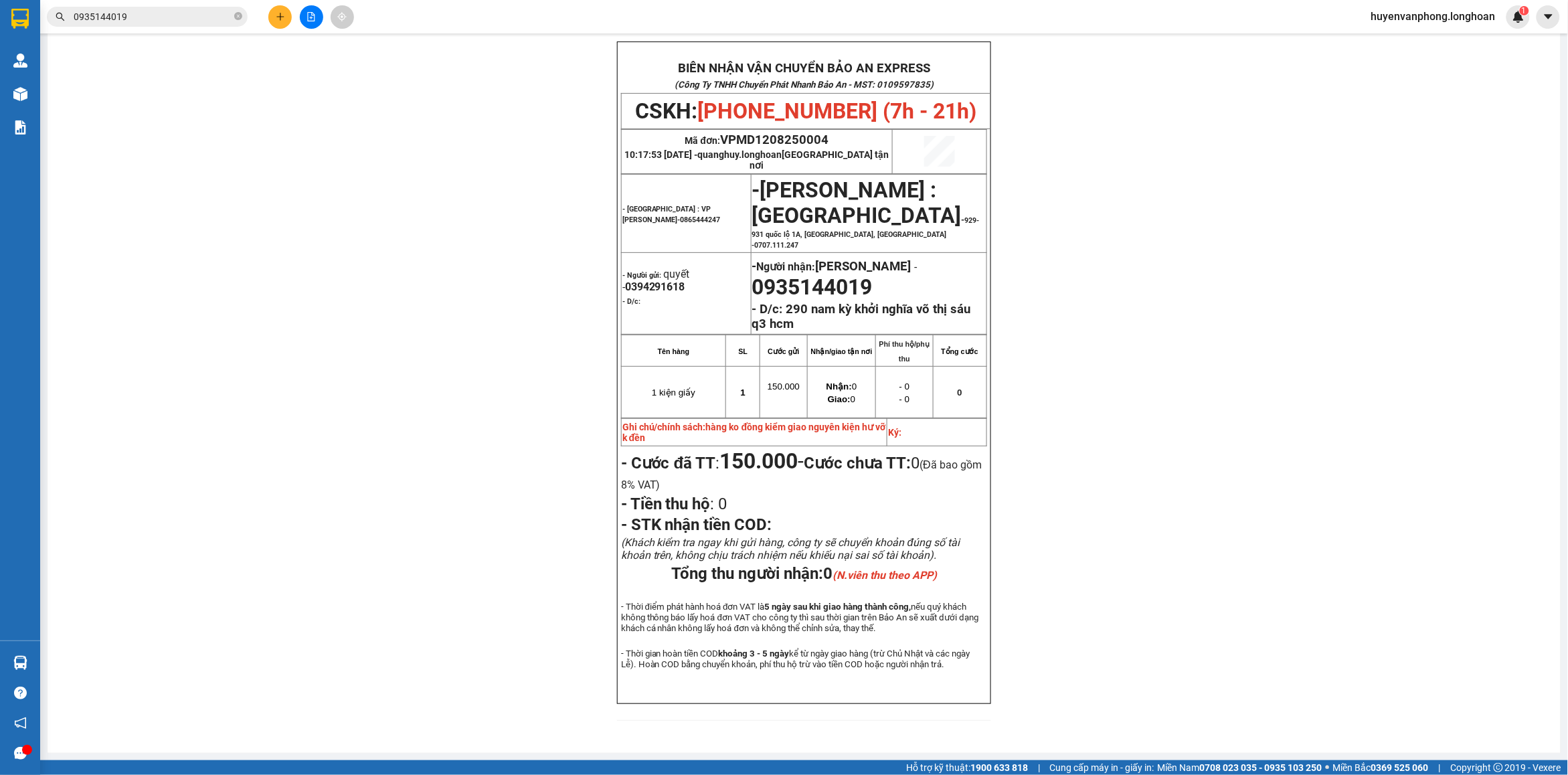
drag, startPoint x: 239, startPoint y: 14, endPoint x: 187, endPoint y: 21, distance: 52.5
click at [231, 14] on span "0935144019" at bounding box center [147, 17] width 201 height 20
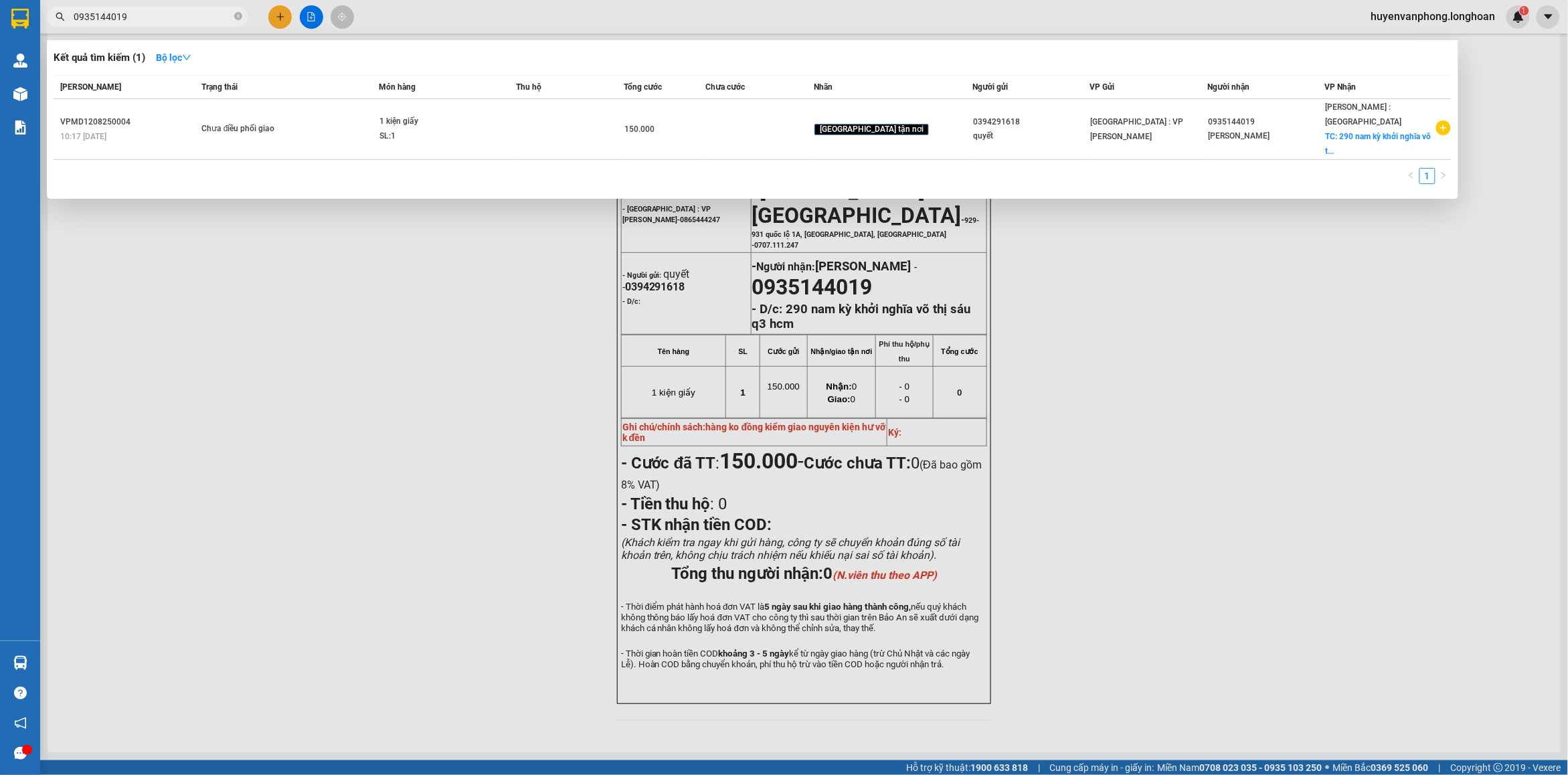
click at [180, 21] on input "0935144019" at bounding box center [152, 16] width 158 height 15
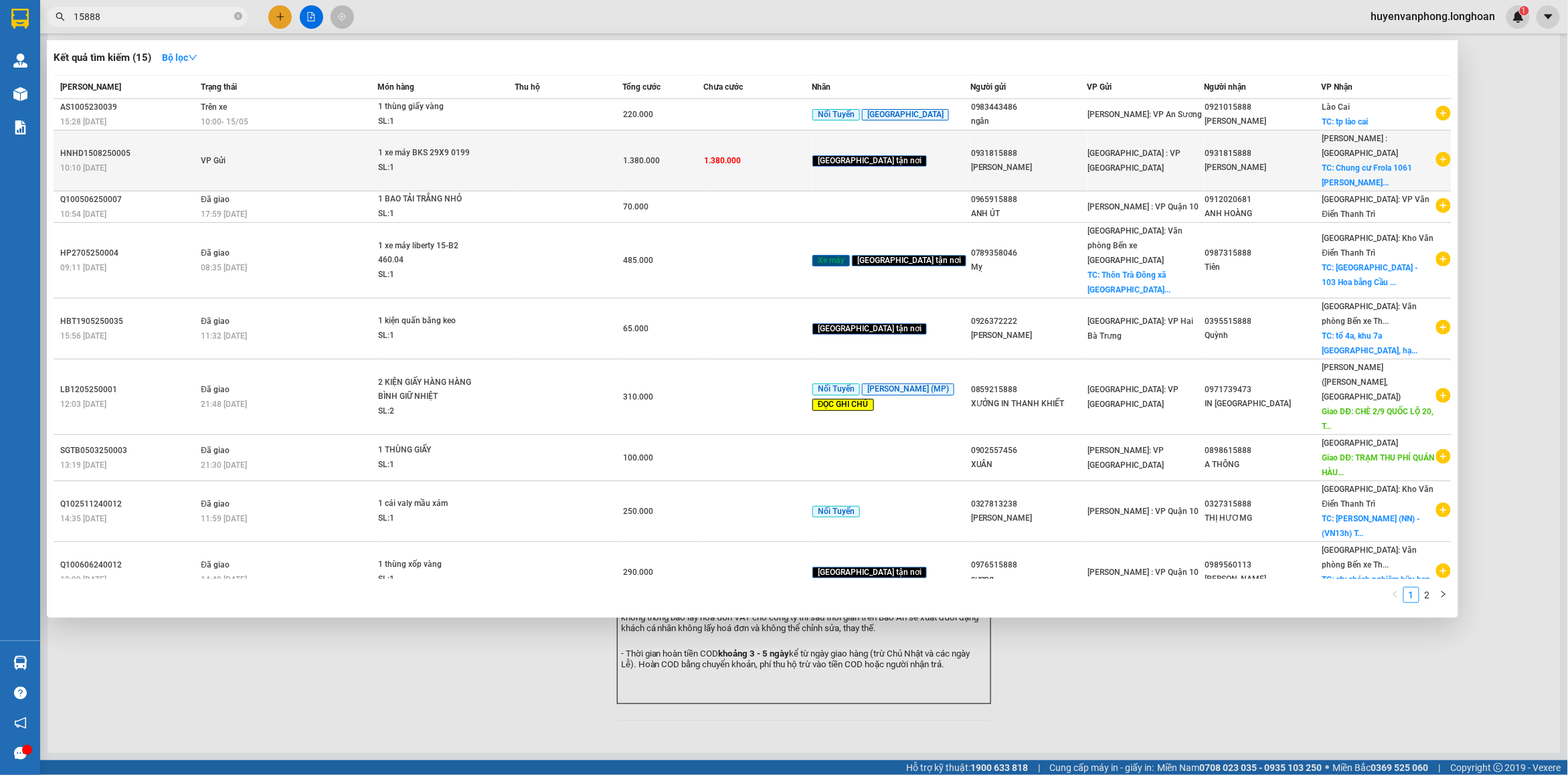
type input "15888"
click at [660, 156] on span "1.380.000" at bounding box center [642, 160] width 37 height 9
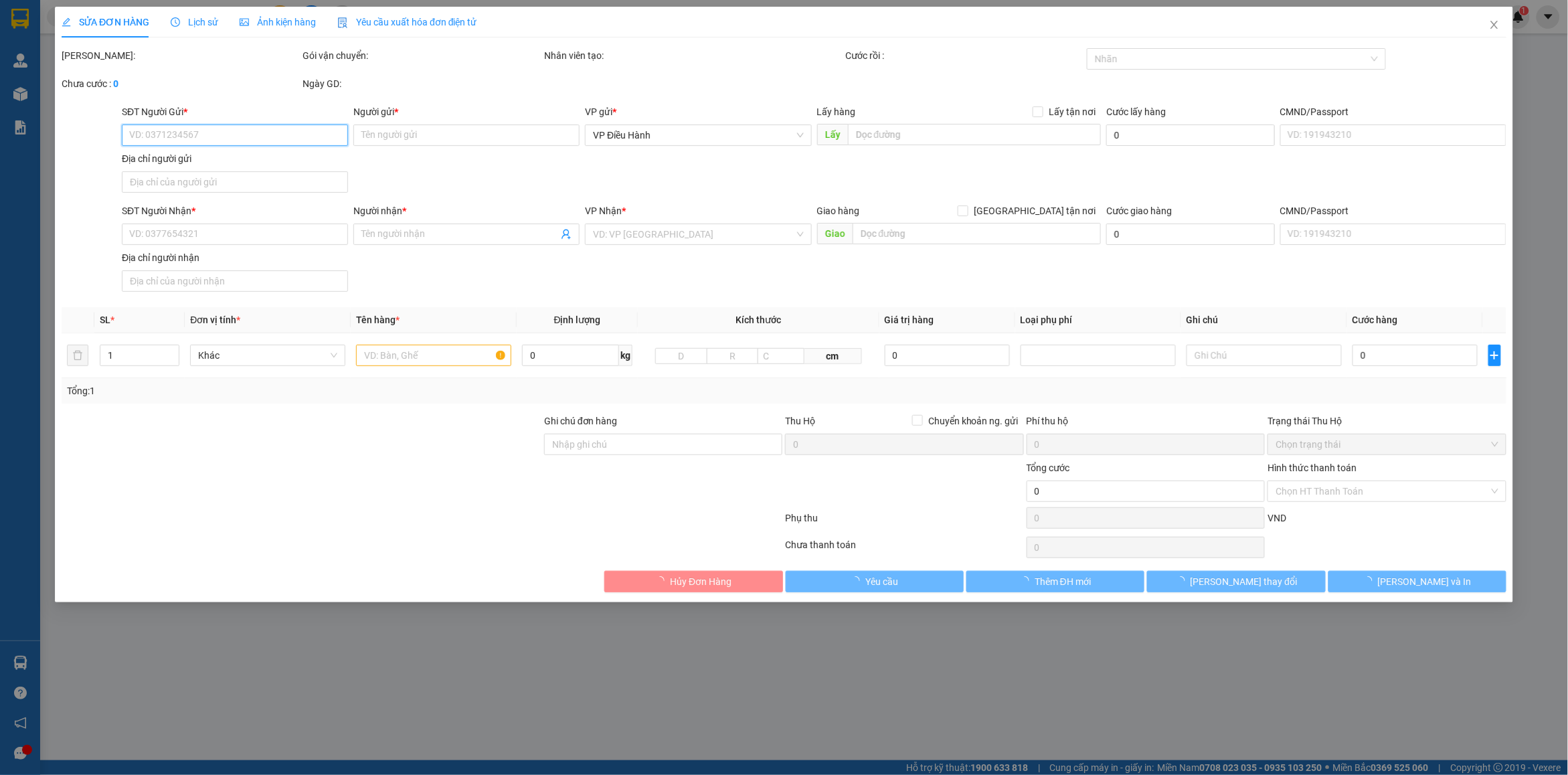
type input "0931815888"
type input "Phạm Hồng Phương"
type input "0931815888"
type input "Phạm Hồng Phương"
checkbox input "true"
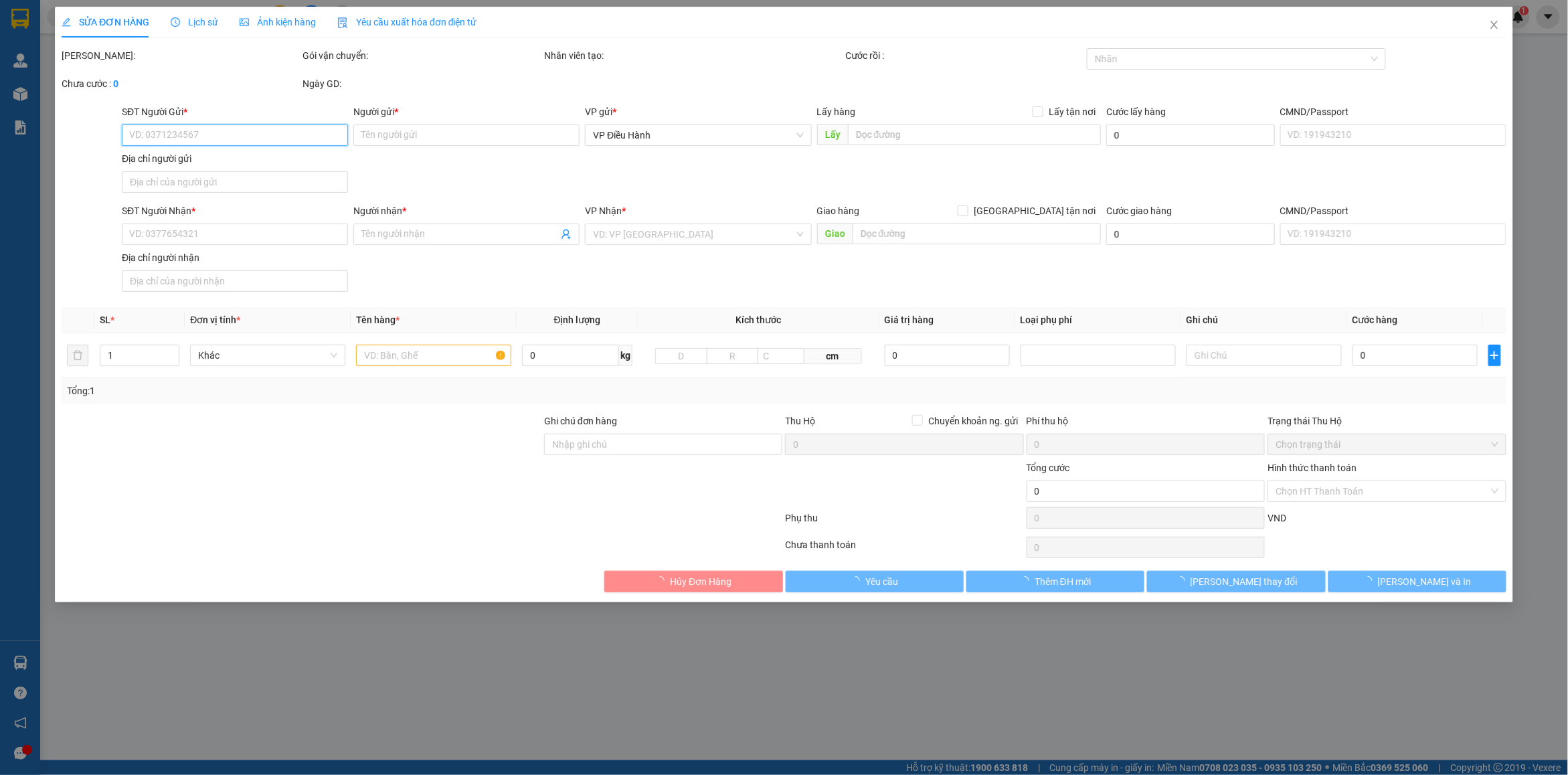
type input "Chung cư Frola 1061 Phạm Văn Đồng, Linh Đông, Thủ Đức, TP HCM"
type input "Gương để trong cốp, chìa khoá quấn tay lái"
type input "1.380.000"
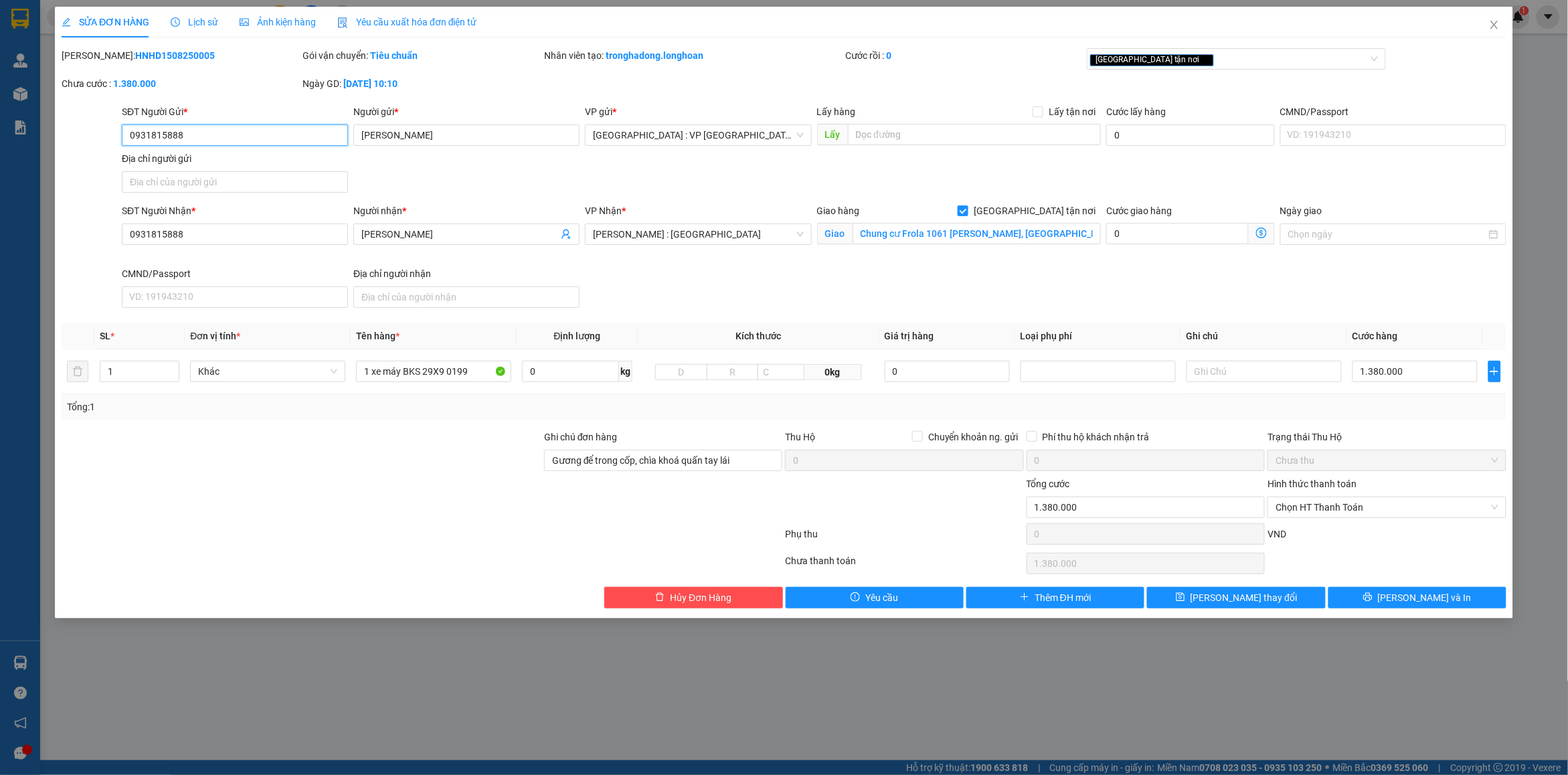
drag, startPoint x: 187, startPoint y: 137, endPoint x: 123, endPoint y: 135, distance: 64.0
click at [123, 135] on input "0931815888" at bounding box center [234, 134] width 226 height 21
drag, startPoint x: 1497, startPoint y: 27, endPoint x: 537, endPoint y: 38, distance: 960.1
click at [1470, 32] on div "SỬA ĐƠN HÀNG Lịch sử Ảnh kiện hàng Yêu cầu xuất hóa đơn điện tử Total Paid Fee …" at bounding box center [784, 313] width 1458 height 612
click at [1487, 25] on span "Close" at bounding box center [1494, 26] width 38 height 38
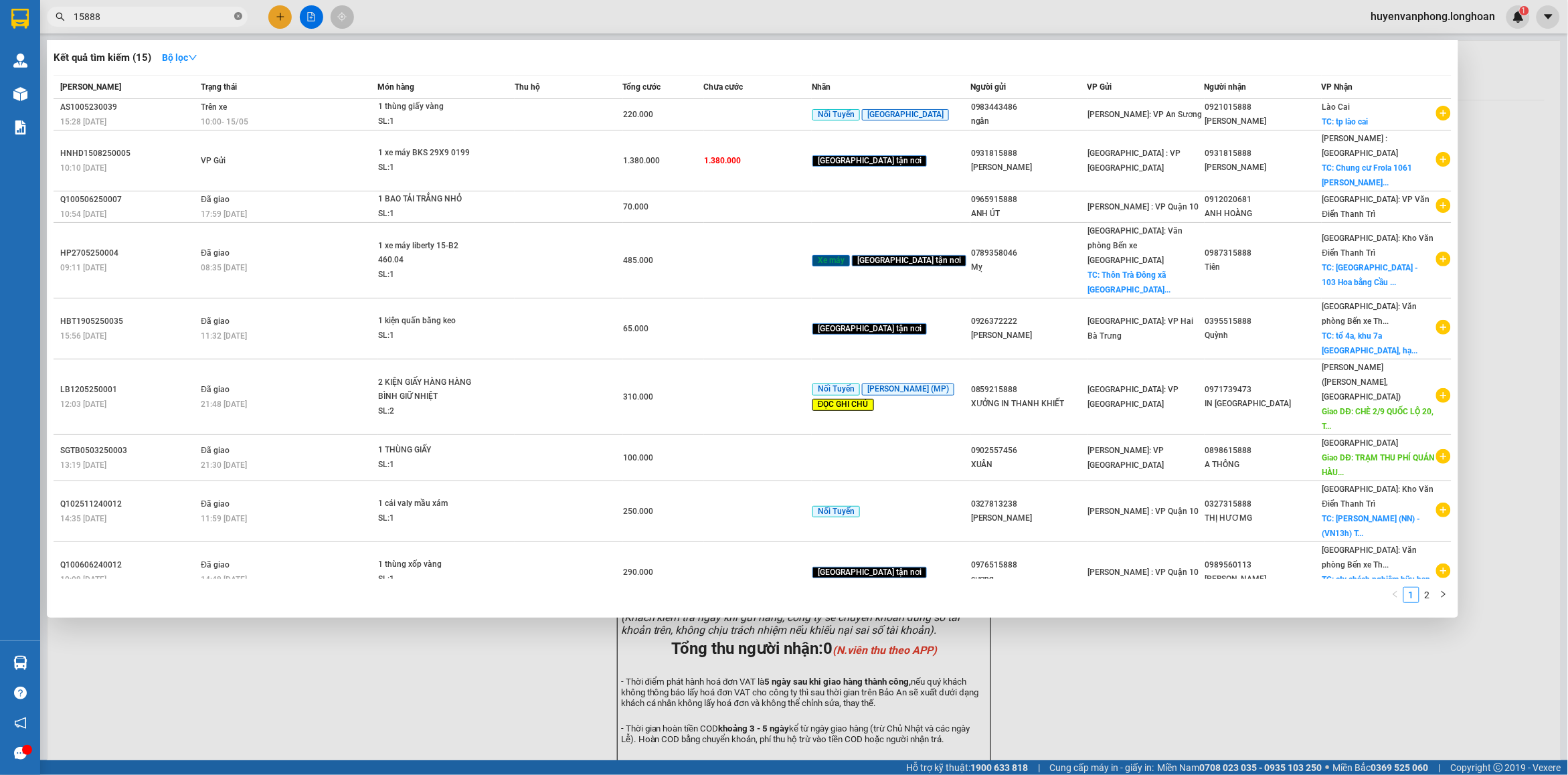
drag, startPoint x: 235, startPoint y: 13, endPoint x: 148, endPoint y: 10, distance: 87.1
click at [234, 13] on icon "close-circle" at bounding box center [238, 16] width 8 height 8
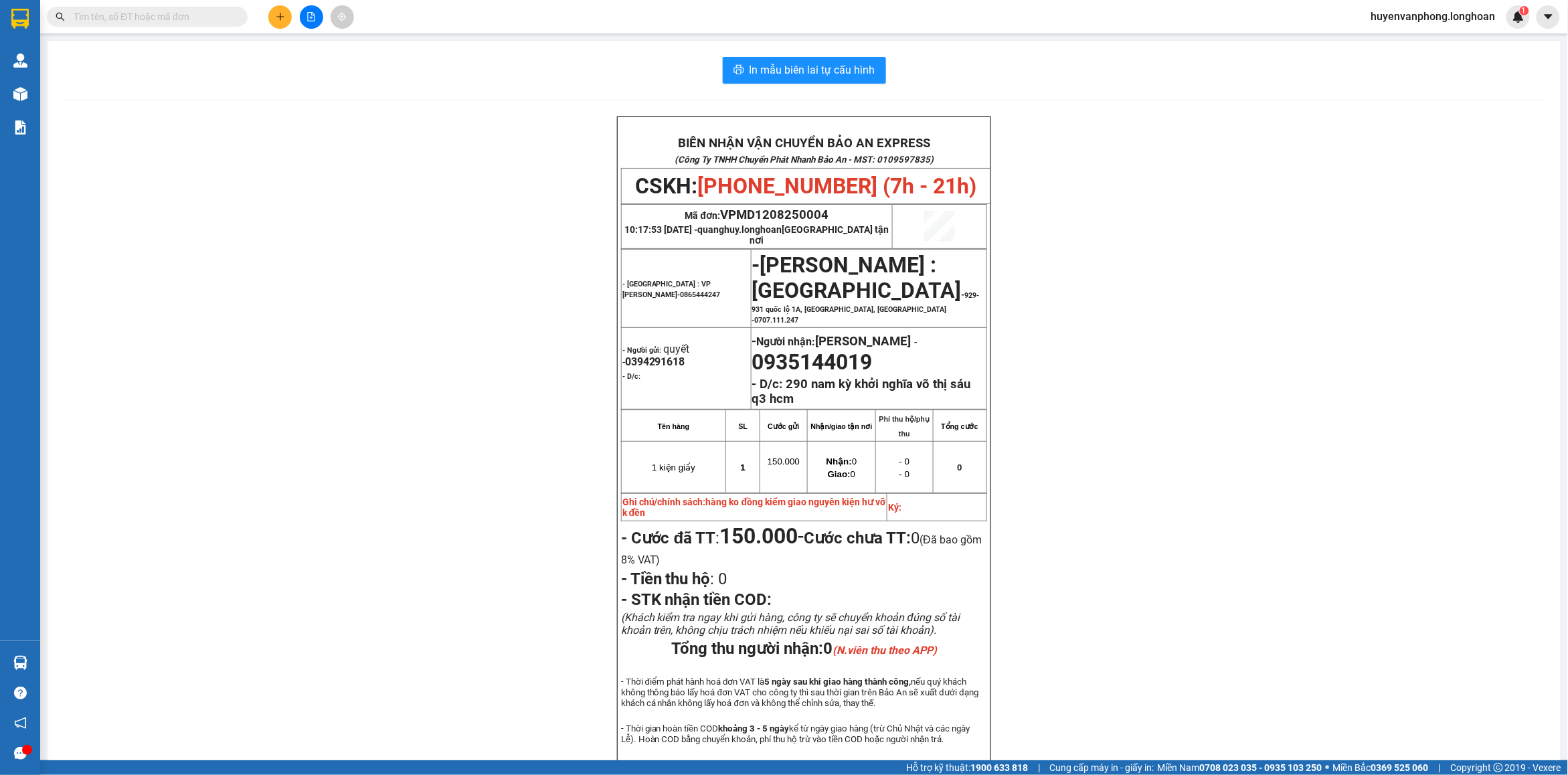
click at [148, 10] on input "text" at bounding box center [152, 16] width 158 height 15
paste input "0902236801"
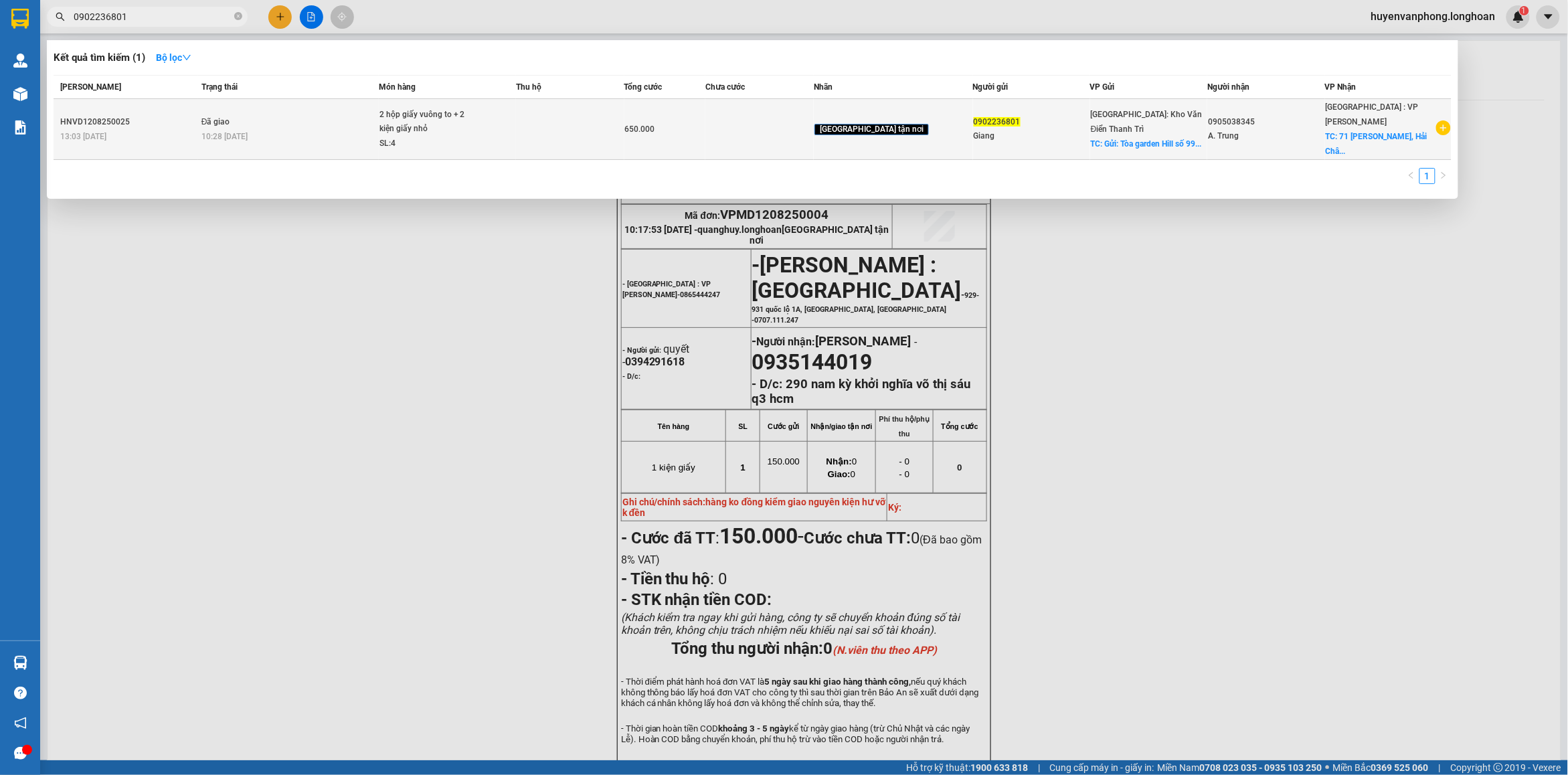
type input "0902236801"
click at [305, 129] on div "10:28 - 15/08" at bounding box center [289, 136] width 176 height 15
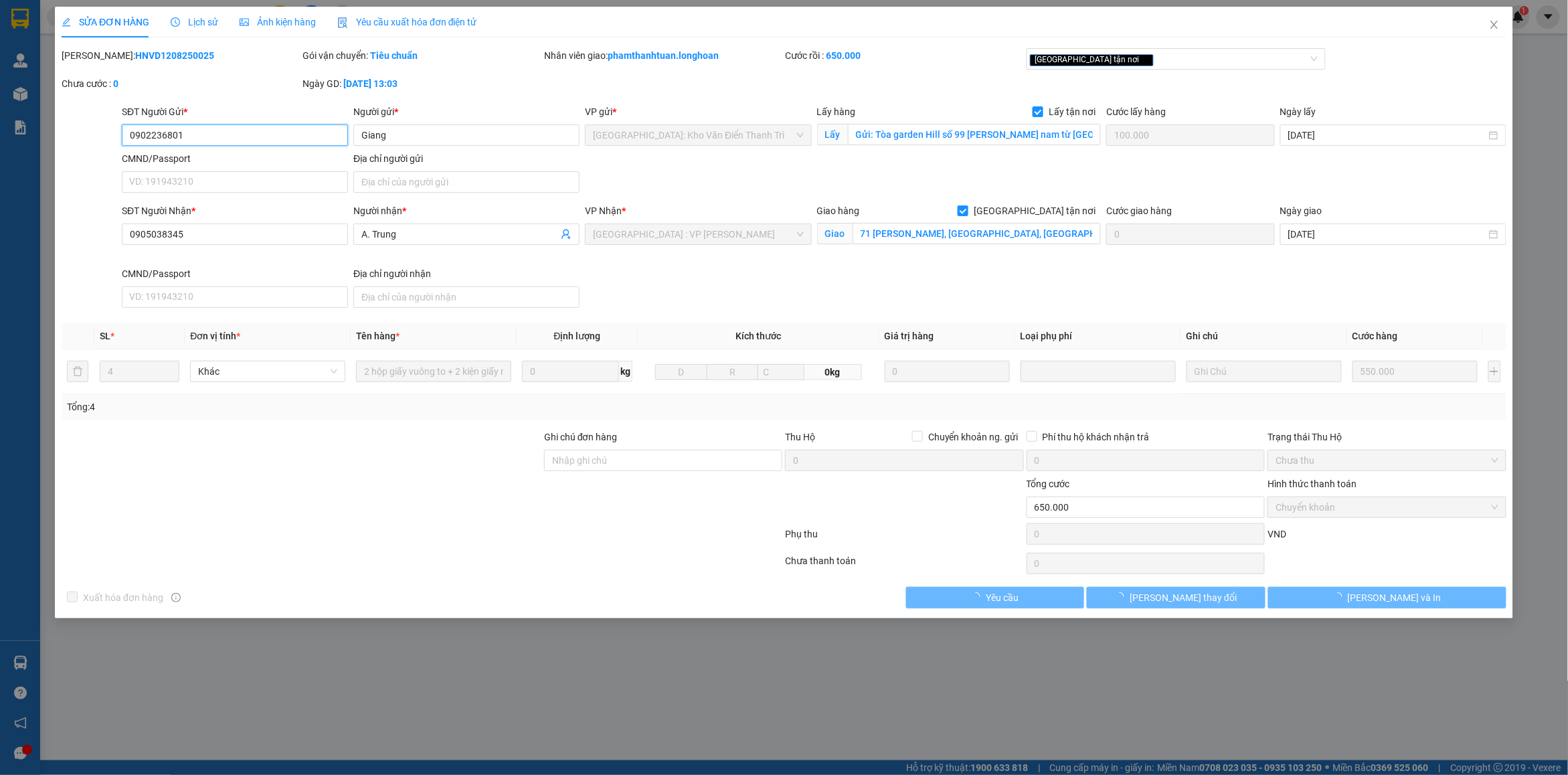
click at [199, 17] on span "Lịch sử" at bounding box center [194, 22] width 48 height 11
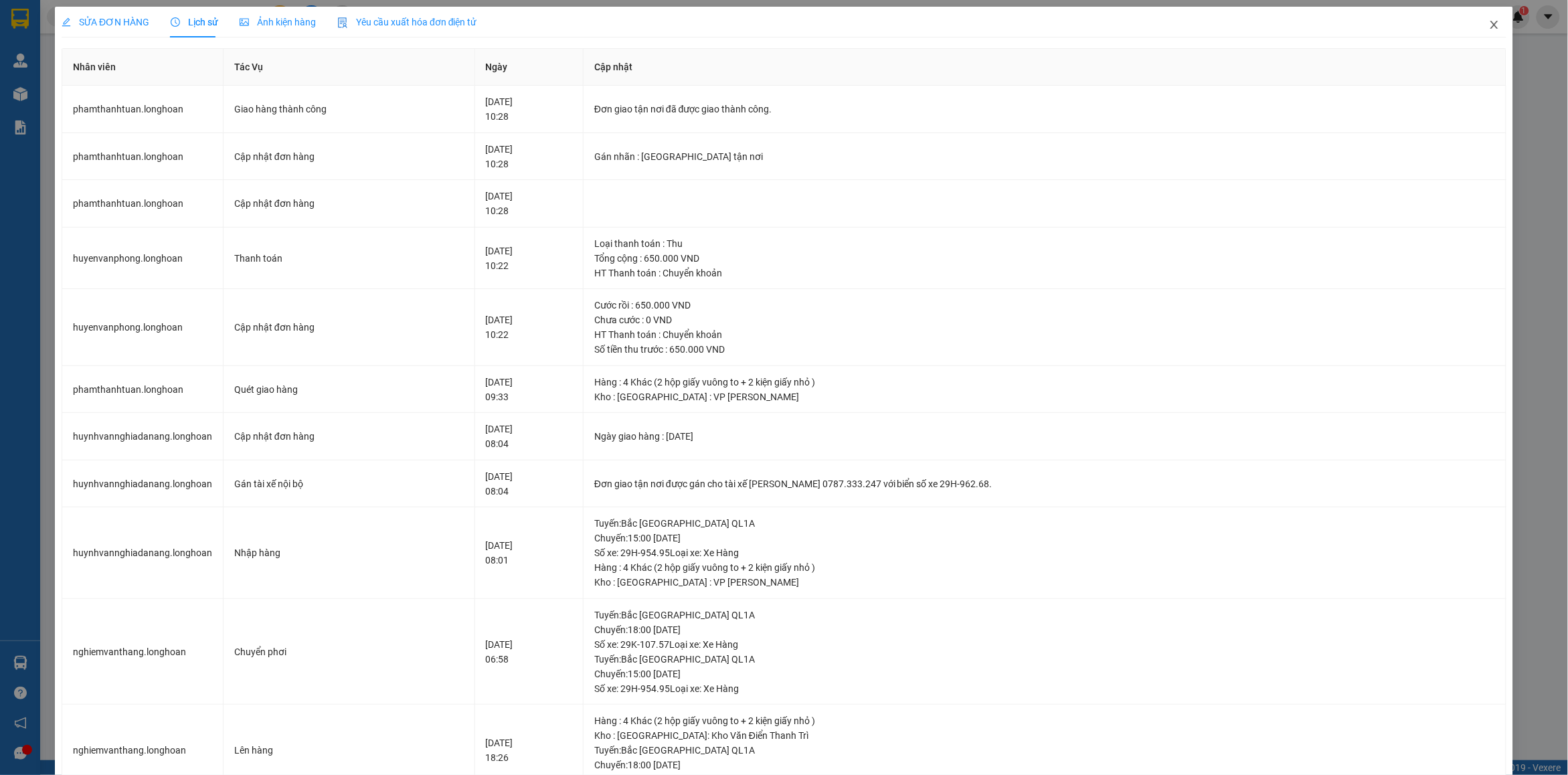
drag, startPoint x: 1485, startPoint y: 24, endPoint x: 422, endPoint y: 30, distance: 1063.0
click at [1489, 22] on icon "close" at bounding box center [1494, 24] width 11 height 11
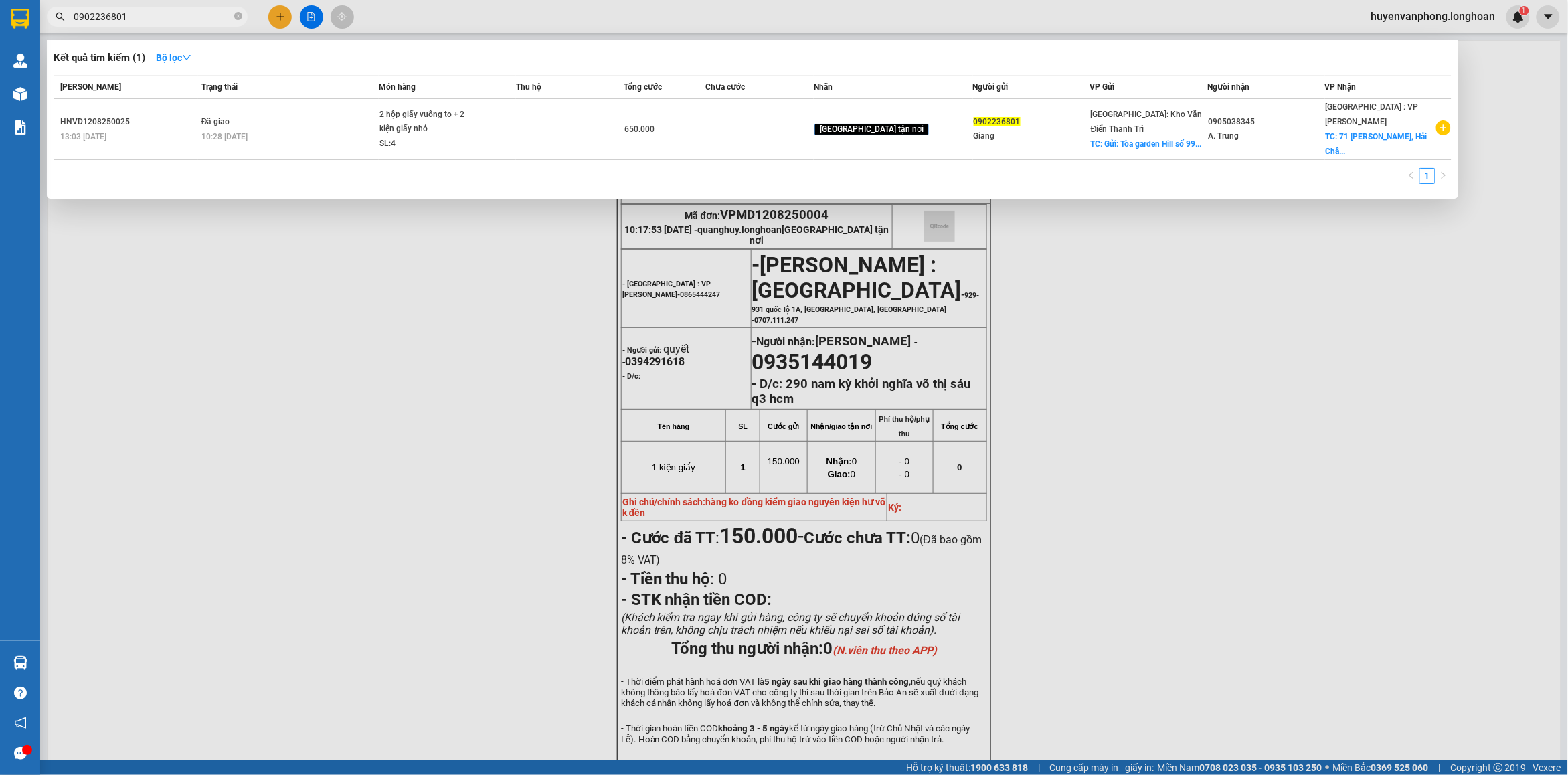
drag, startPoint x: 238, startPoint y: 15, endPoint x: 116, endPoint y: 20, distance: 122.1
click at [229, 14] on span "0902236801" at bounding box center [147, 17] width 201 height 20
click at [116, 20] on input "0902236801" at bounding box center [152, 16] width 158 height 15
click at [134, 17] on input "0902236801" at bounding box center [152, 16] width 158 height 15
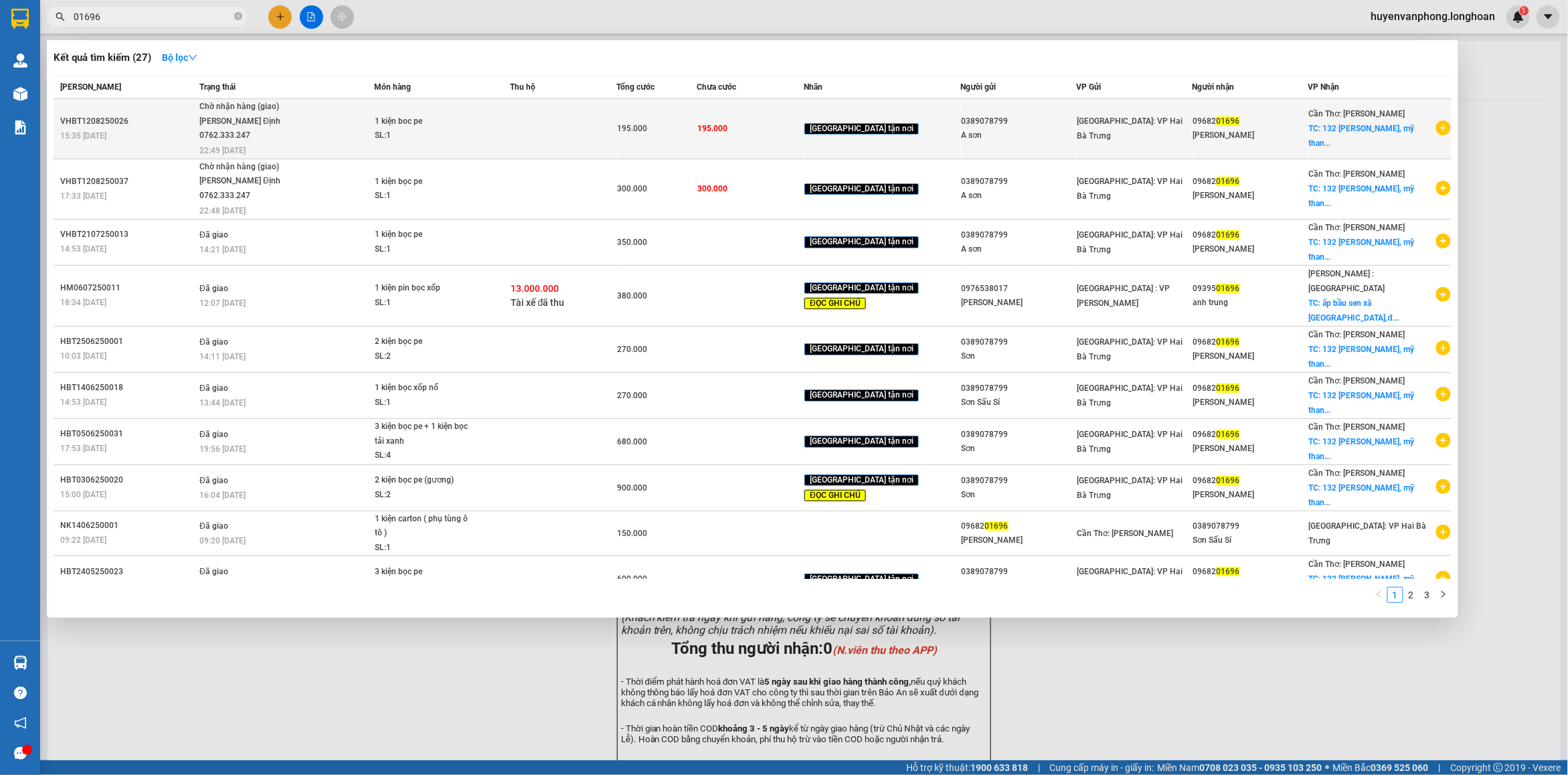
type input "01696"
click at [323, 126] on span "Chờ nhận hàng (giao) Nguyễn Bình Định 0762.333.247 22:49 - 14/08" at bounding box center [286, 128] width 174 height 56
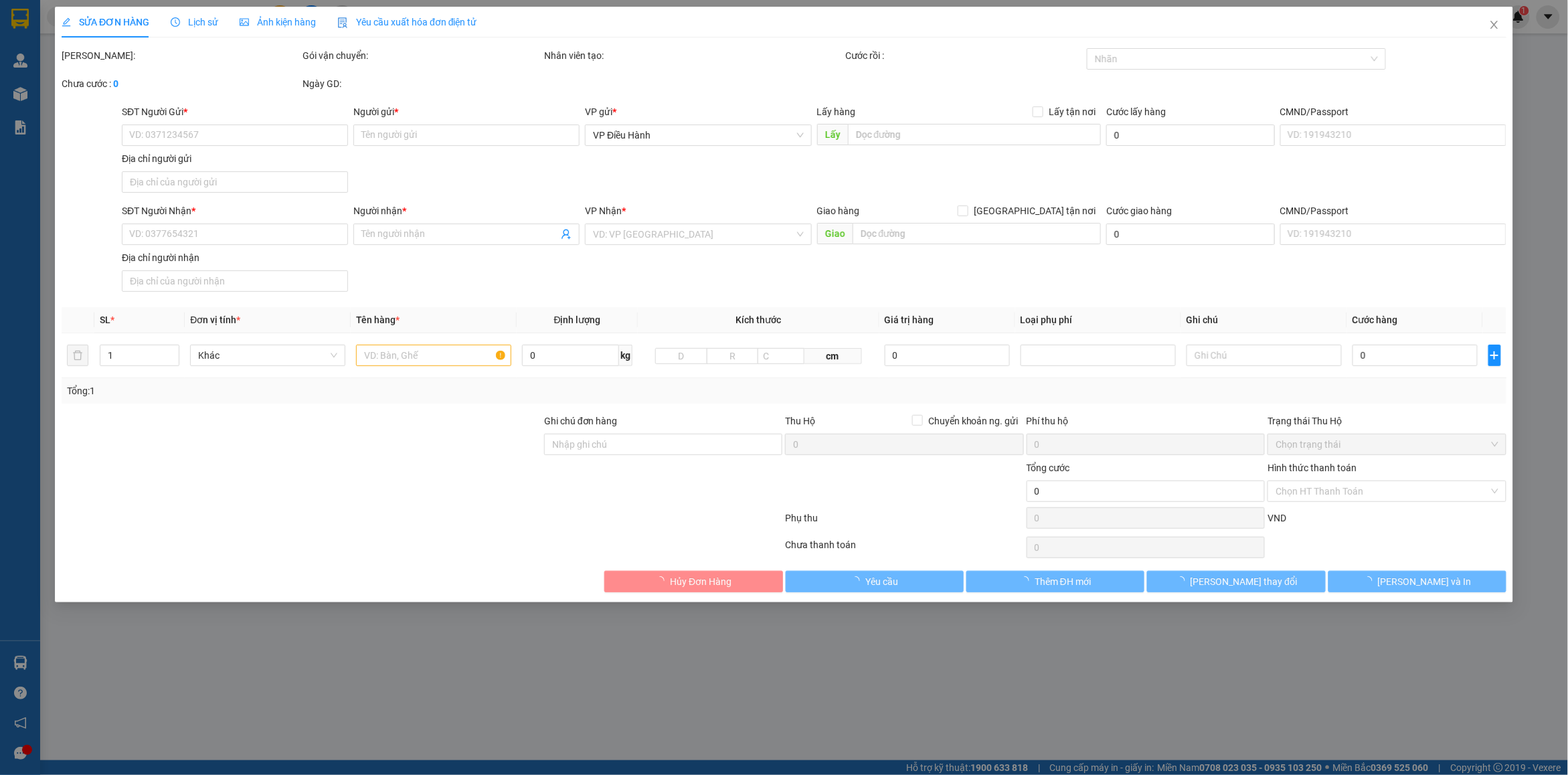
type input "0389078799"
type input "A sơn"
type input "0968201696"
type input "LÊ NGUYÊN AN"
checkbox input "true"
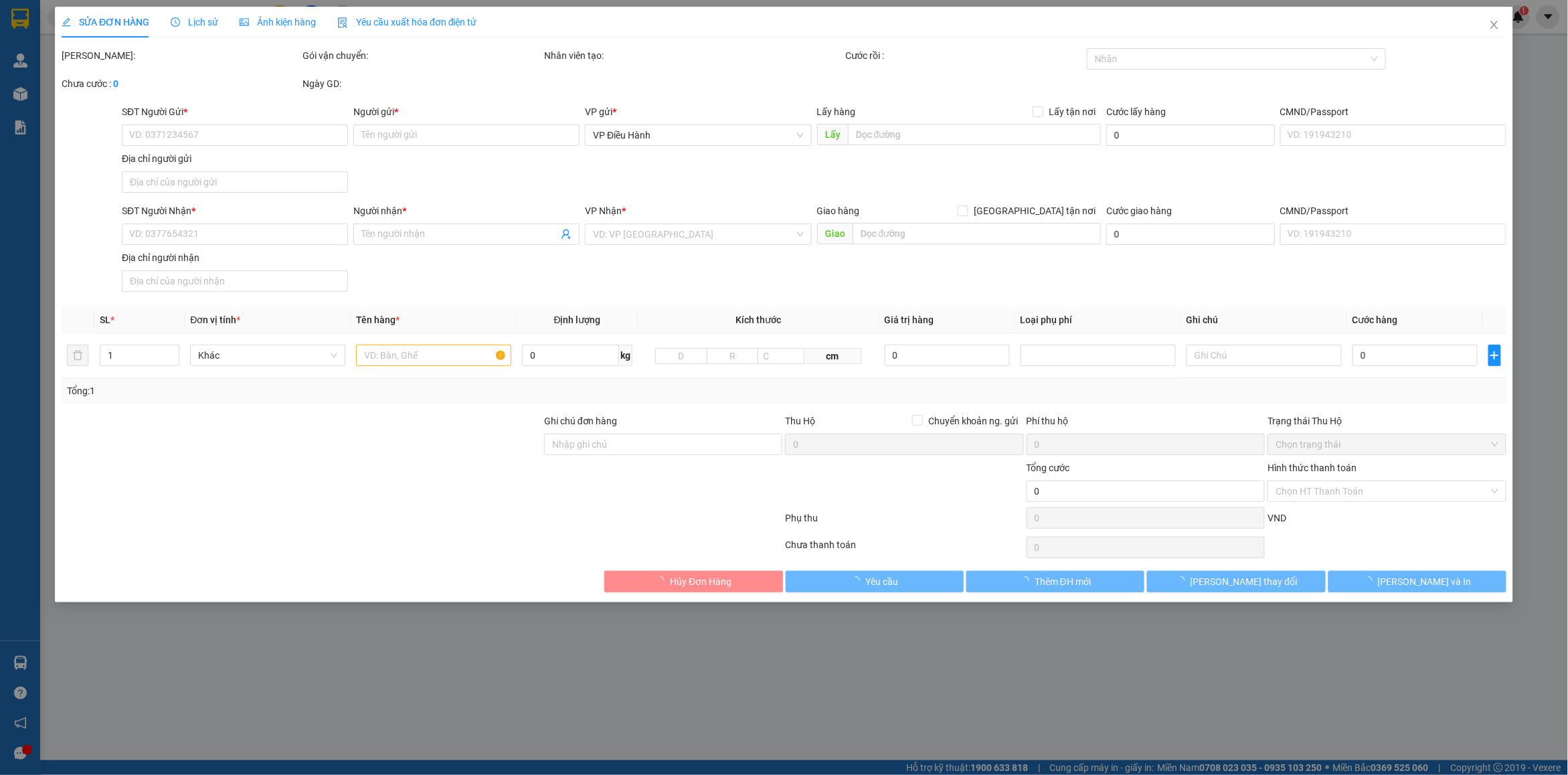
type input "132 trần hưng đạo, mỹ thanh, long xuyên, an giang"
type input "195.000"
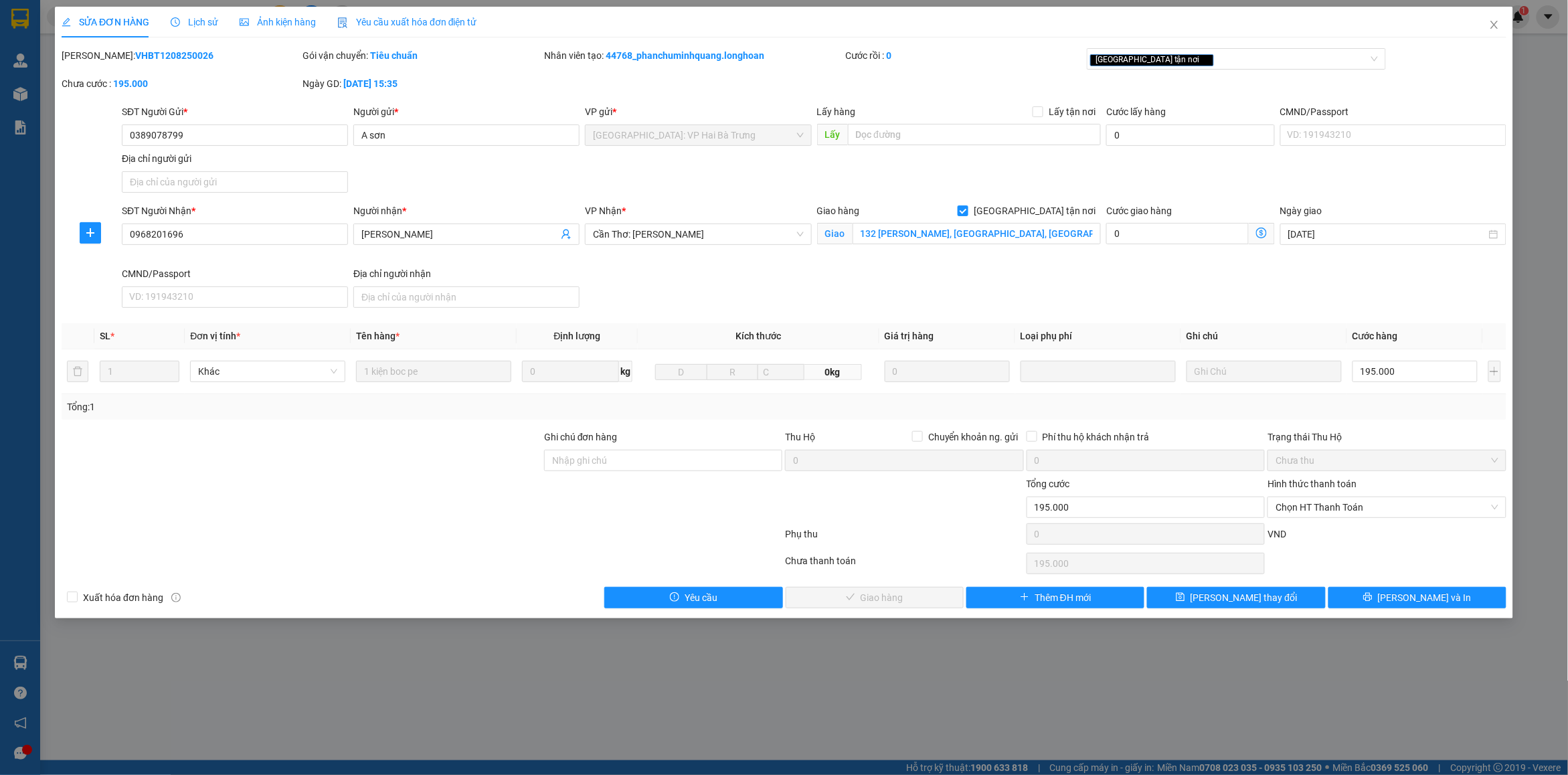
click at [135, 57] on b "VHBT1208250026" at bounding box center [174, 55] width 79 height 11
copy b "VHBT1208250026"
click at [1493, 29] on icon "close" at bounding box center [1494, 24] width 11 height 11
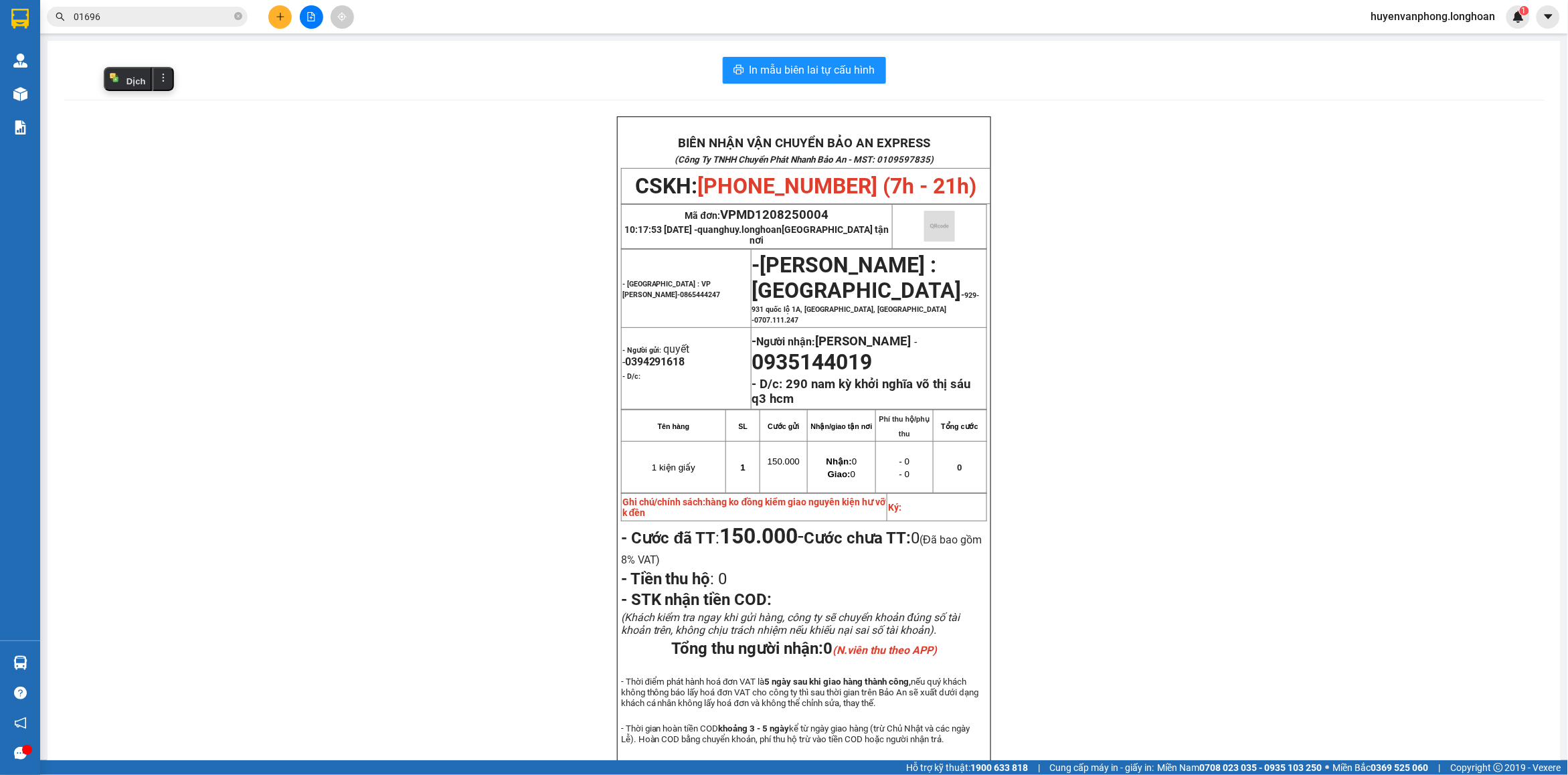
click at [149, 12] on input "01696" at bounding box center [152, 16] width 158 height 15
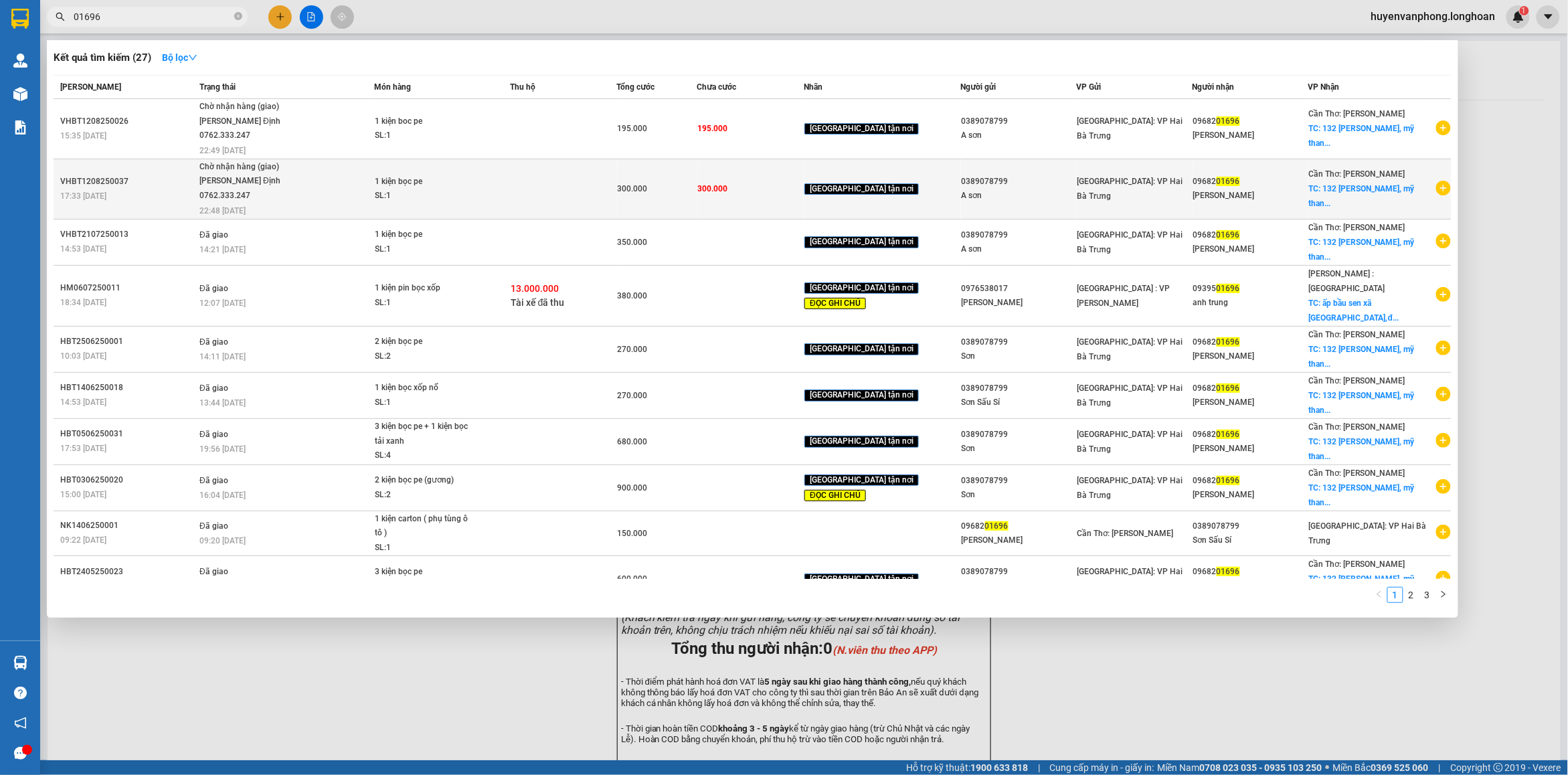
click at [662, 197] on td "300.000" at bounding box center [656, 188] width 81 height 60
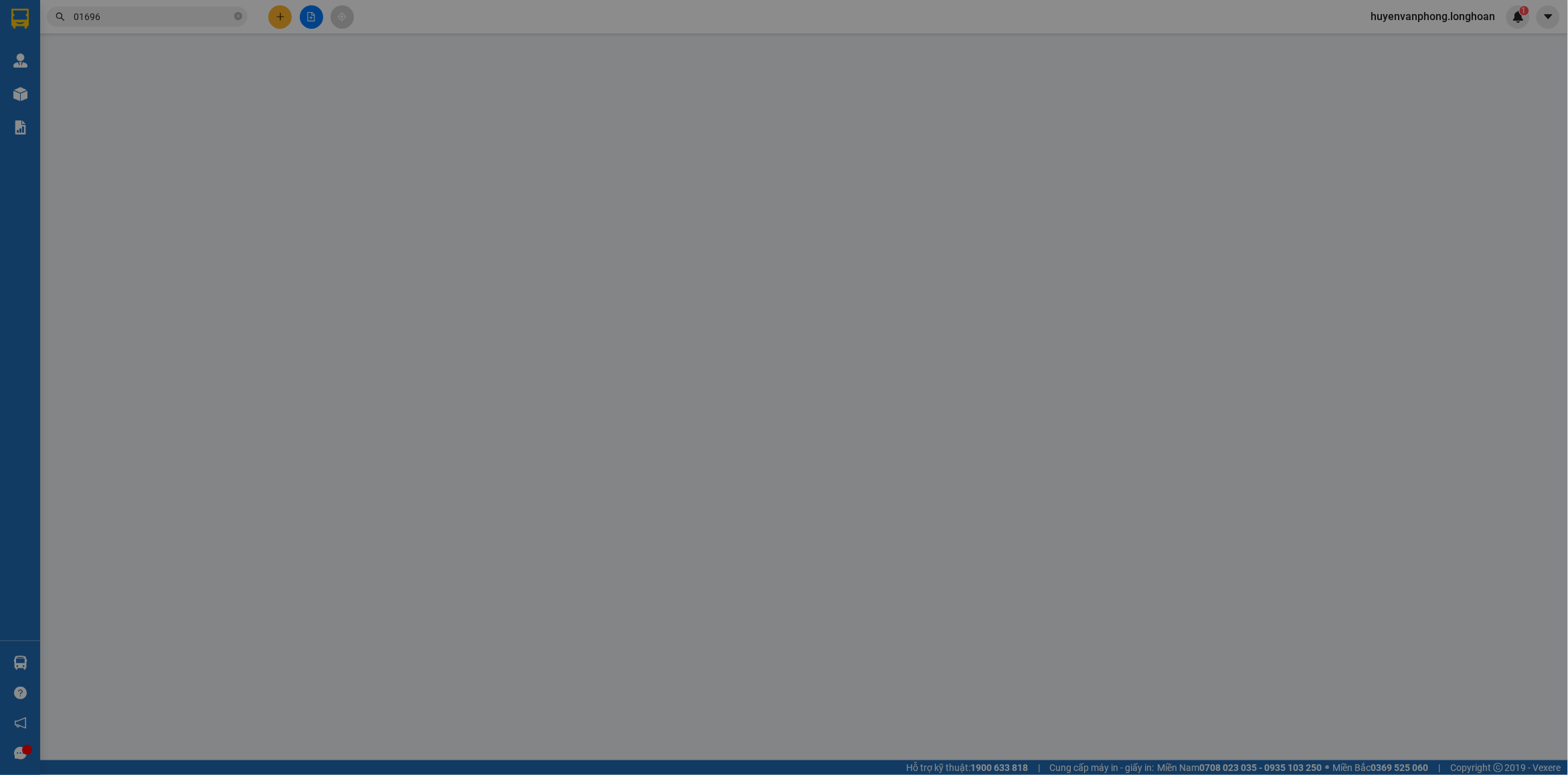
type input "0389078799"
type input "A sơn"
type input "0968201696"
type input "LÊ NGUYÊN AN"
checkbox input "true"
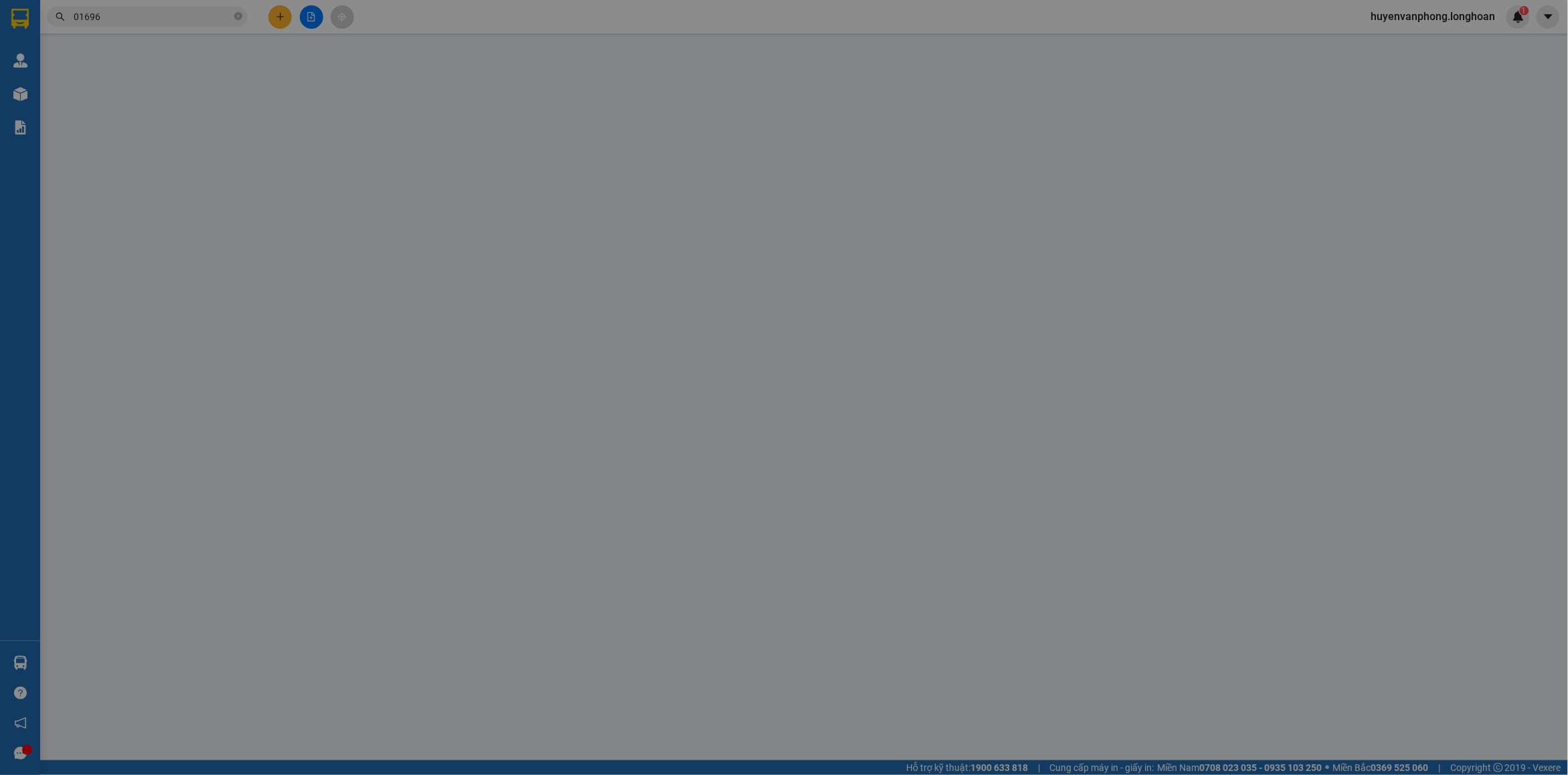
type input "132 trần hưng đạo, mỹ thanh, long xuyên, an giang"
type input "300.000"
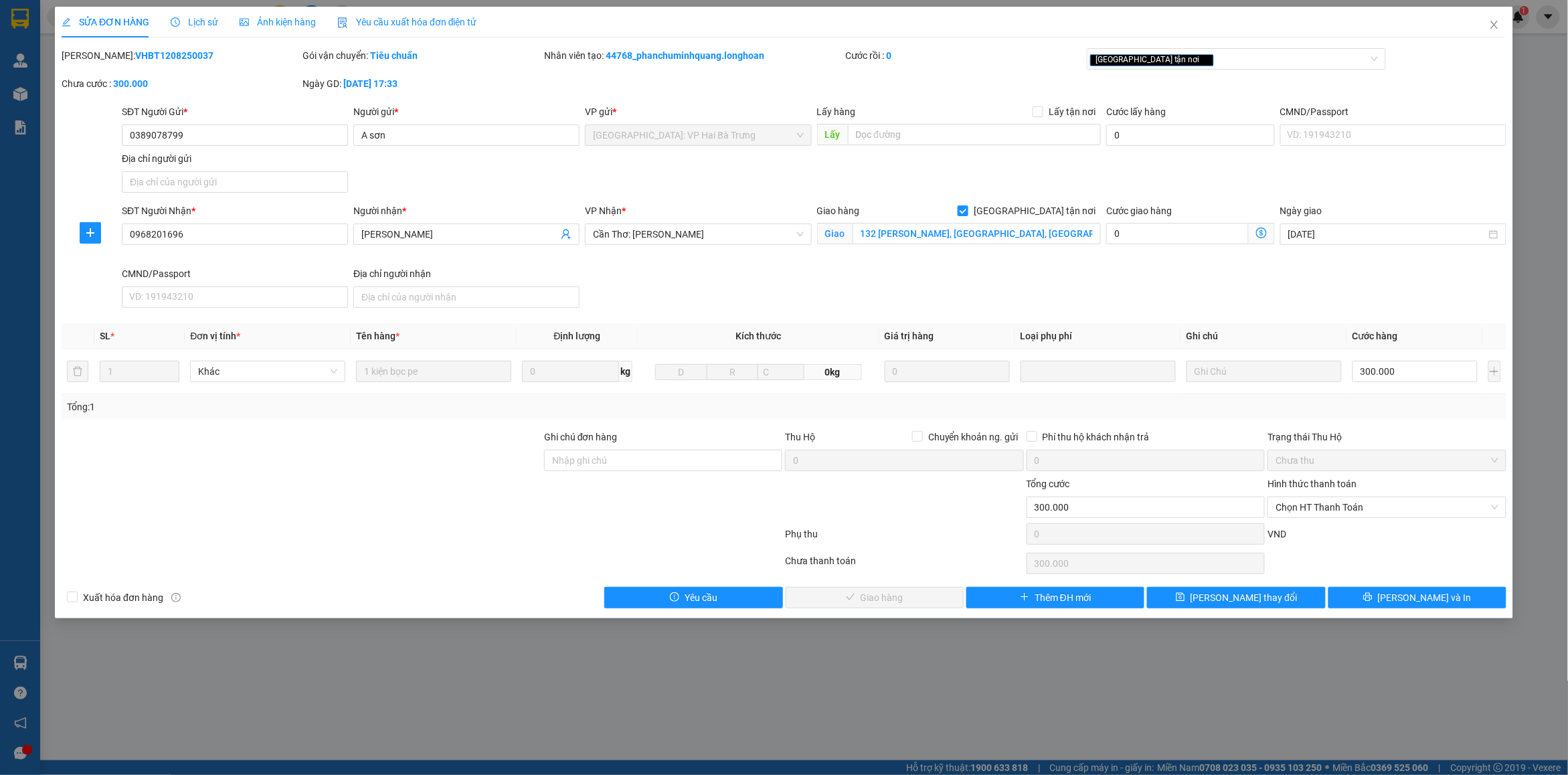
click at [135, 52] on b "VHBT1208250037" at bounding box center [174, 55] width 79 height 11
copy b "VHBT1208250037"
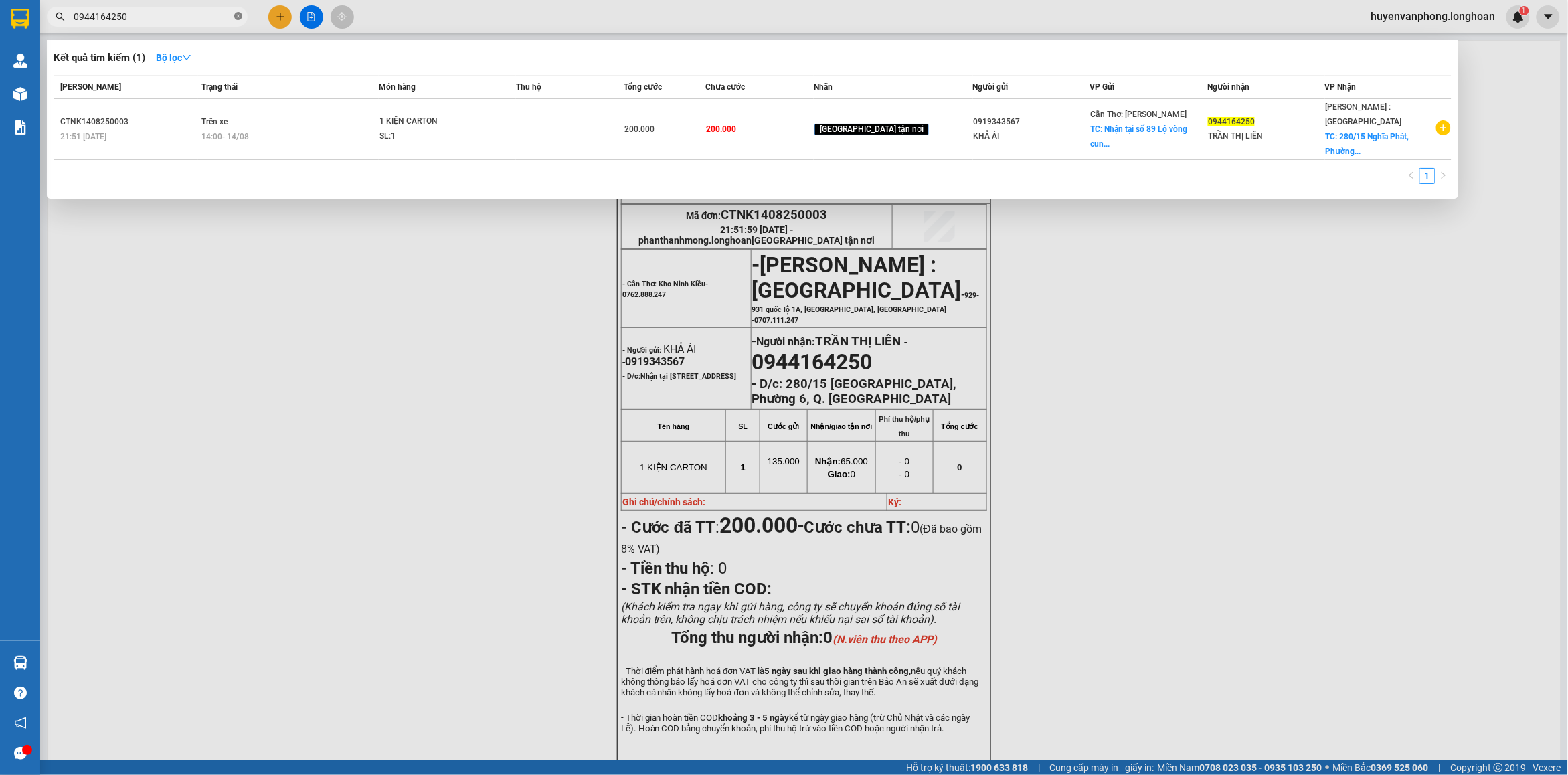
click at [236, 12] on icon "close-circle" at bounding box center [238, 16] width 8 height 8
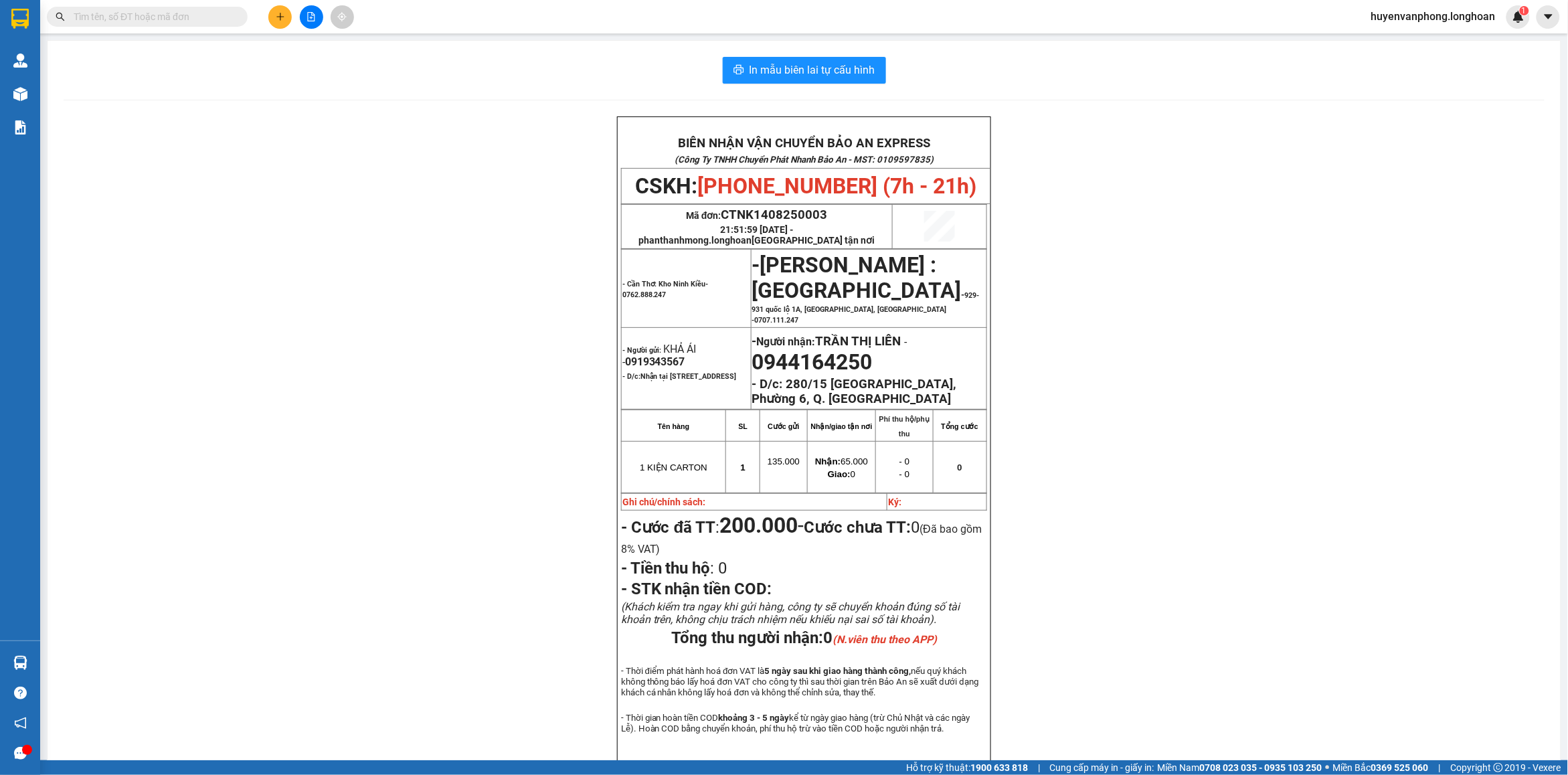
click at [188, 12] on input "text" at bounding box center [152, 16] width 158 height 15
click at [168, 15] on input "text" at bounding box center [152, 16] width 158 height 15
type input "0"
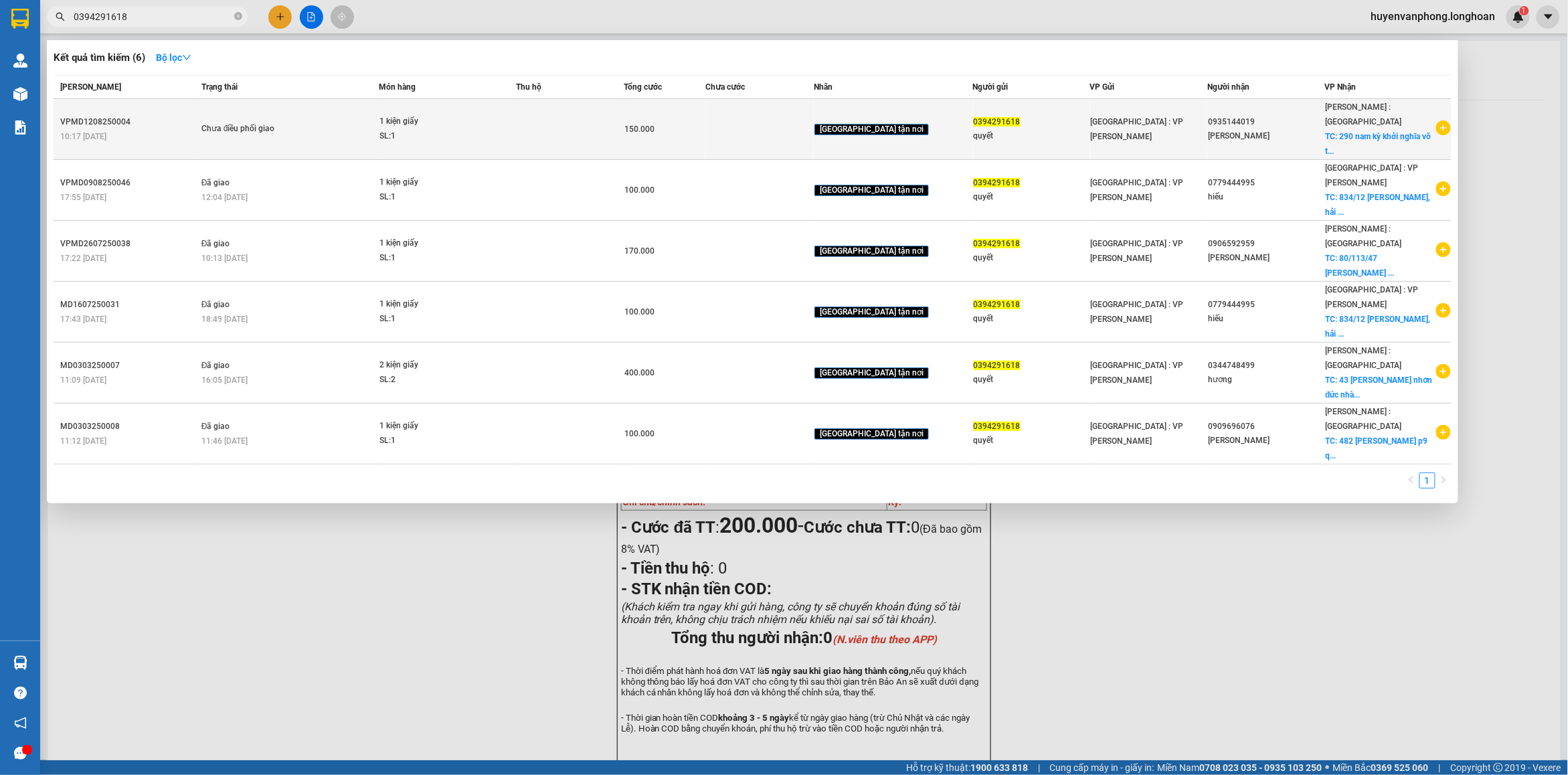
type input "0394291618"
click at [406, 115] on div "1 kiện giấy" at bounding box center [429, 122] width 101 height 15
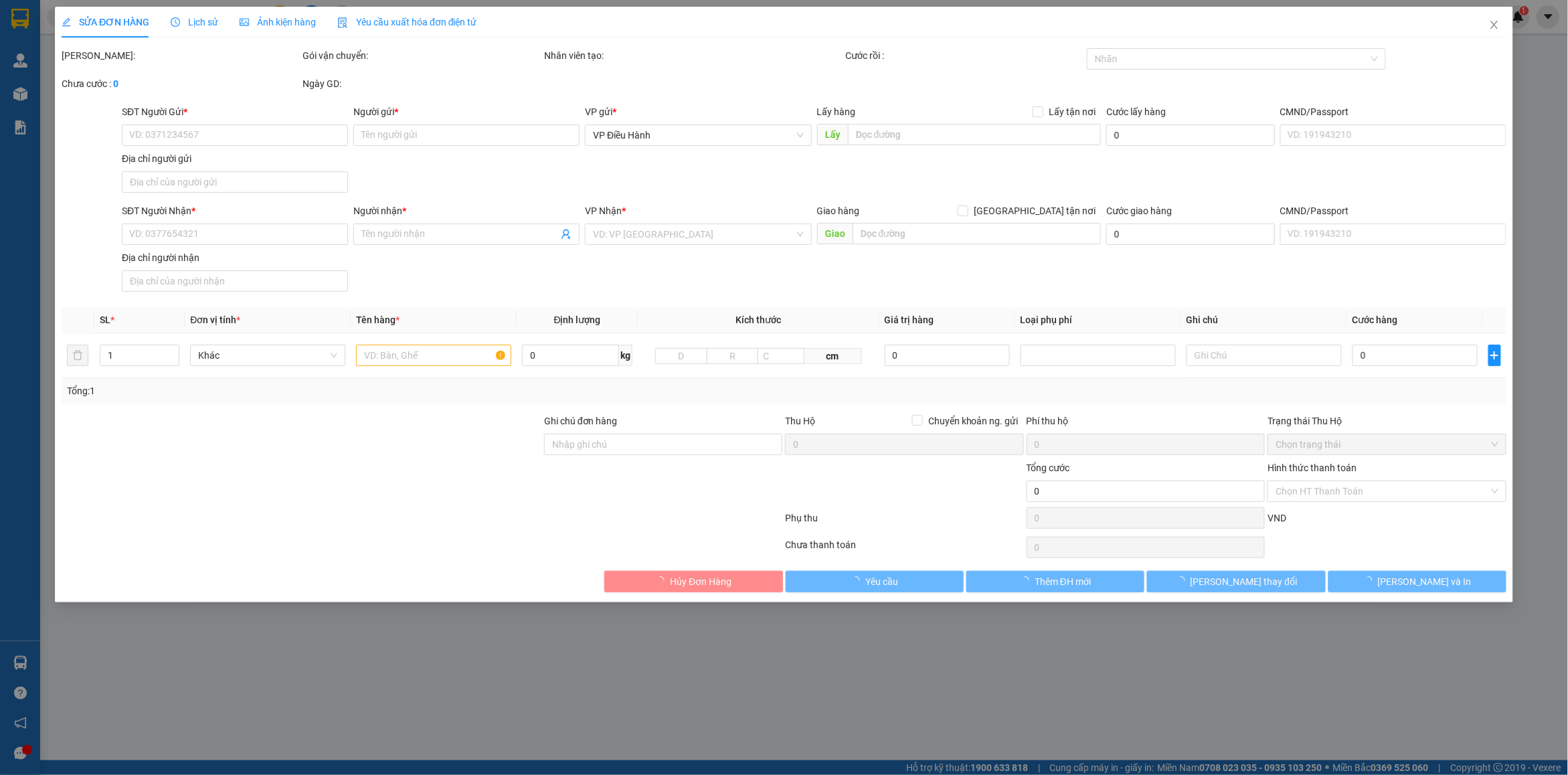
type input "0394291618"
type input "quyết"
type input "0935144019"
type input "khánh linh"
checkbox input "true"
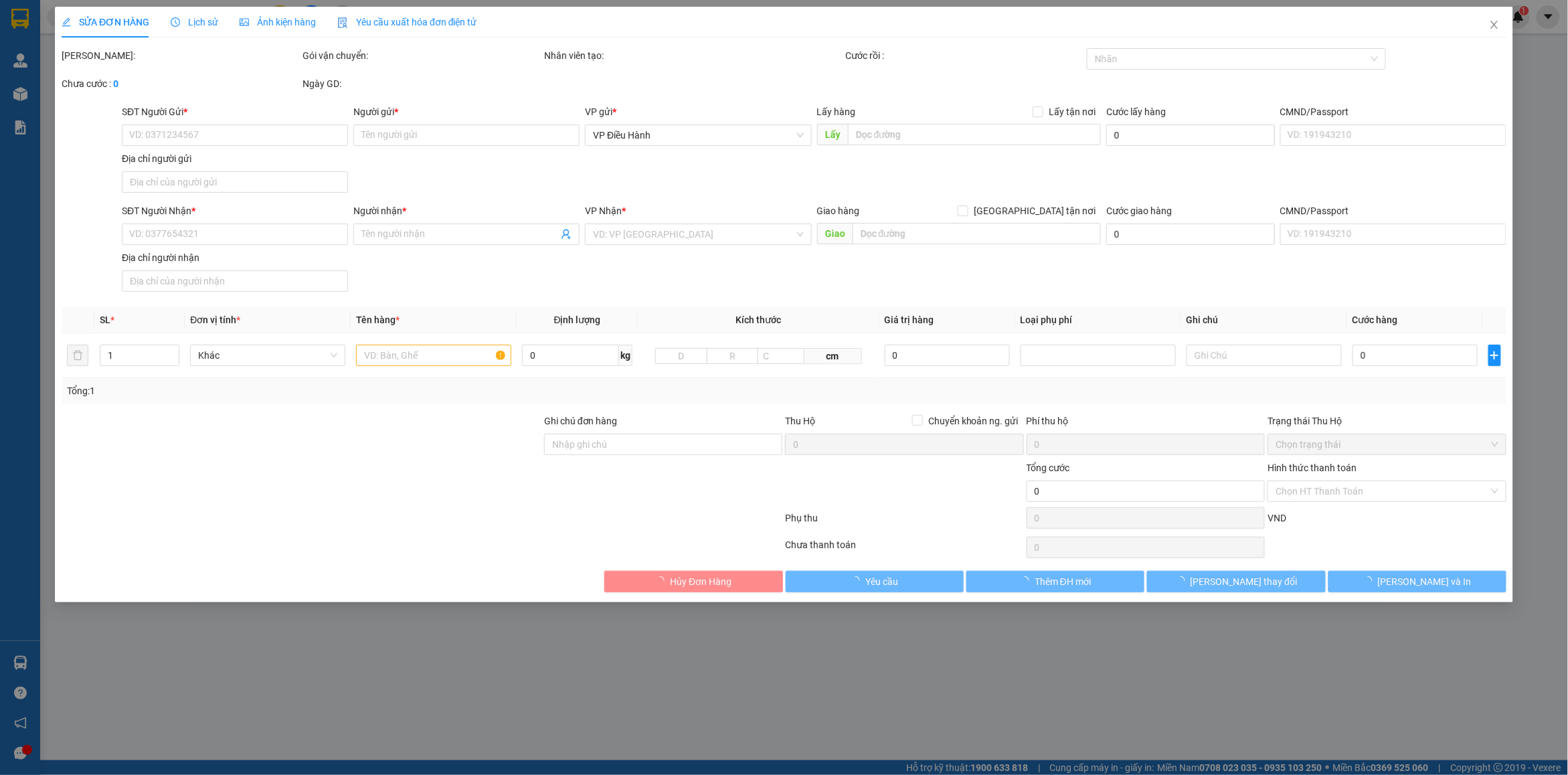
type input "290 nam kỳ khởi nghĩa võ thị sáu q3 hcm"
type input "hàng ko đồng kiểm giao nguyên kiện hư vỡ k đền"
type input "150.000"
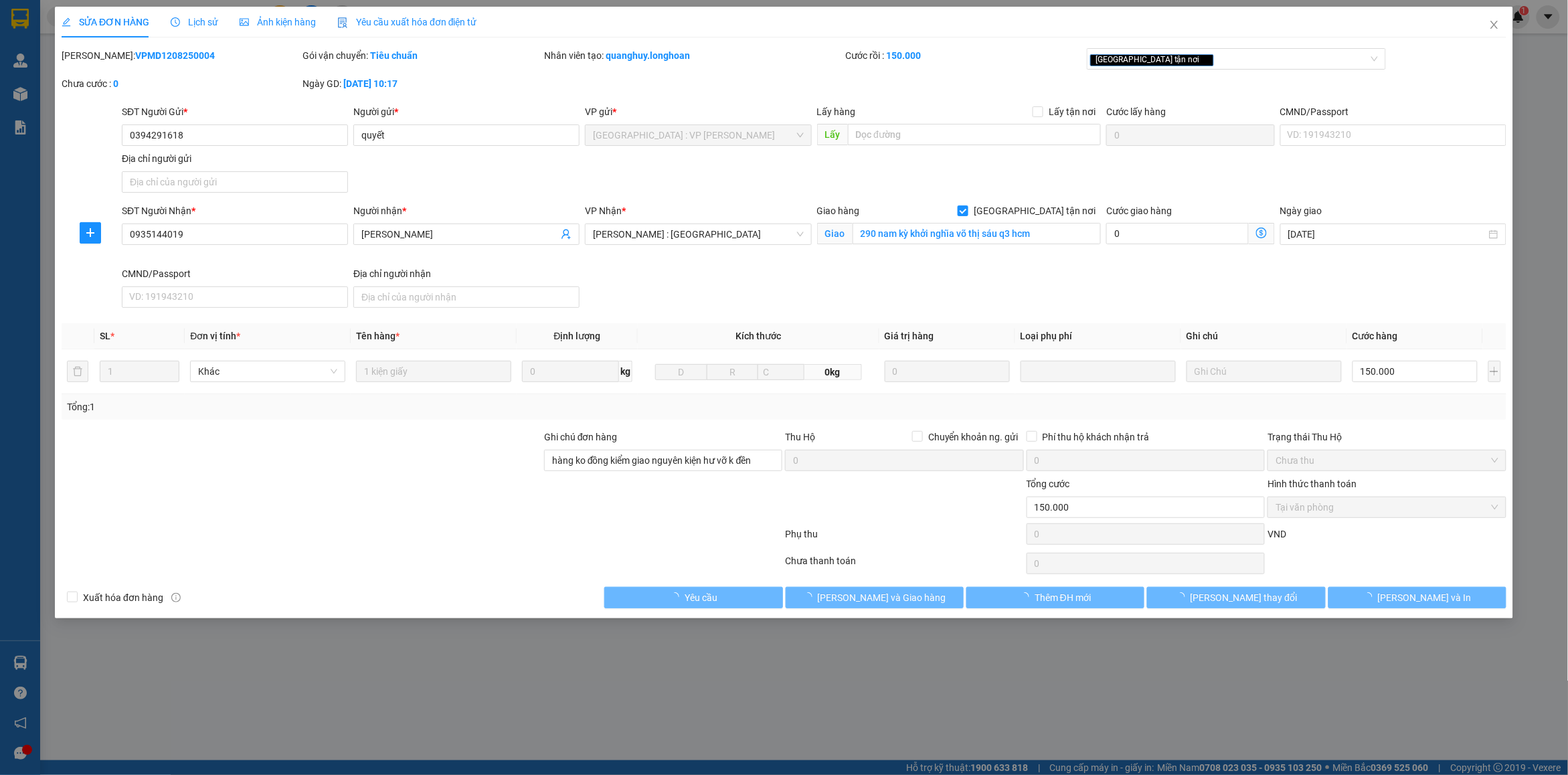
click at [196, 17] on span "Lịch sử" at bounding box center [194, 22] width 48 height 11
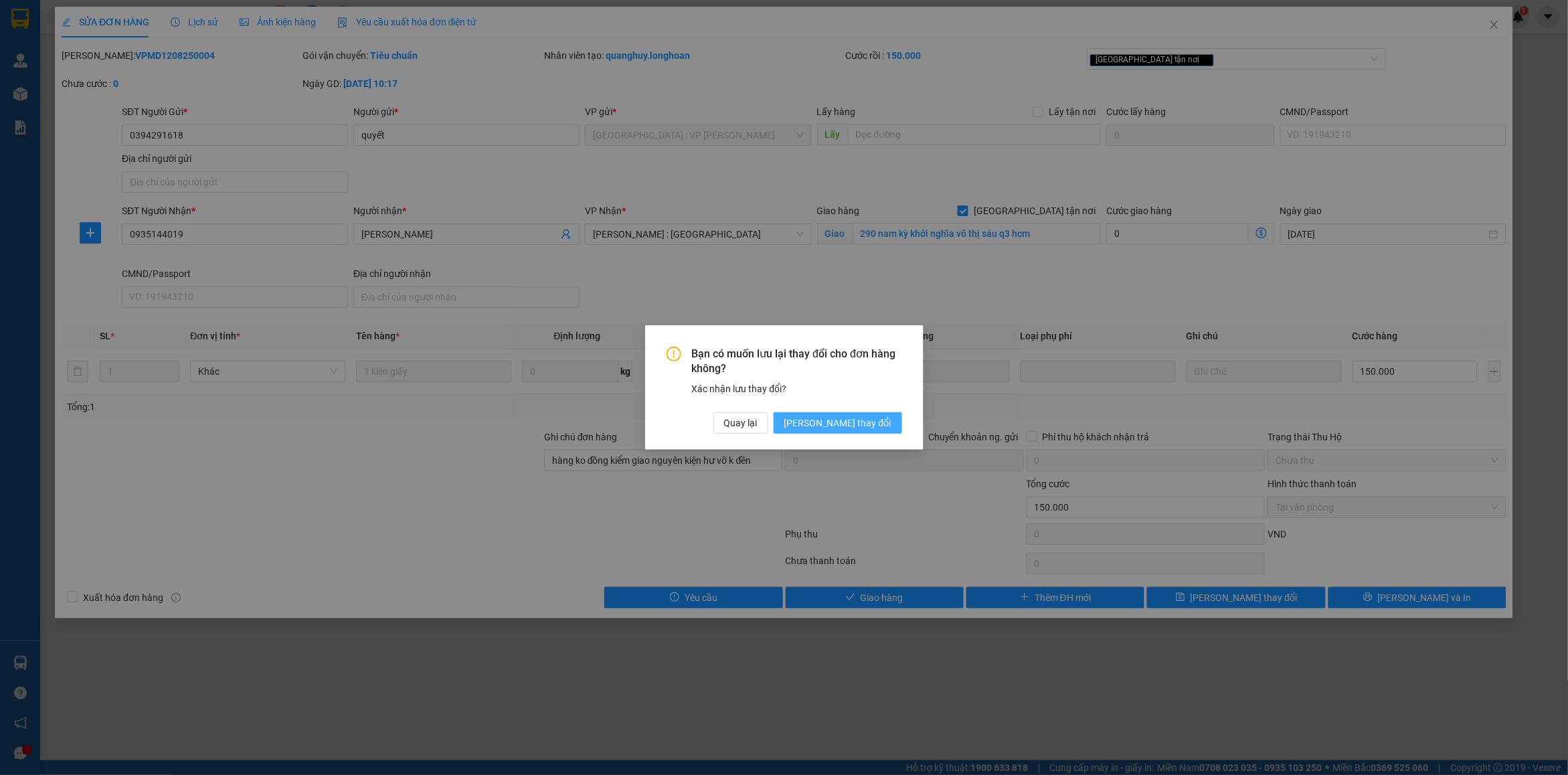
click at [871, 425] on span "Lưu thay đổi" at bounding box center [837, 422] width 107 height 15
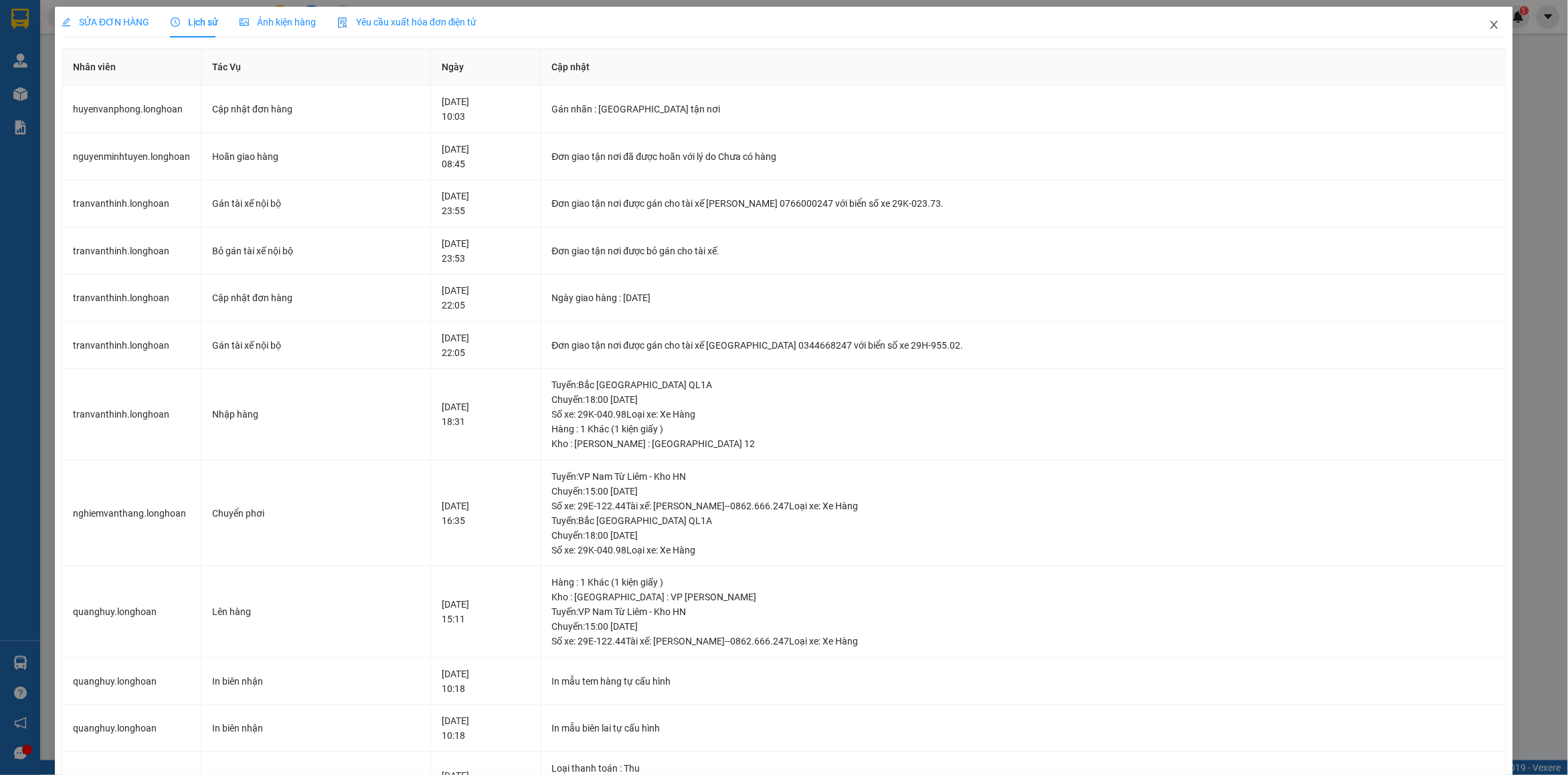
drag, startPoint x: 1477, startPoint y: 31, endPoint x: 756, endPoint y: 8, distance: 721.4
click at [1475, 31] on span "Close" at bounding box center [1494, 26] width 38 height 38
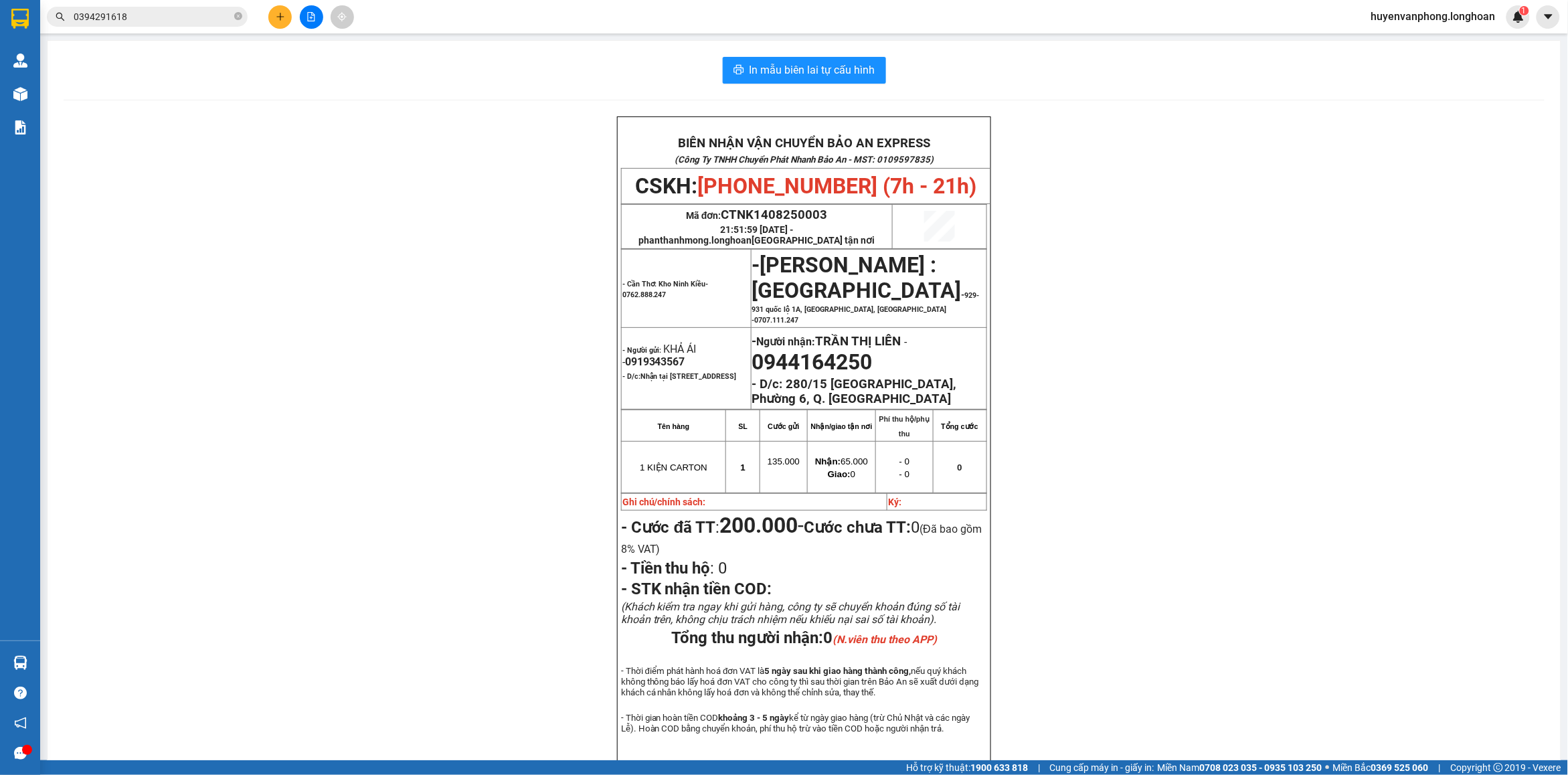
drag, startPoint x: 239, startPoint y: 13, endPoint x: 219, endPoint y: 12, distance: 20.0
click at [241, 13] on icon "close-circle" at bounding box center [238, 16] width 8 height 8
click at [188, 8] on span at bounding box center [147, 17] width 201 height 20
click at [174, 18] on input "text" at bounding box center [152, 16] width 158 height 15
paste input "0782492906"
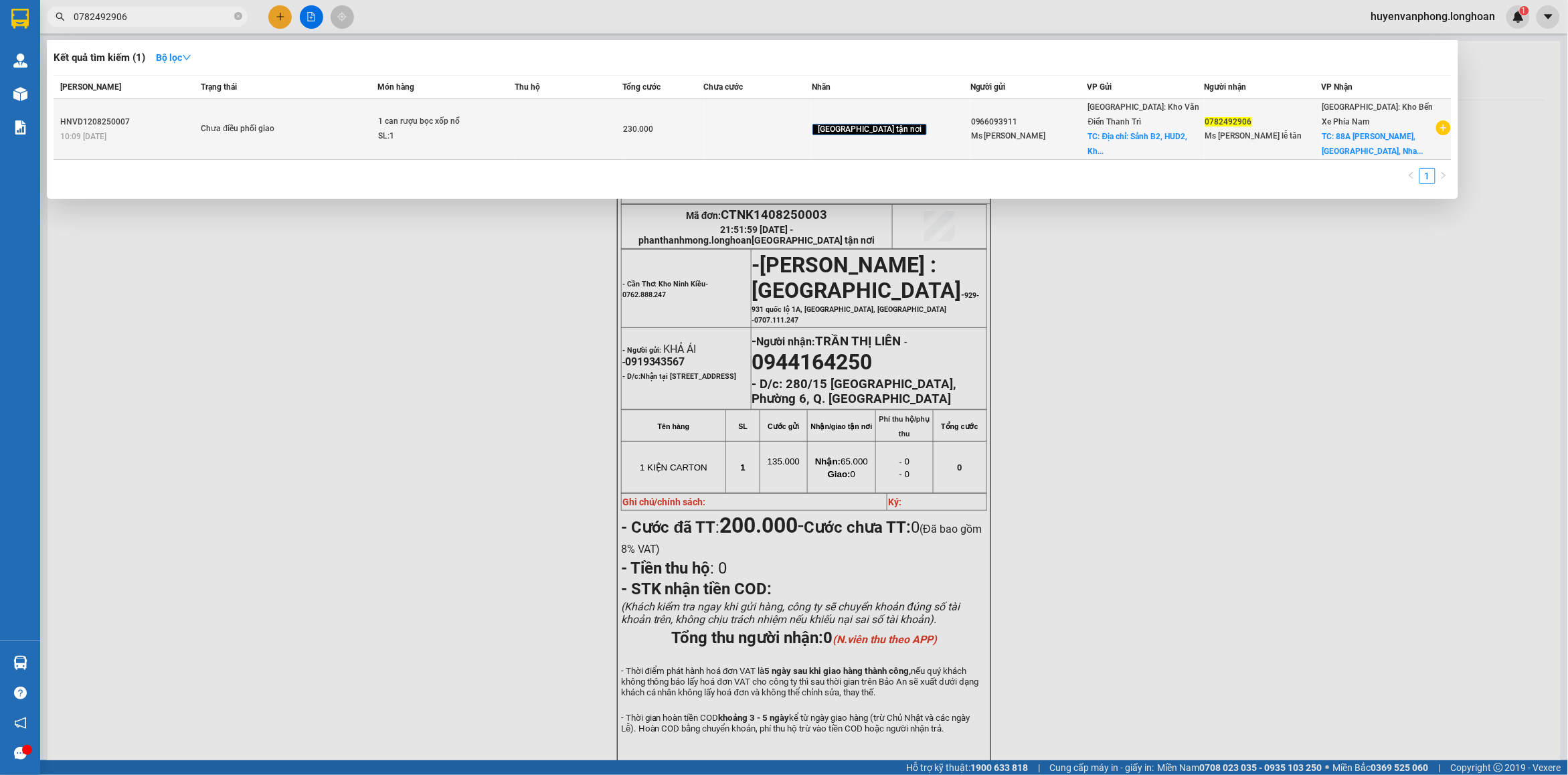
type input "0782492906"
click at [466, 140] on div "SL: 1" at bounding box center [428, 136] width 101 height 15
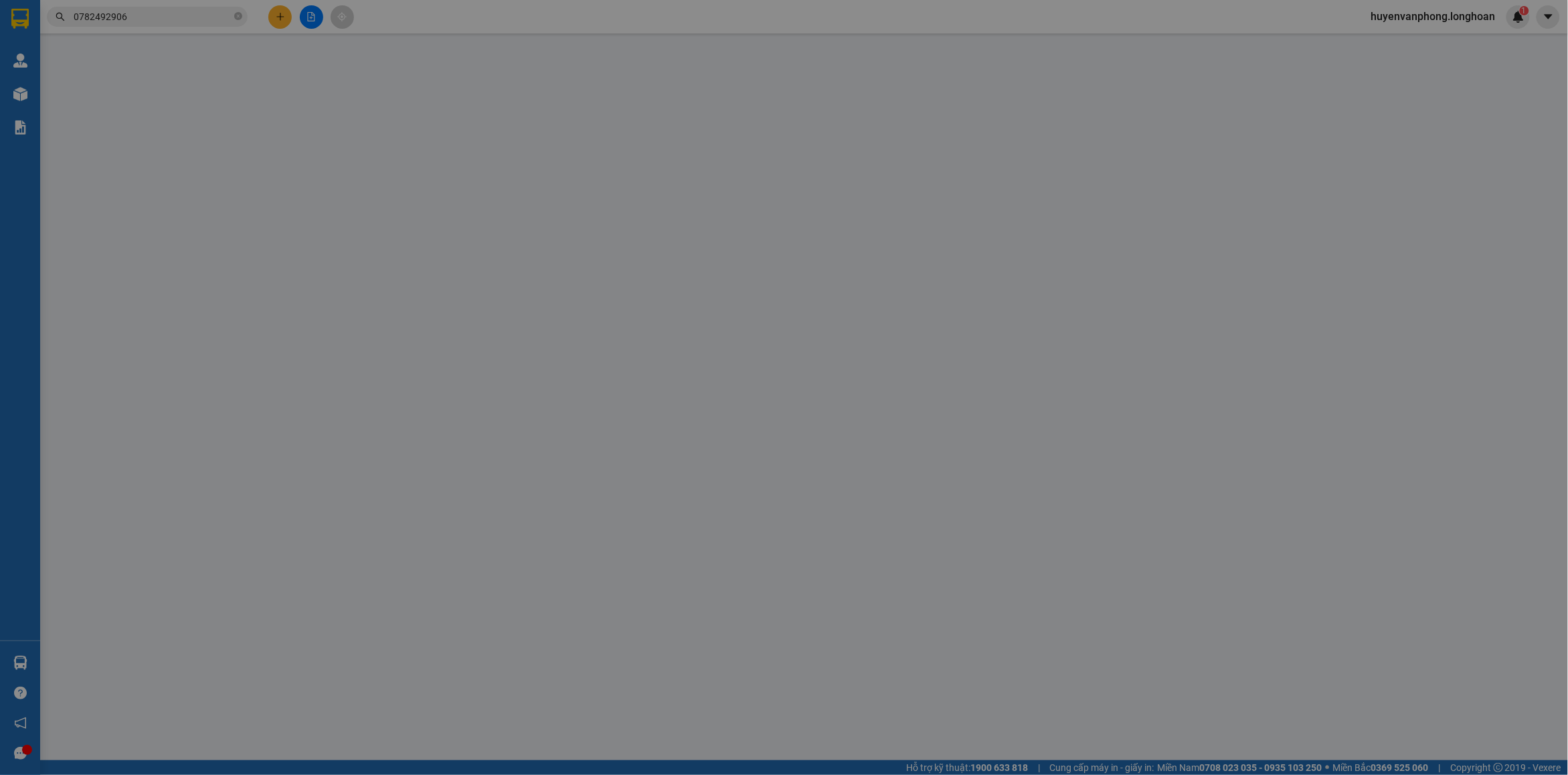
type input "0966093911"
type input "Ms [PERSON_NAME]"
checkbox input "true"
type input "Địa chỉ: Sảnh B2, HUD2, Khu đô thị [GEOGRAPHIC_DATA], [GEOGRAPHIC_DATA], [GEOGR…"
type input "65.000"
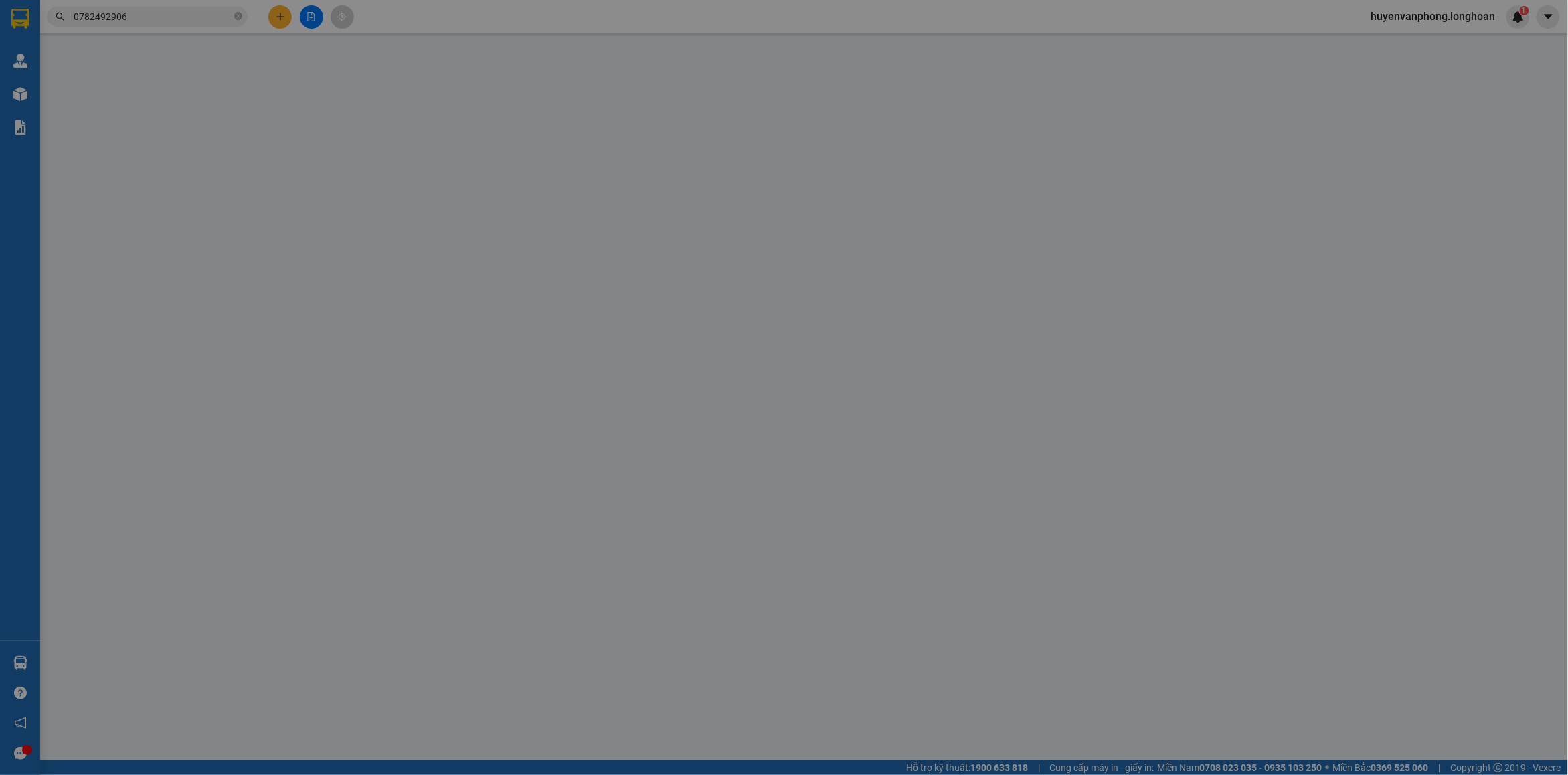
type input "0782492906"
type input "Ms [PERSON_NAME] lễ tân"
checkbox input "true"
type input "88A [PERSON_NAME], [GEOGRAPHIC_DATA], [GEOGRAPHIC_DATA]"
type input "CÓ VAT"
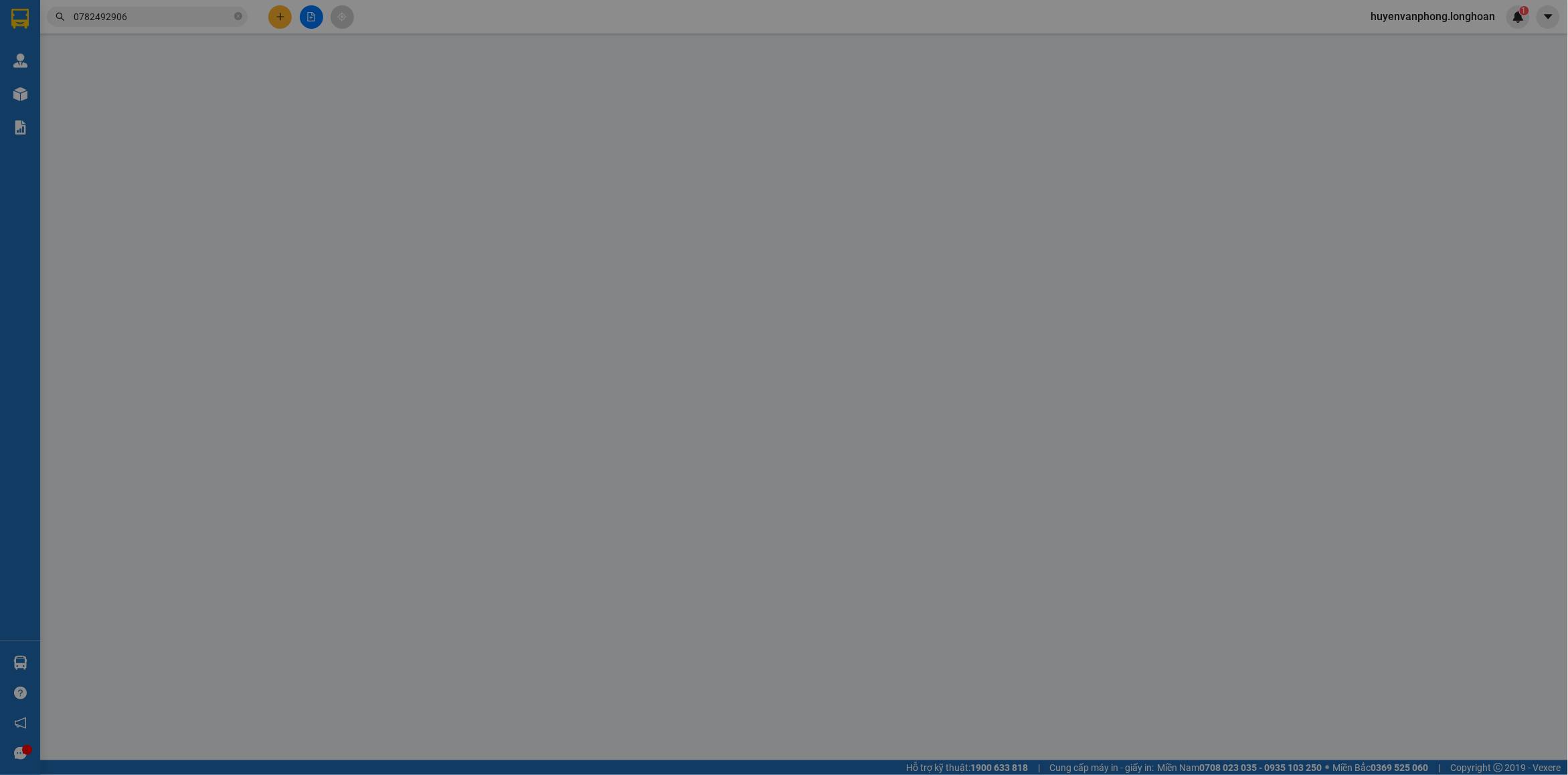
type input "230.000"
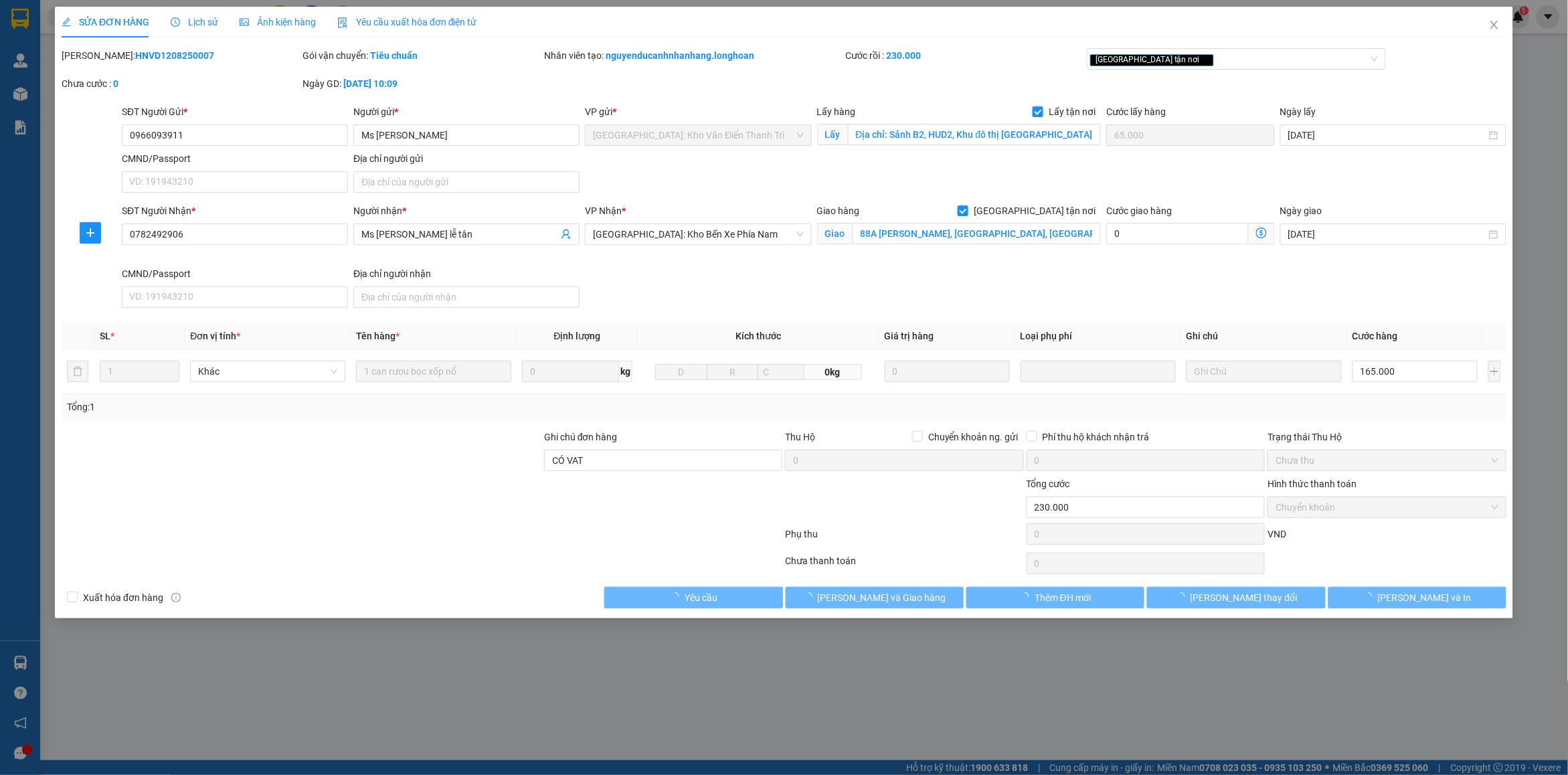
click at [194, 18] on span "Lịch sử" at bounding box center [194, 22] width 48 height 11
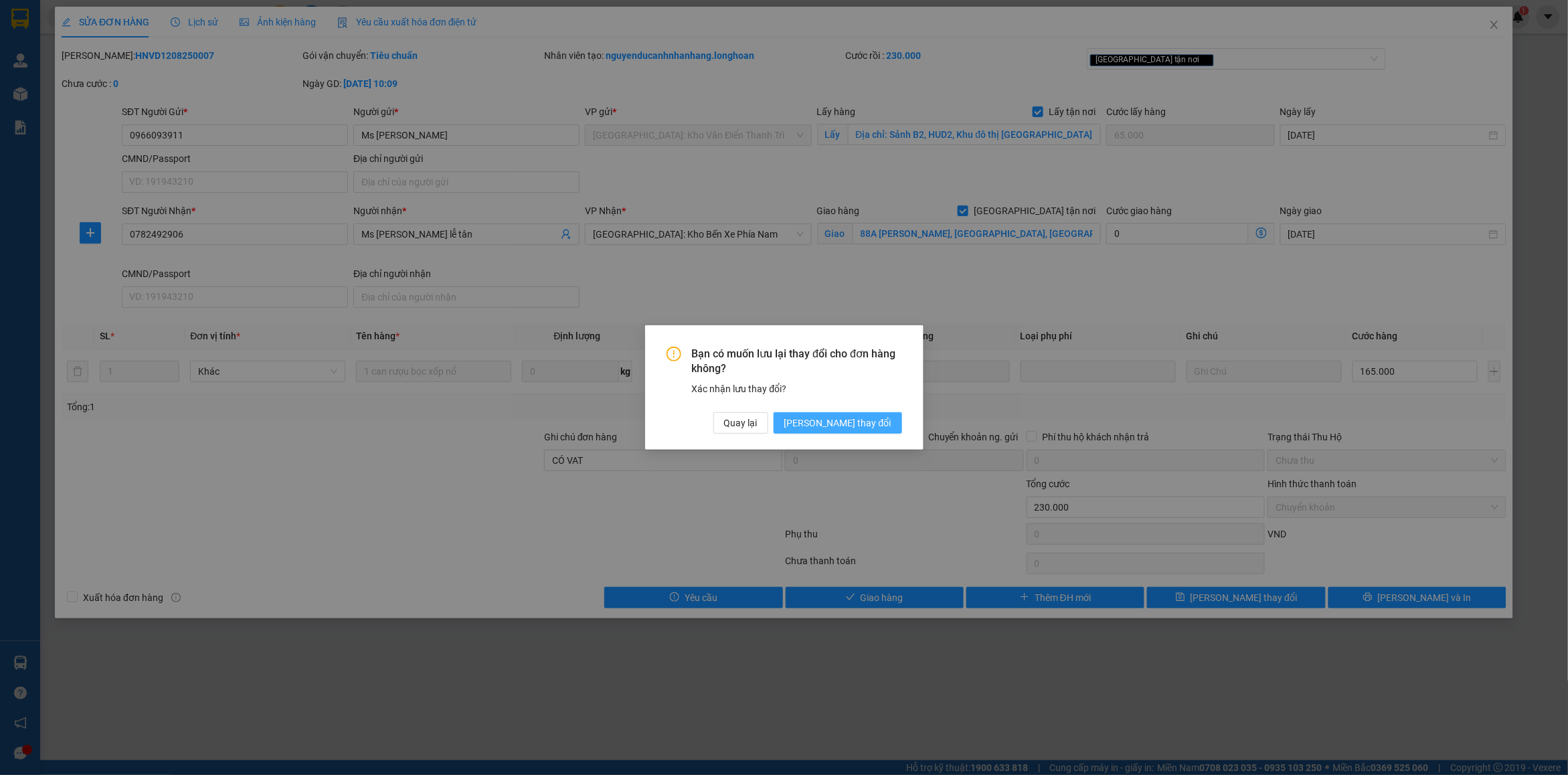
click at [858, 428] on span "Lưu thay đổi" at bounding box center [837, 422] width 107 height 15
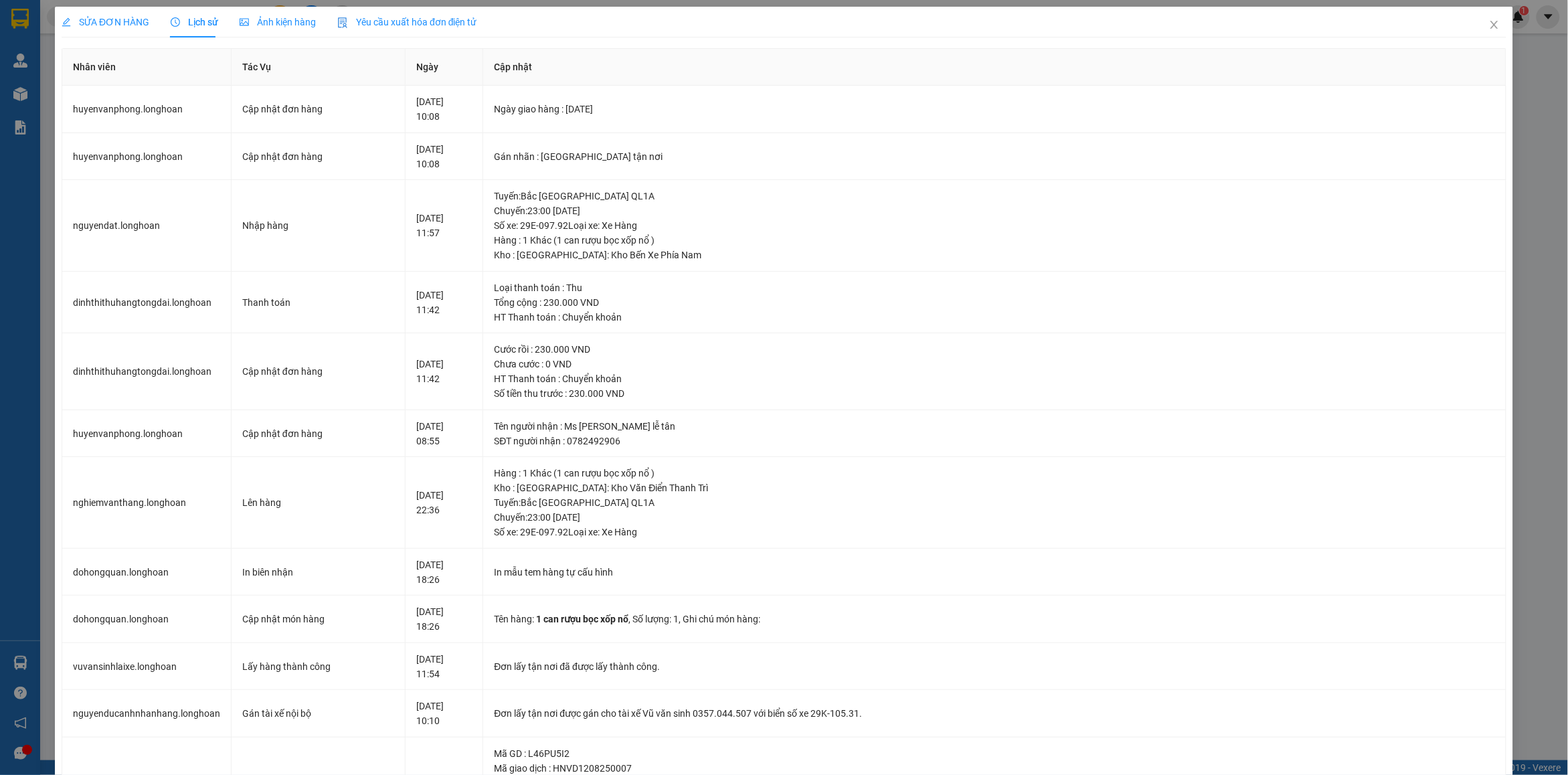
click at [77, 24] on span "SỬA ĐƠN HÀNG" at bounding box center [106, 22] width 88 height 11
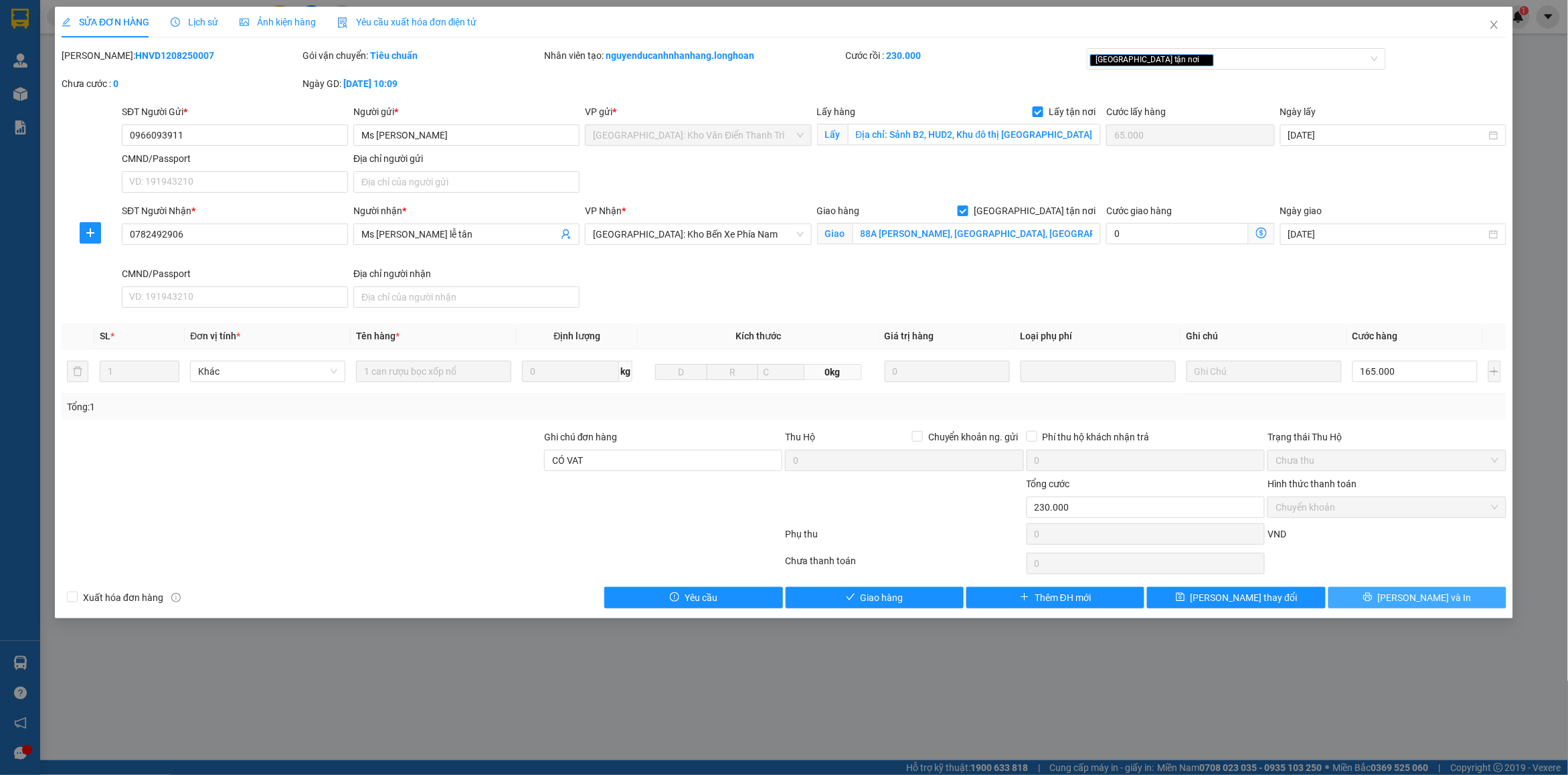
click at [1404, 603] on button "Lưu và In" at bounding box center [1417, 597] width 178 height 21
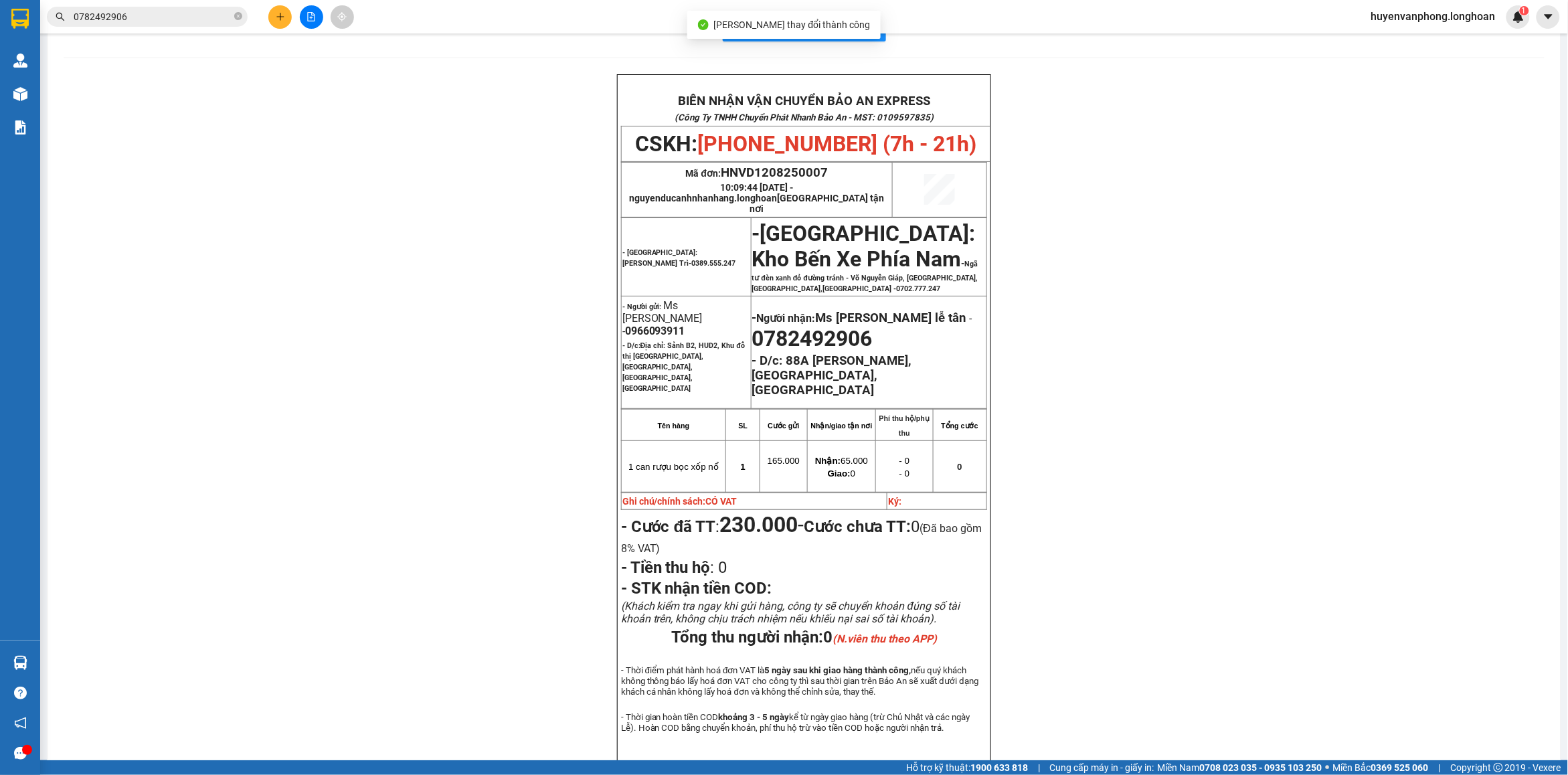
scroll to position [84, 0]
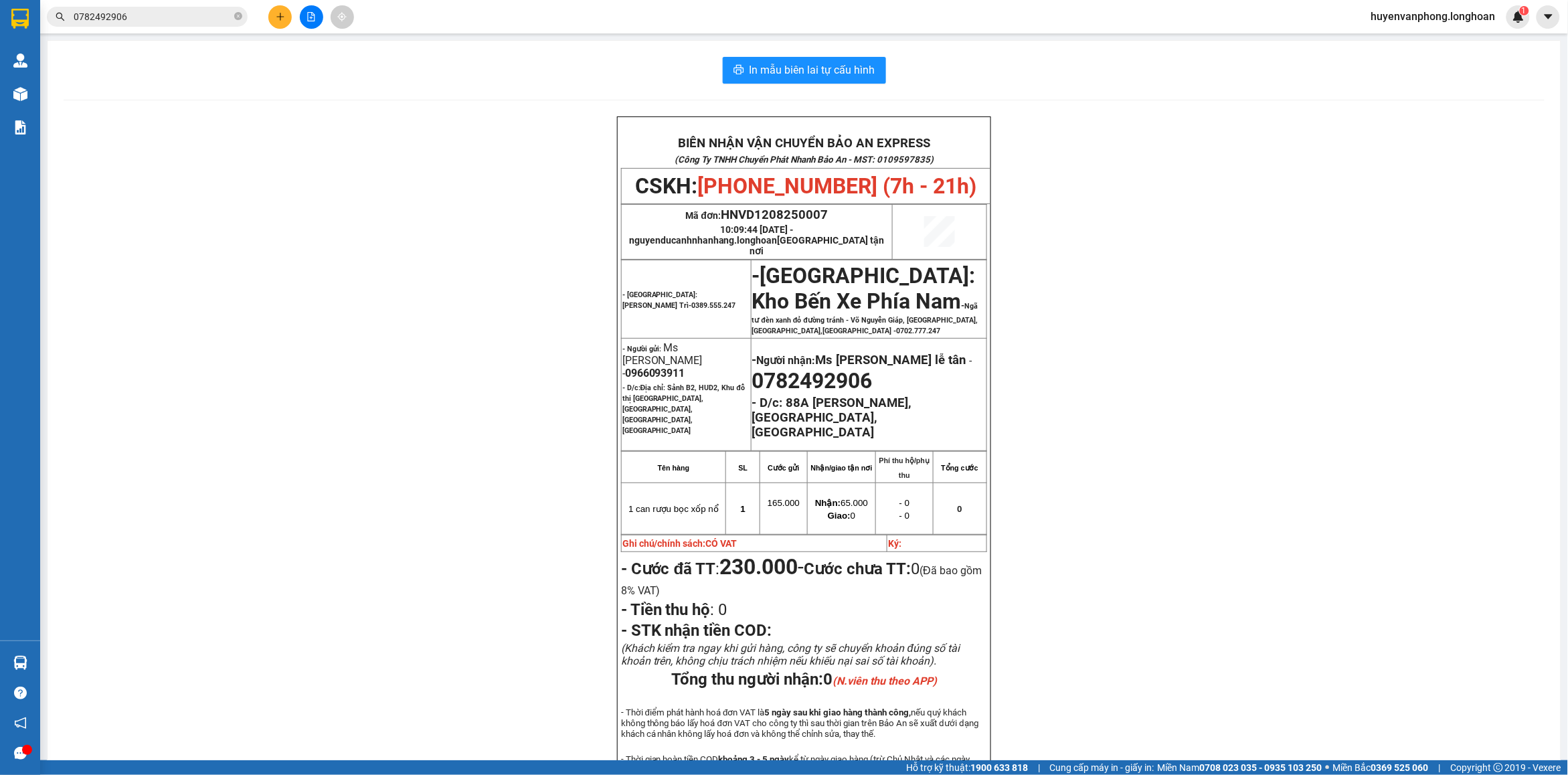
drag, startPoint x: 0, startPoint y: 0, endPoint x: 199, endPoint y: 12, distance: 199.4
click at [231, 18] on span "0782492906" at bounding box center [147, 17] width 201 height 20
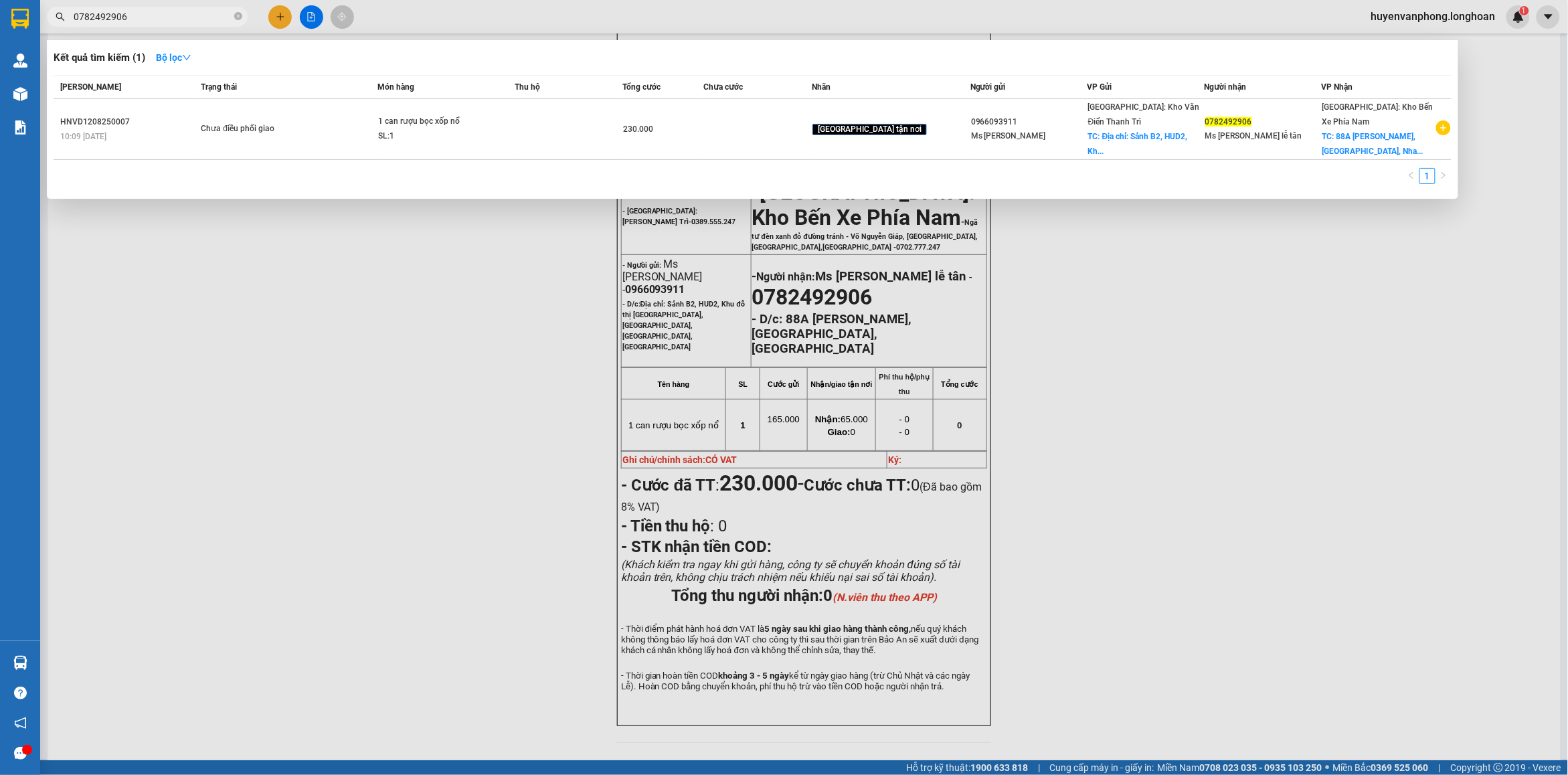
click at [179, 9] on input "0782492906" at bounding box center [152, 16] width 158 height 15
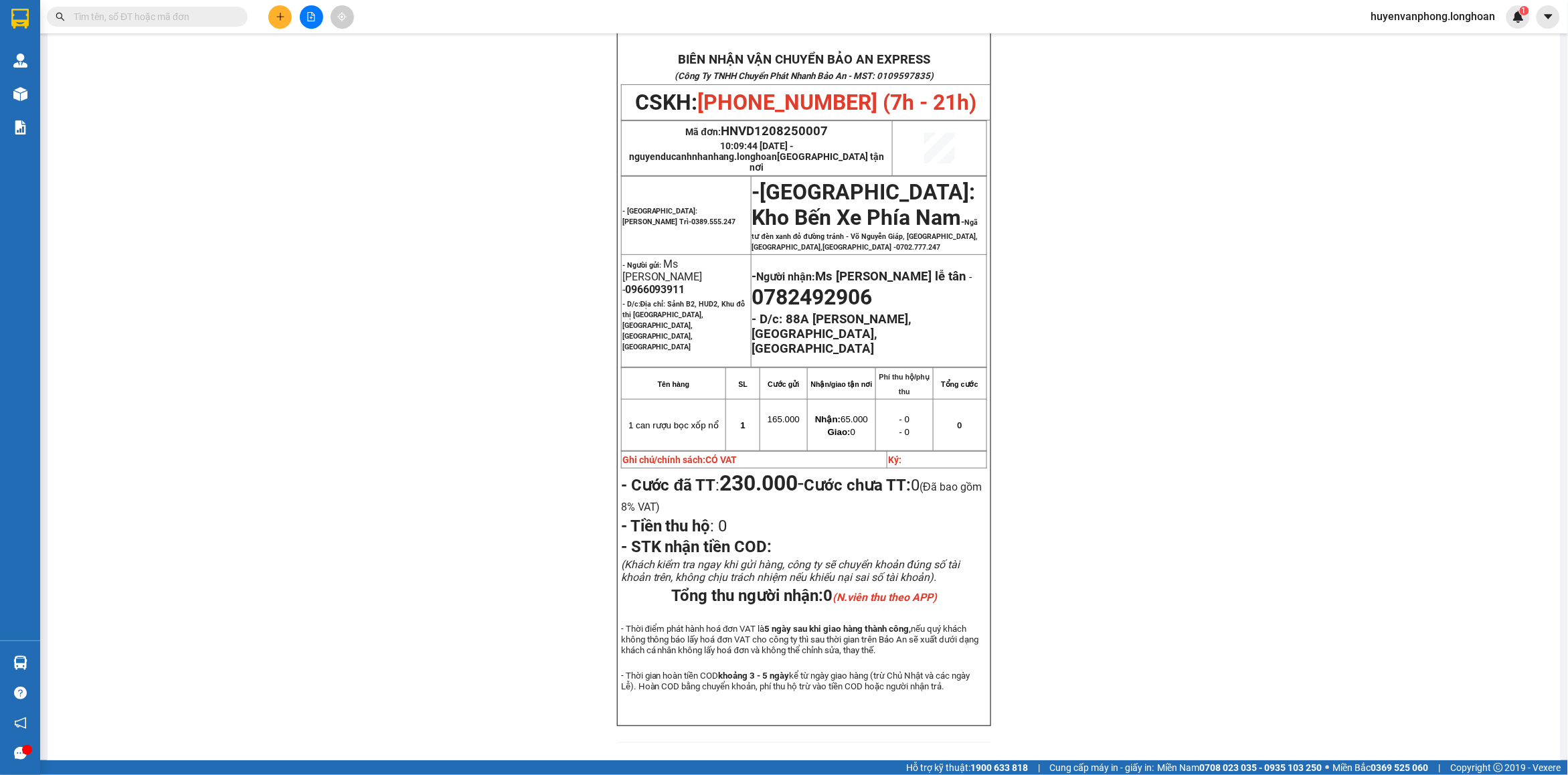
paste input "0948290956"
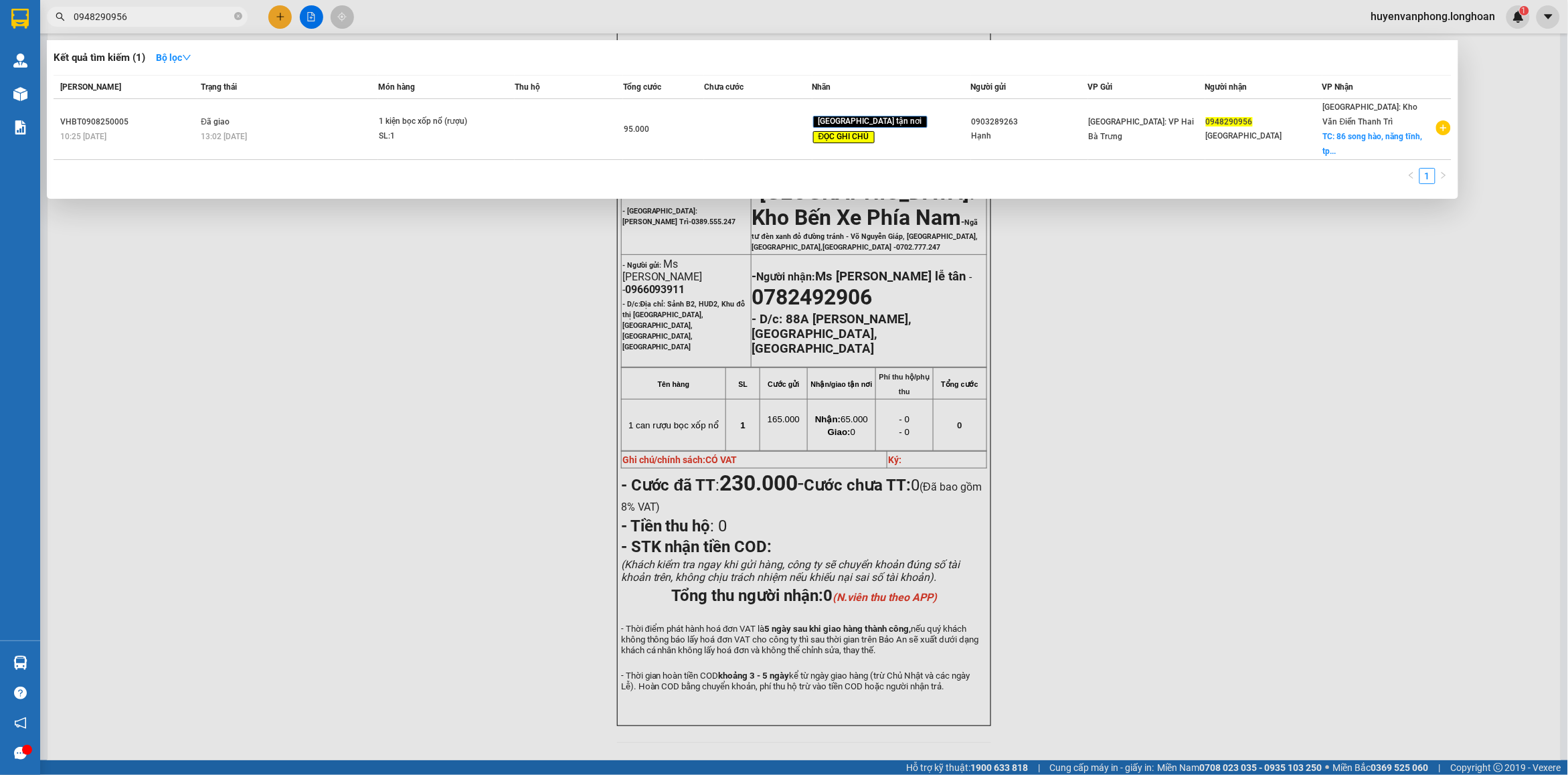
type input "0948290956"
